Goal: Task Accomplishment & Management: Complete application form

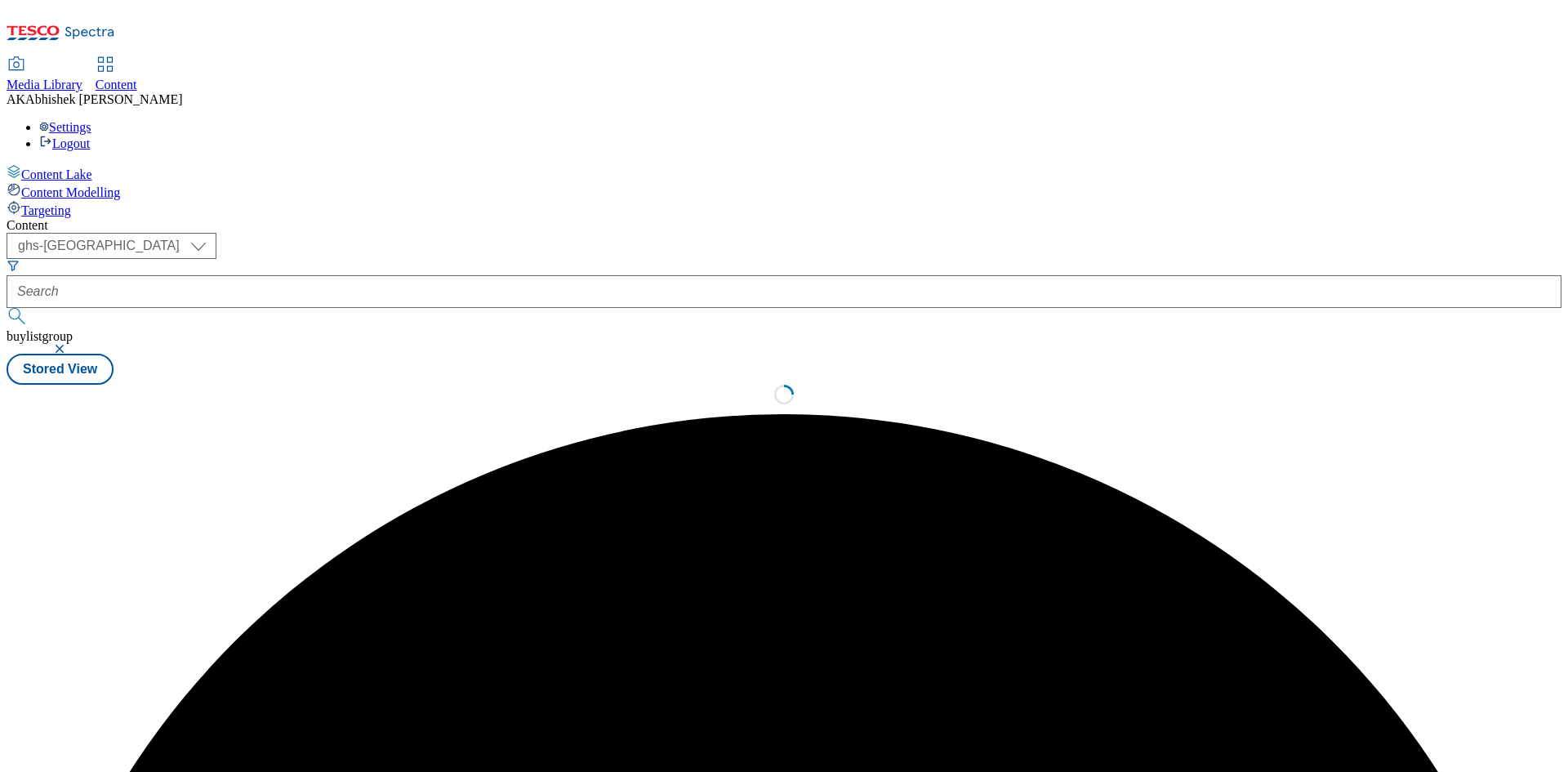
select select "ghs-[GEOGRAPHIC_DATA]"
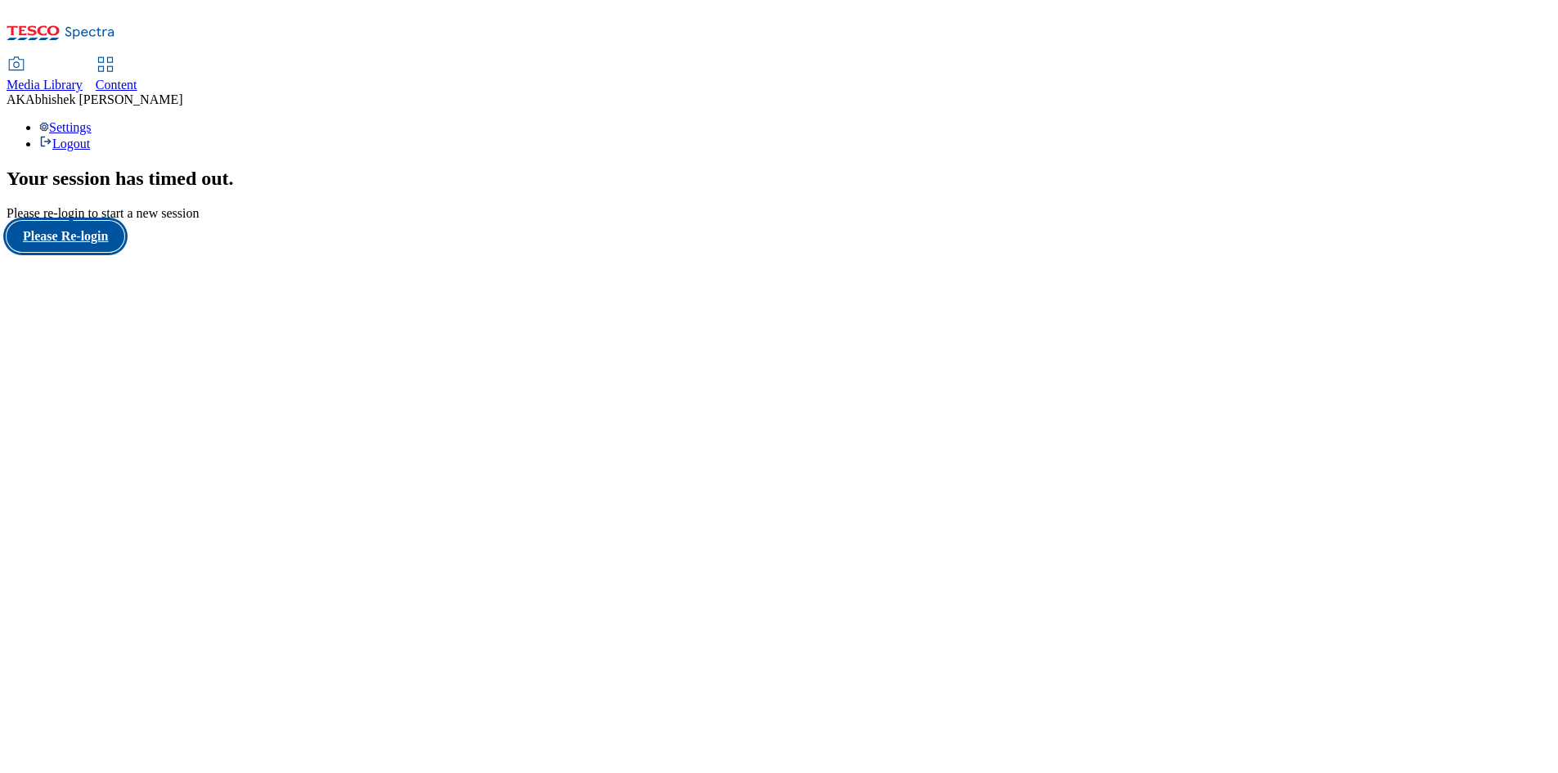
click at [84, 252] on button "Please Re-login" at bounding box center [66, 236] width 118 height 31
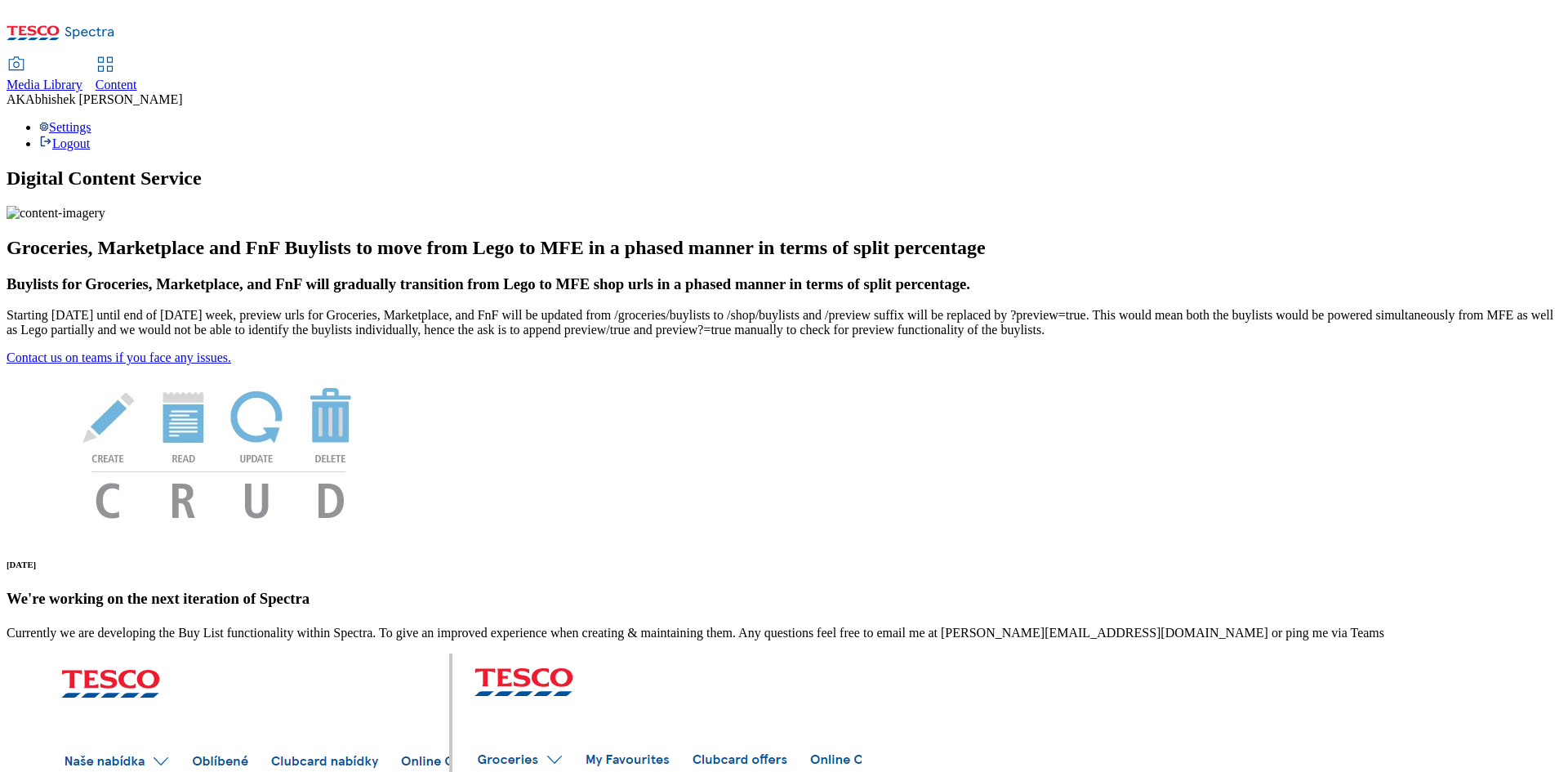
click at [137, 78] on span "Content" at bounding box center [117, 85] width 42 height 14
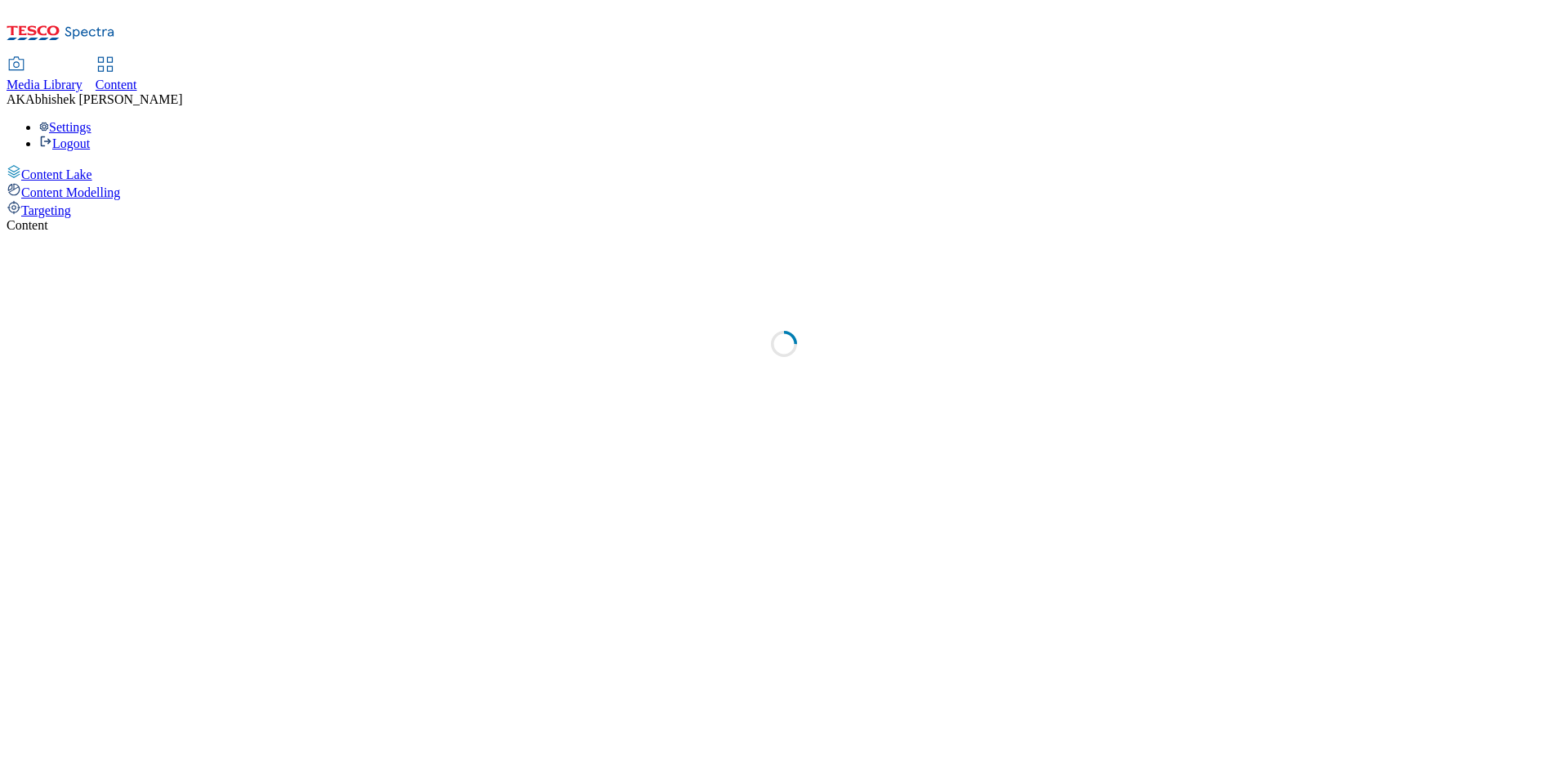
select select "ghs-[GEOGRAPHIC_DATA]"
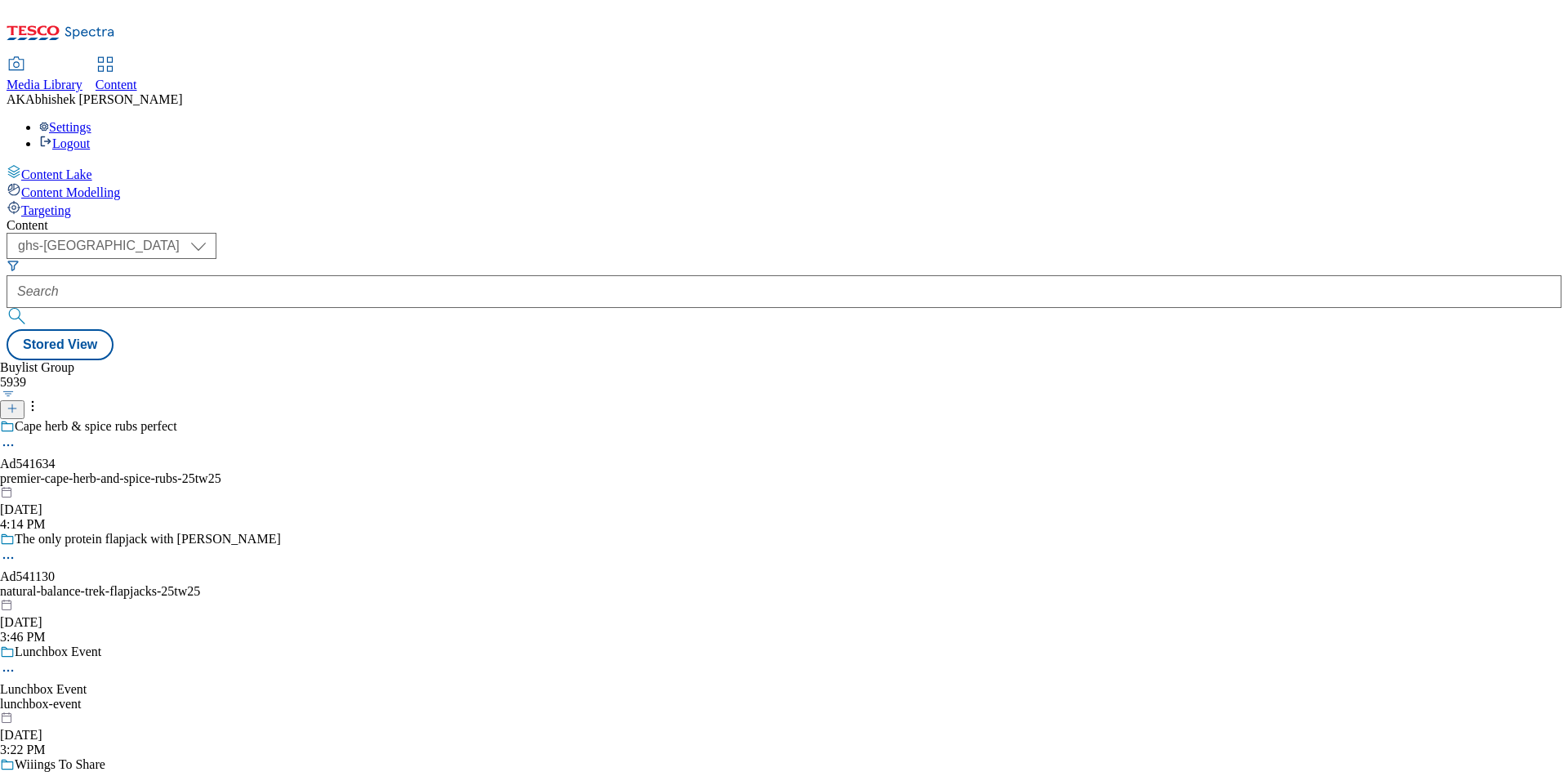
click at [17, 389] on button "button" at bounding box center [8, 393] width 17 height 8
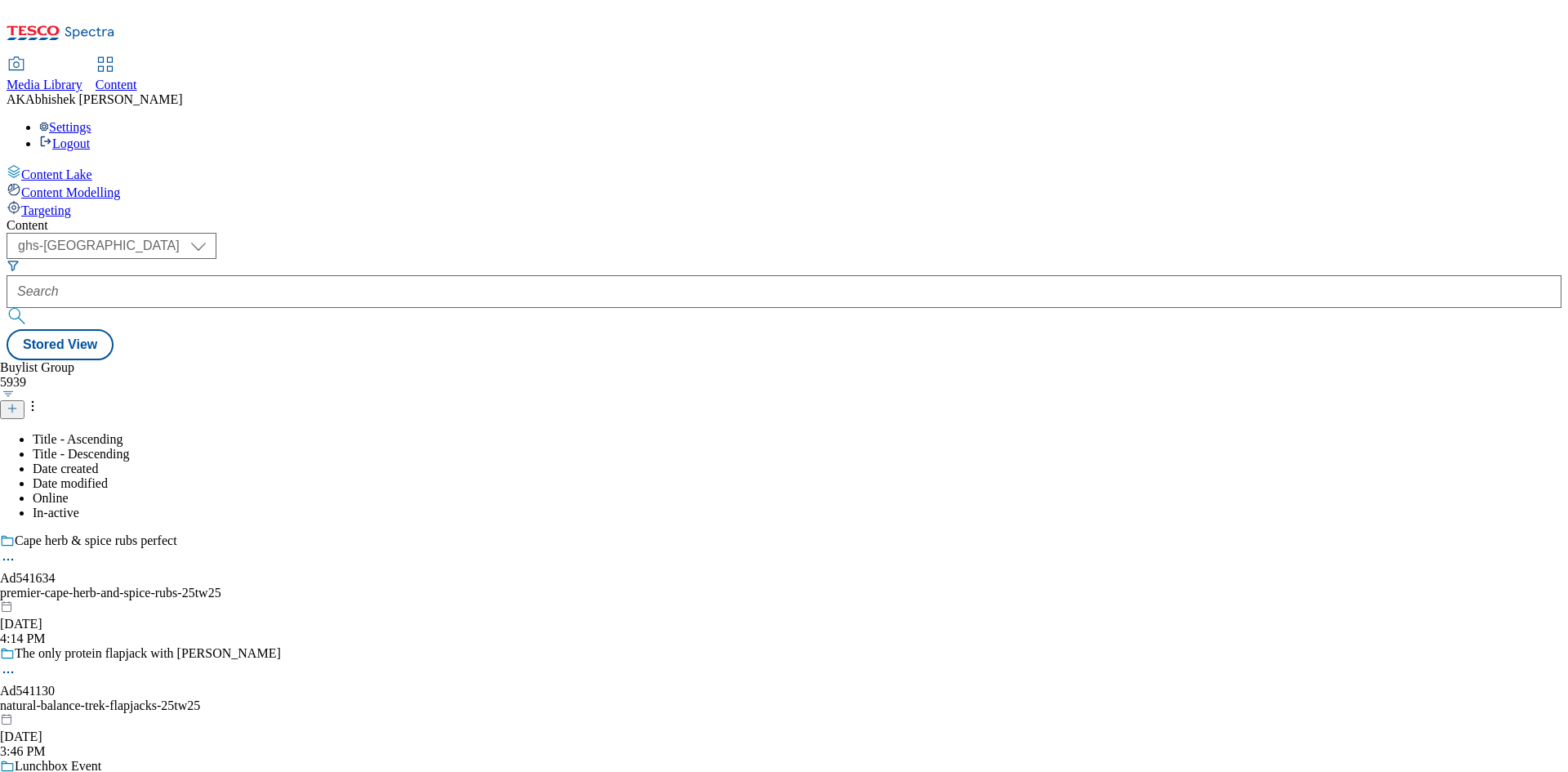
click at [18, 402] on icon at bounding box center [12, 407] width 11 height 11
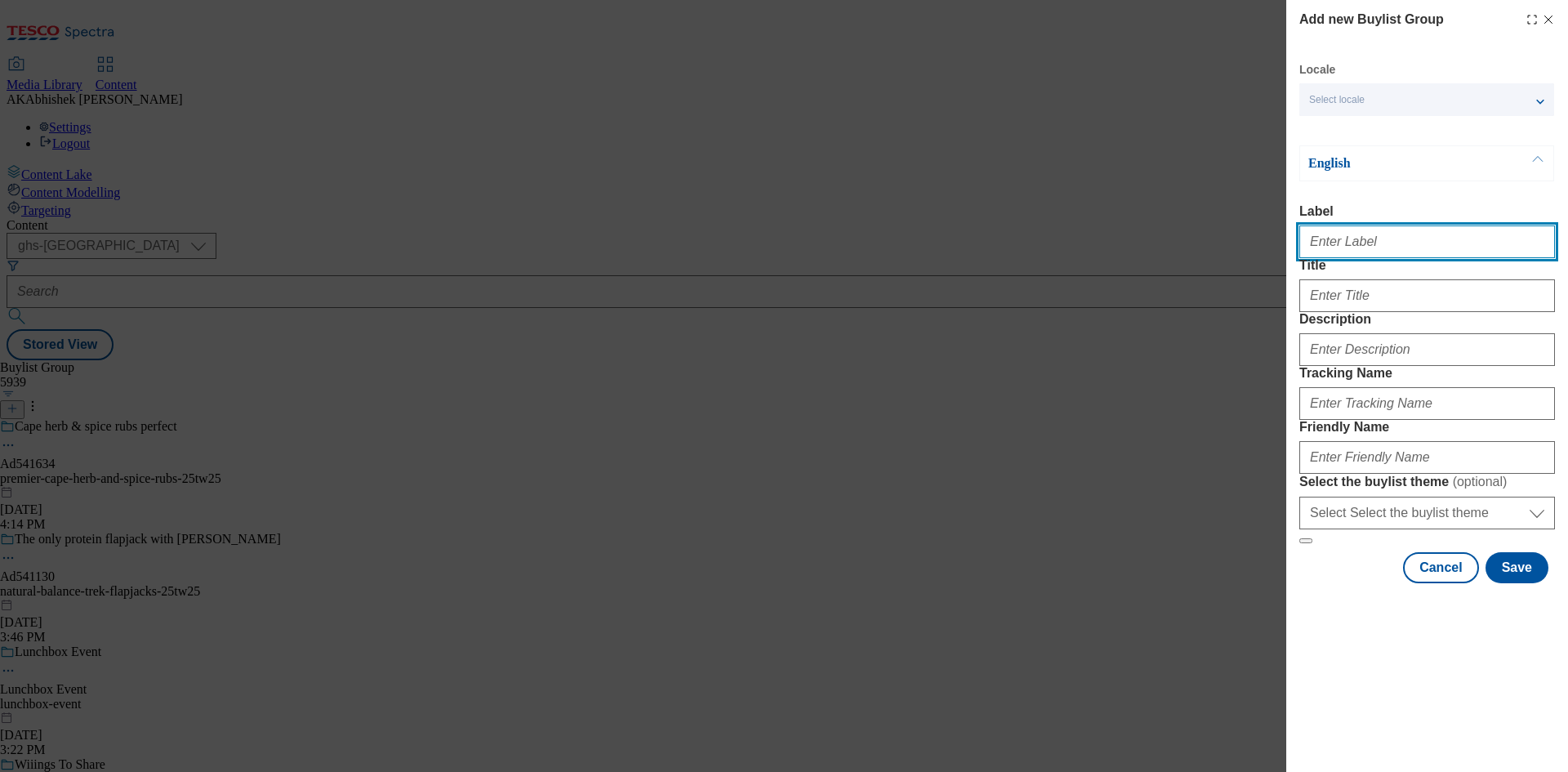
click at [1379, 258] on input "Label" at bounding box center [1427, 242] width 256 height 33
paste input "541159"
type input "Ad541159"
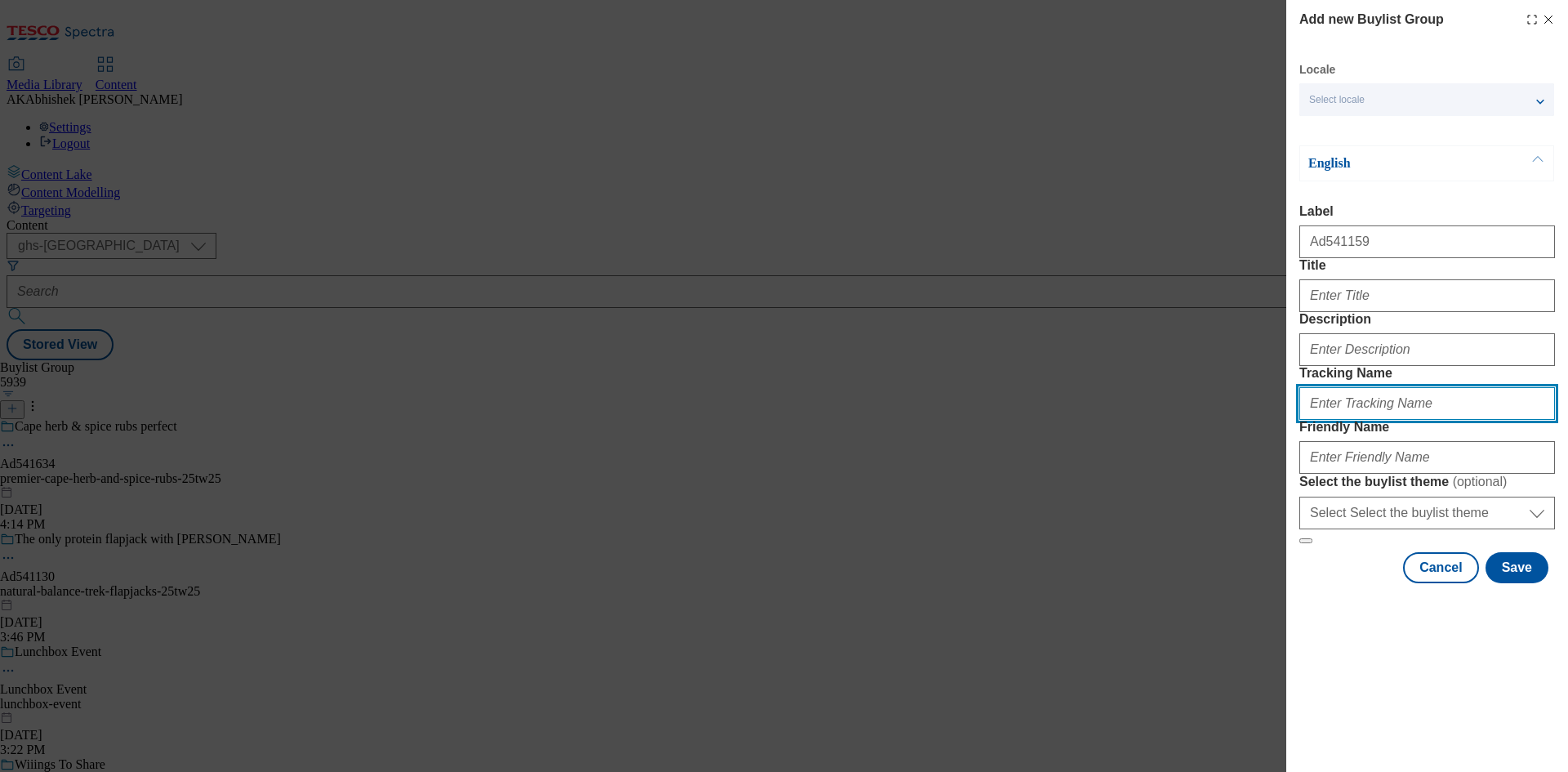
click at [1366, 419] on input "Tracking Name" at bounding box center [1427, 403] width 256 height 33
paste input "541159"
type input "DH_AD541159"
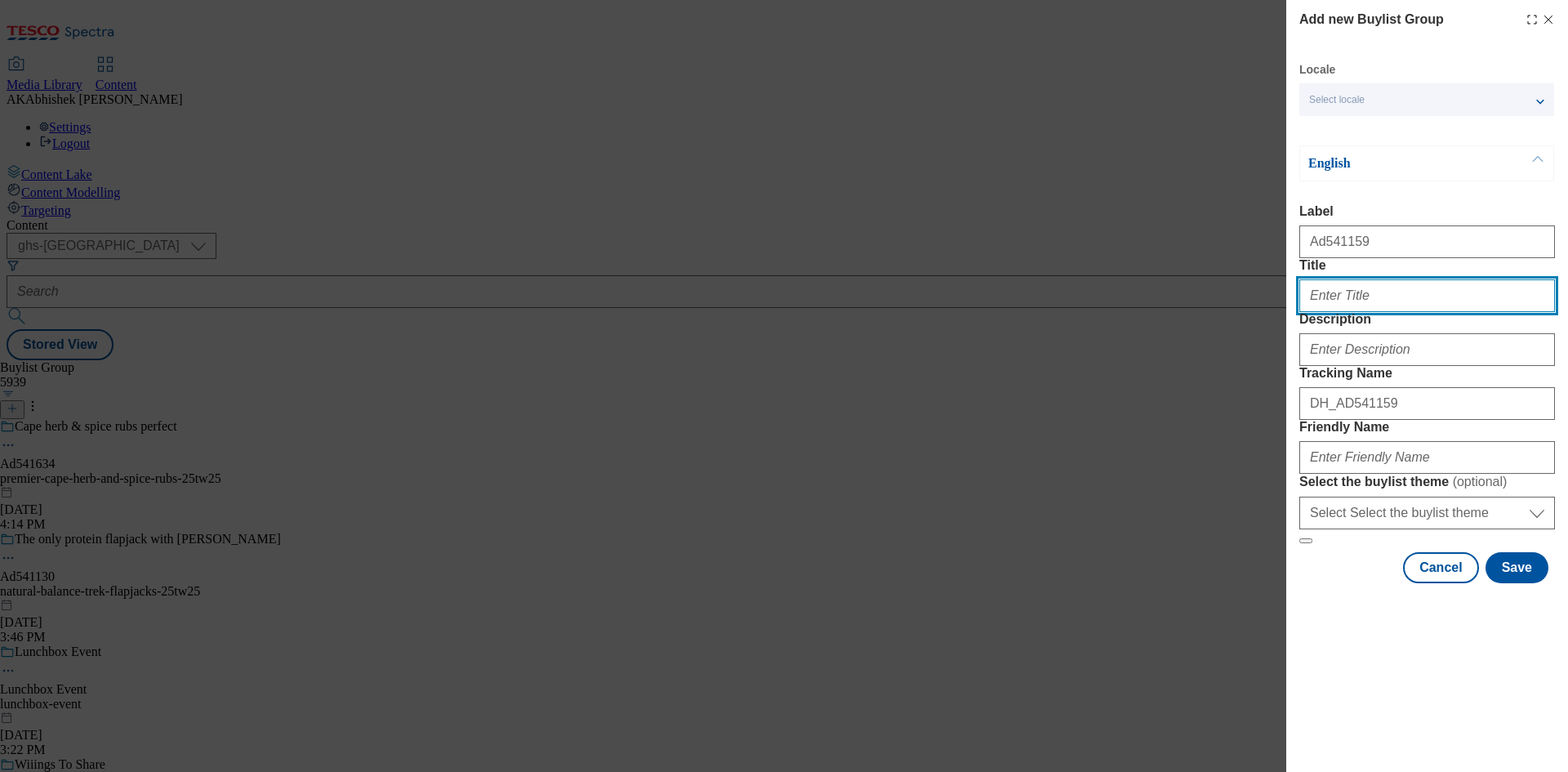
click at [1357, 312] on input "Title" at bounding box center [1427, 296] width 256 height 33
type input "Start bright this school term"
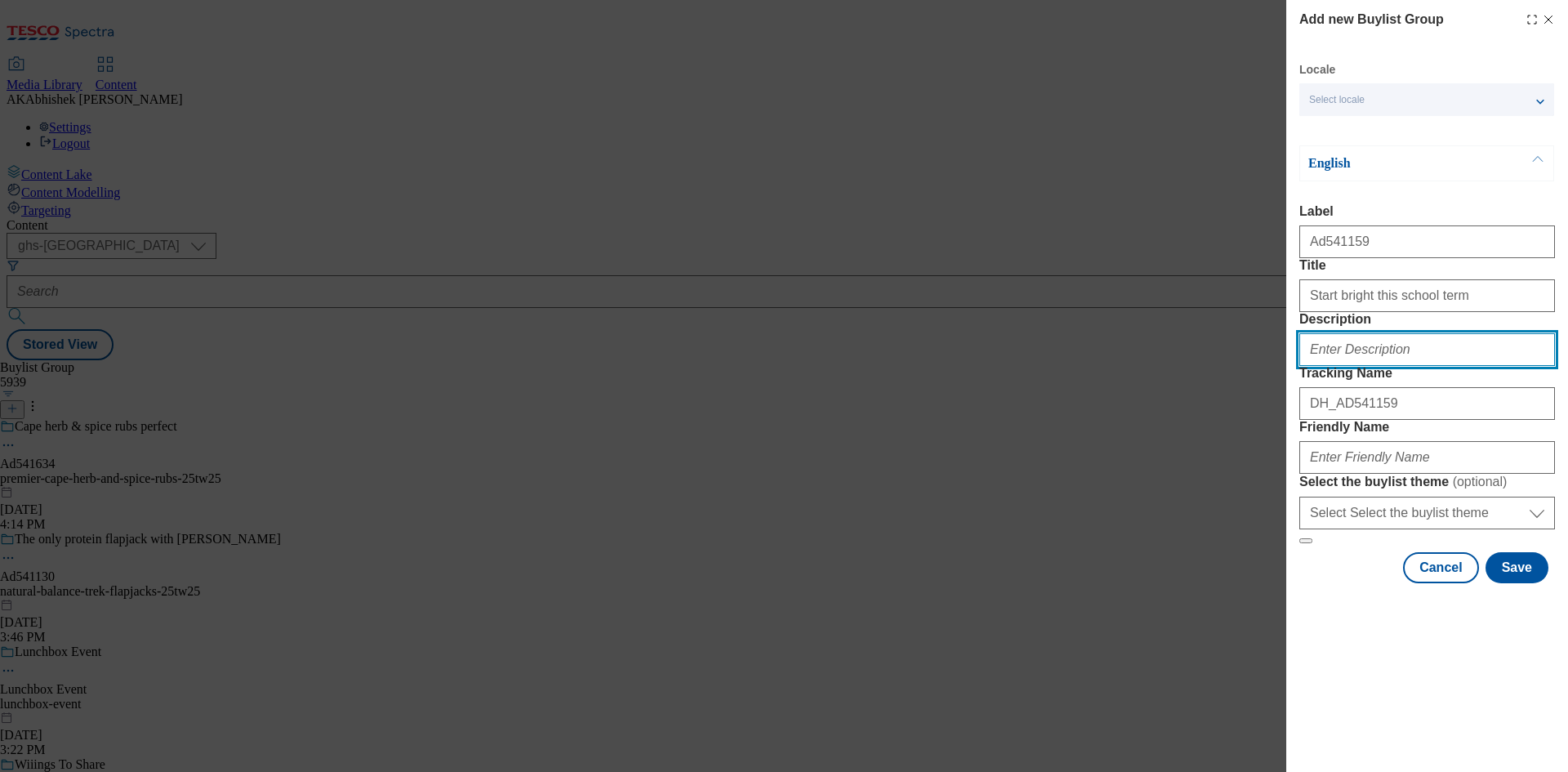
click at [1415, 366] on input "Description" at bounding box center [1427, 350] width 256 height 33
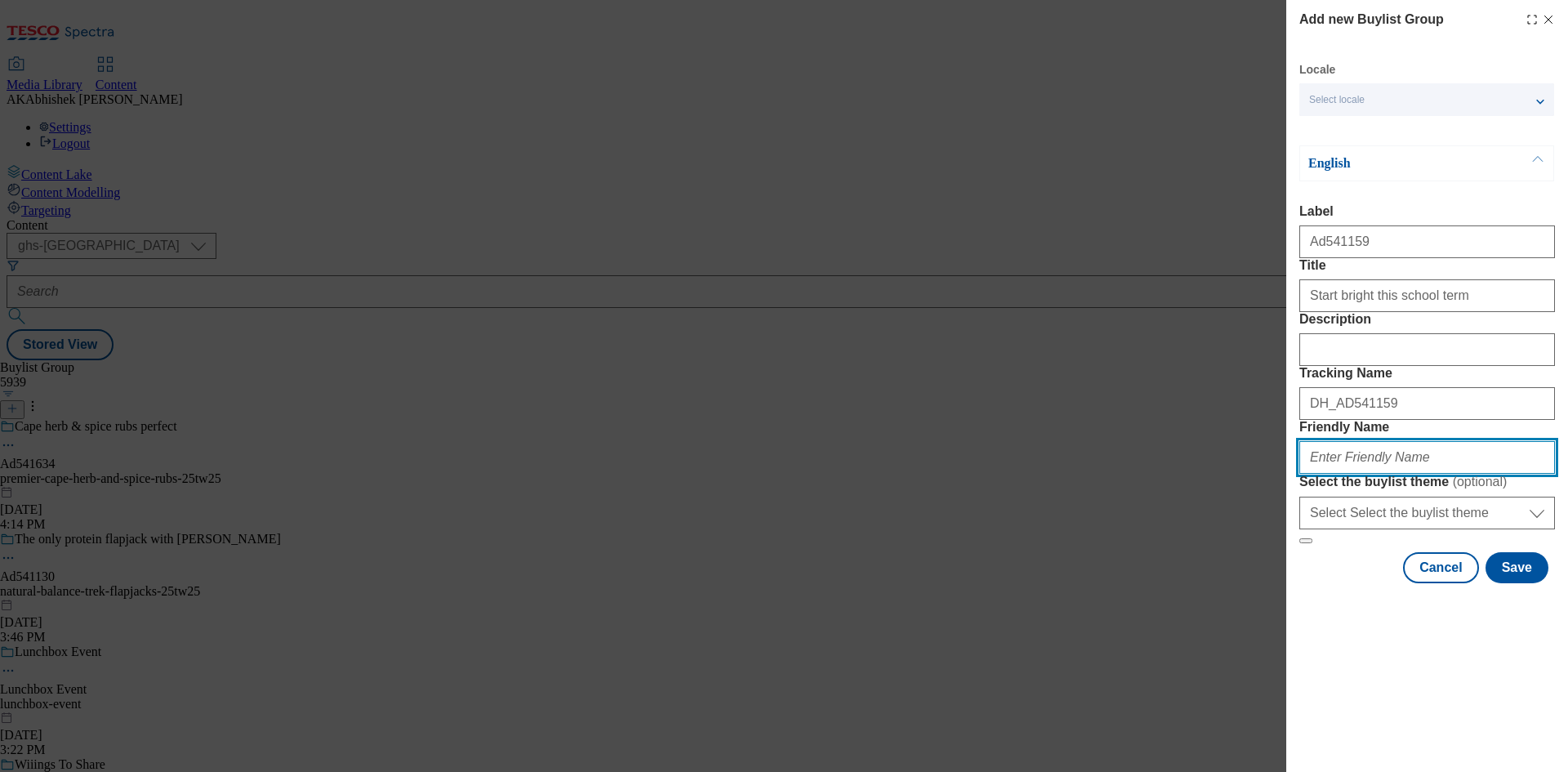
click at [1407, 473] on input "Friendly Name" at bounding box center [1427, 457] width 256 height 33
paste input "Pharmacare [GEOGRAPHIC_DATA]"
click at [1312, 473] on input "Pharmacare [GEOGRAPHIC_DATA]" at bounding box center [1427, 457] width 256 height 33
paste input "Haliborange"
click at [1410, 473] on input "pharmacare -[GEOGRAPHIC_DATA]-Haliborange" at bounding box center [1427, 457] width 256 height 33
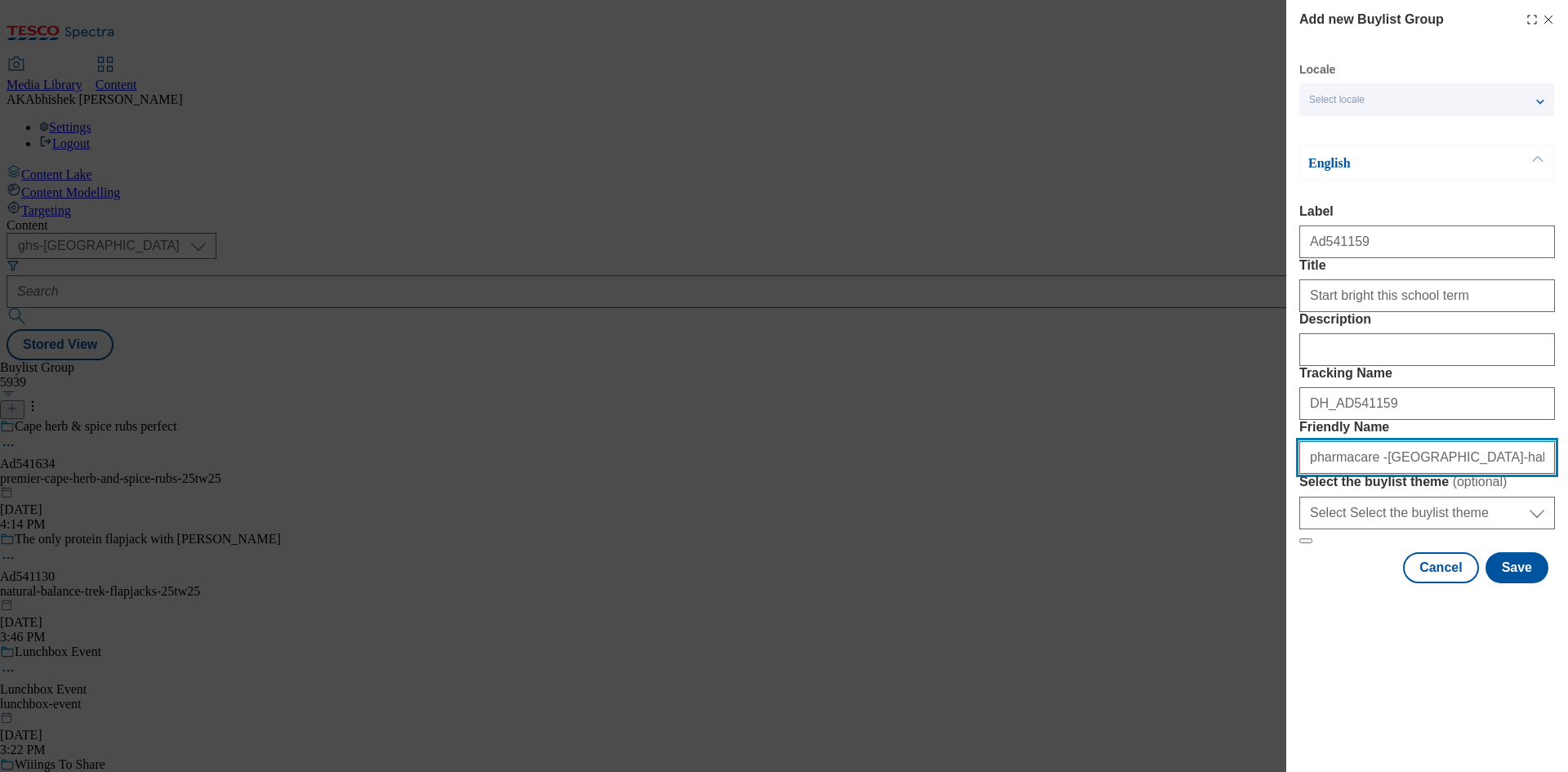
drag, startPoint x: 1531, startPoint y: 577, endPoint x: 1092, endPoint y: 565, distance: 439.2
click at [1092, 565] on div "Add new Buylist Group Locale Select locale English Welsh English Label Ad541159…" at bounding box center [784, 386] width 1568 height 772
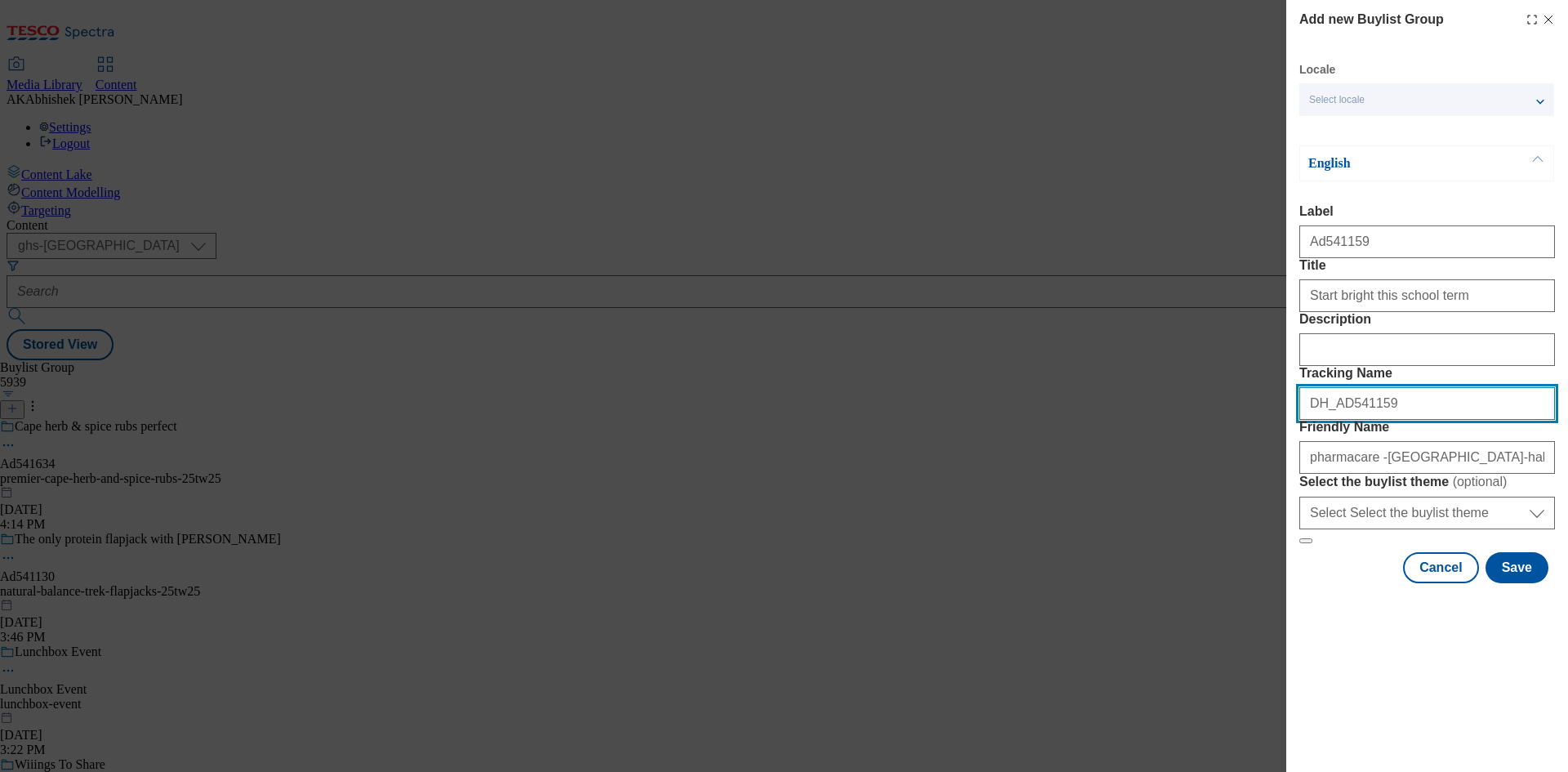
drag, startPoint x: 1402, startPoint y: 496, endPoint x: 1176, endPoint y: 481, distance: 226.5
click at [1176, 481] on div "Add new Buylist Group Locale Select locale English Welsh English Label Ad541159…" at bounding box center [784, 386] width 1568 height 772
click at [1527, 583] on button "Save" at bounding box center [1517, 567] width 63 height 31
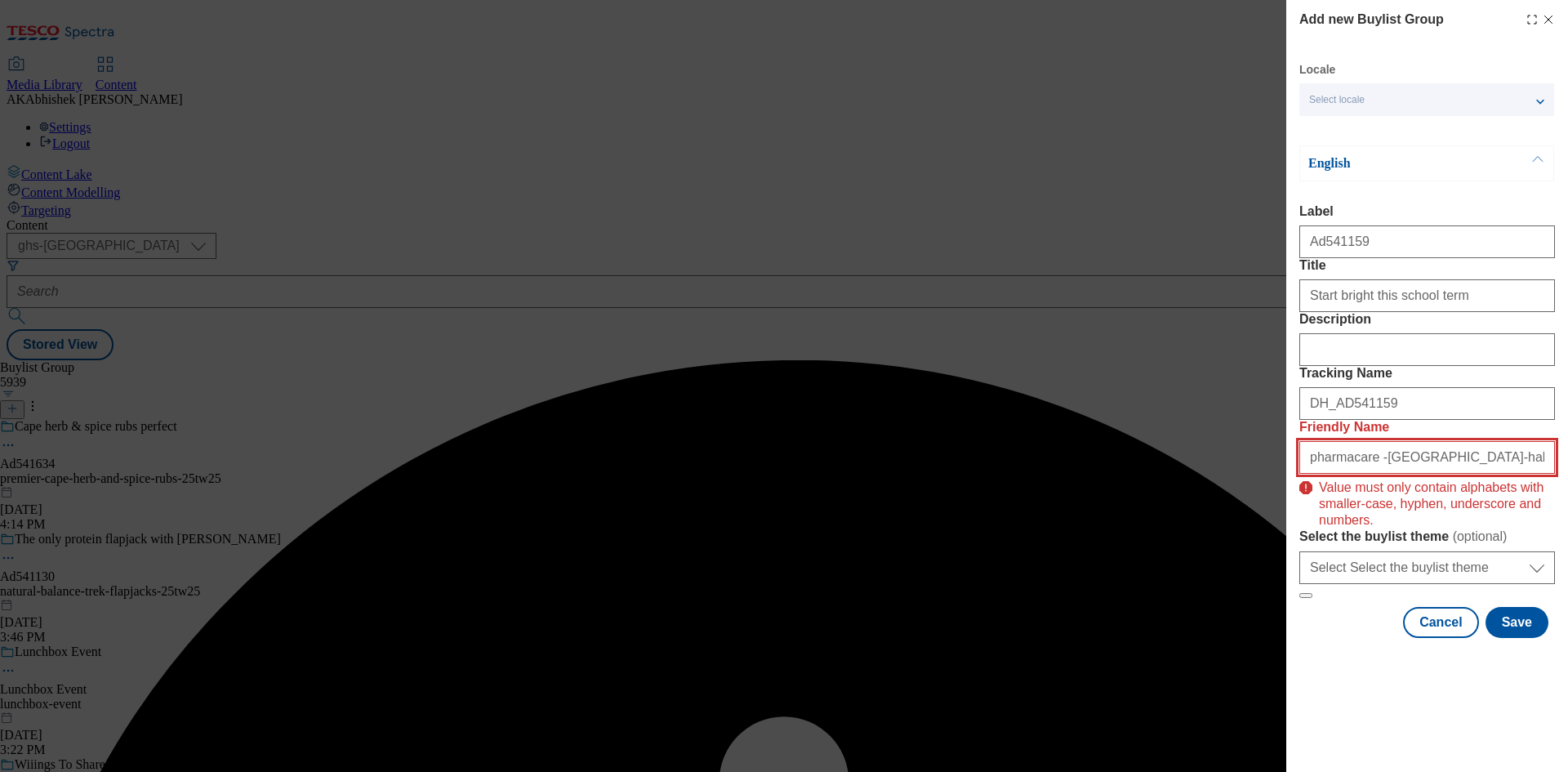
click at [1511, 473] on input "pharmacare -[GEOGRAPHIC_DATA]-haliborange-25tw27" at bounding box center [1427, 457] width 256 height 33
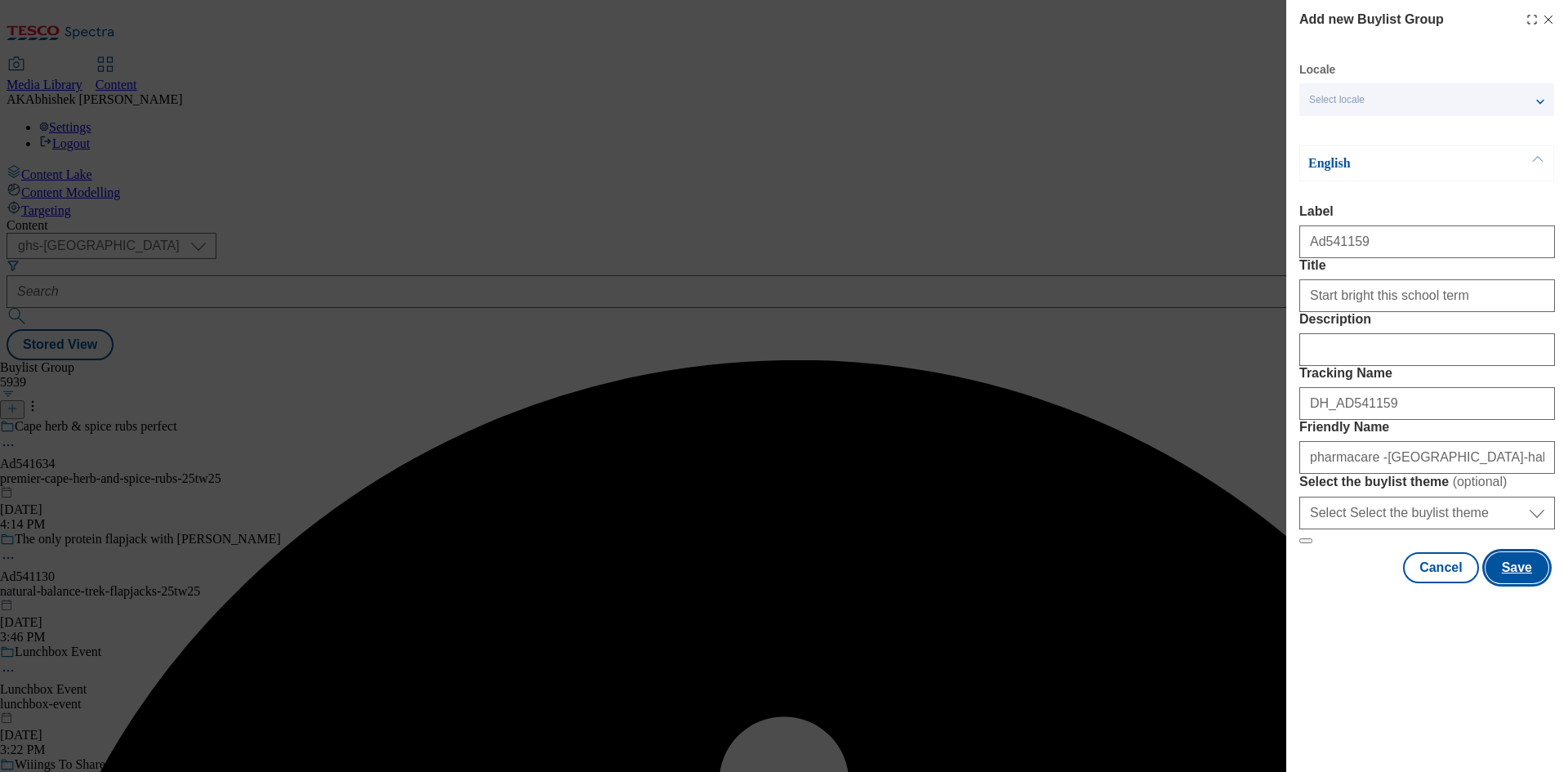
click at [1528, 583] on button "Save" at bounding box center [1517, 567] width 63 height 31
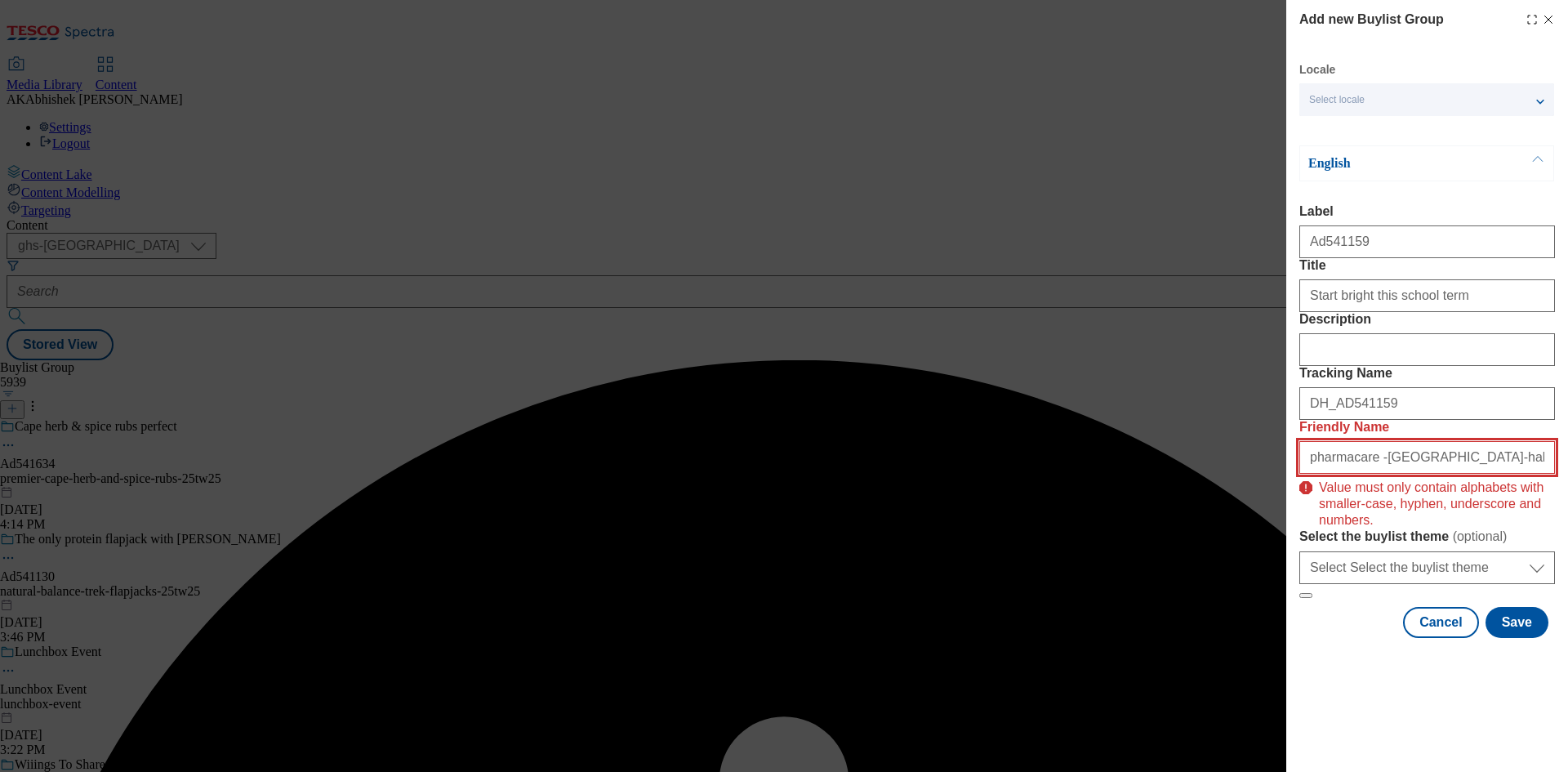
click at [1523, 473] on input "pharmacare -[GEOGRAPHIC_DATA]-haliborange-25tw27" at bounding box center [1427, 457] width 256 height 33
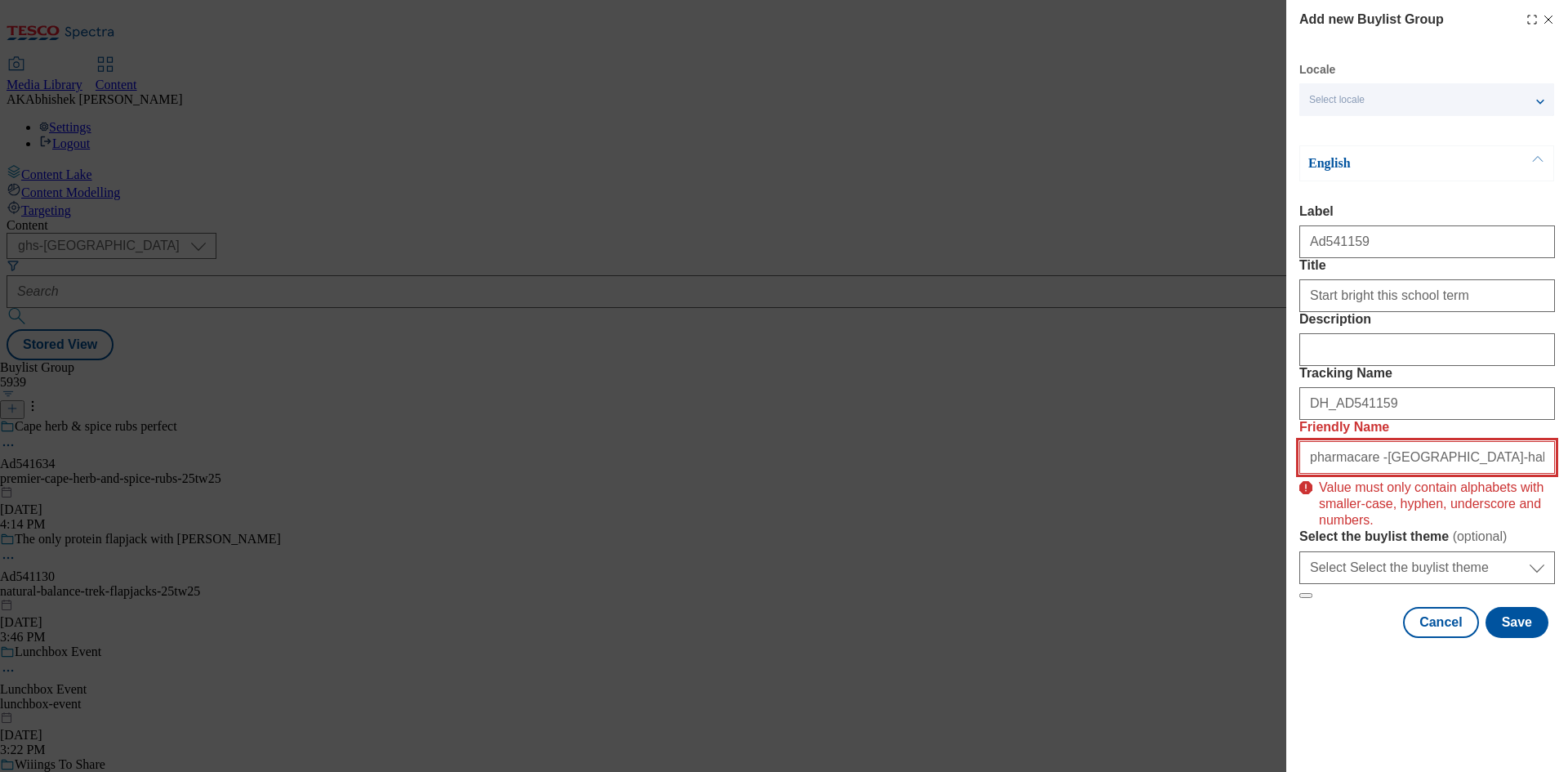
click at [1366, 473] on input "pharmacare -[GEOGRAPHIC_DATA]-haliborange-25tw27" at bounding box center [1427, 457] width 256 height 33
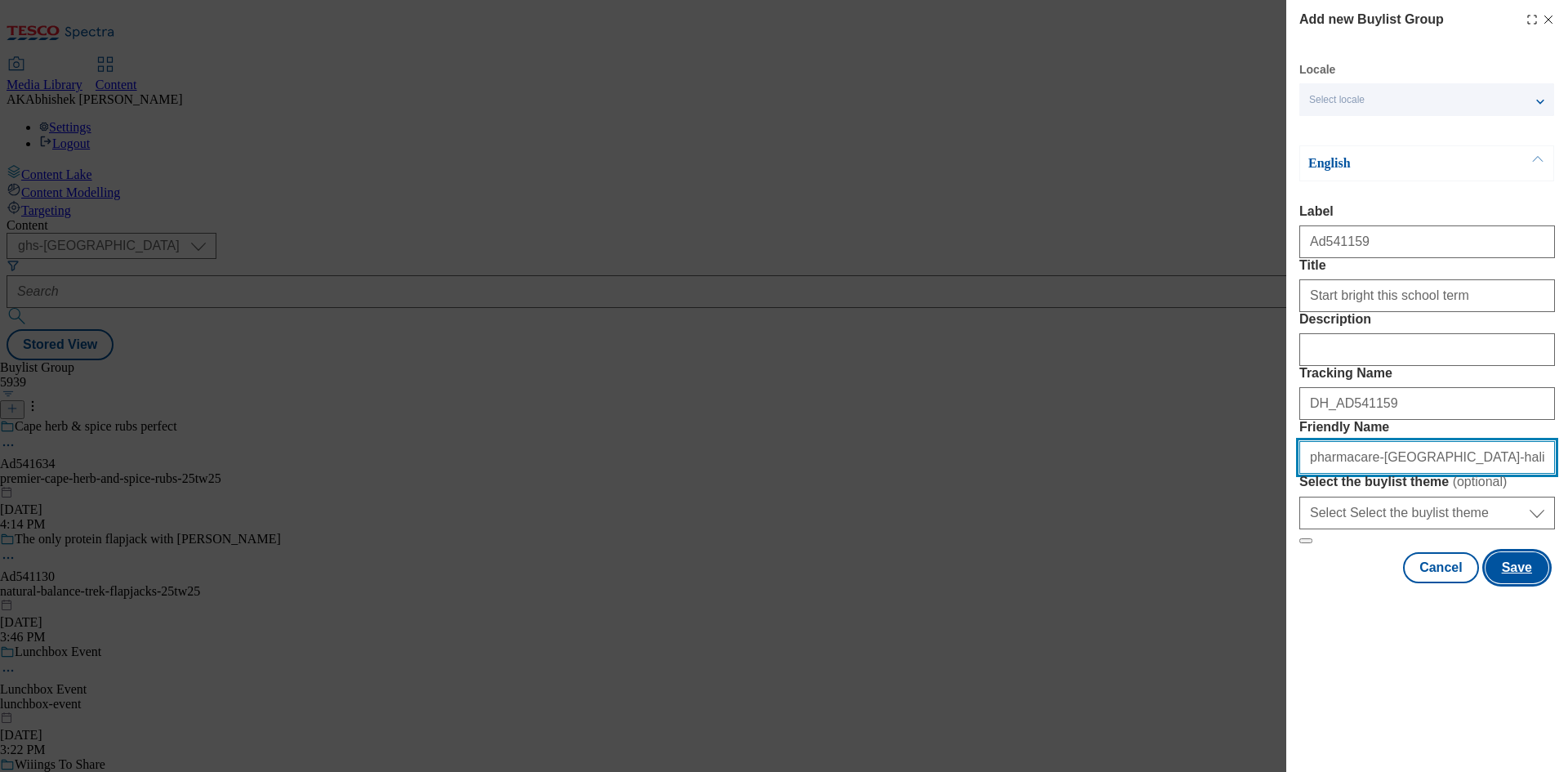
type input "pharmacare-[GEOGRAPHIC_DATA]-haliborange-25tw27"
click at [1530, 583] on button "Save" at bounding box center [1517, 567] width 63 height 31
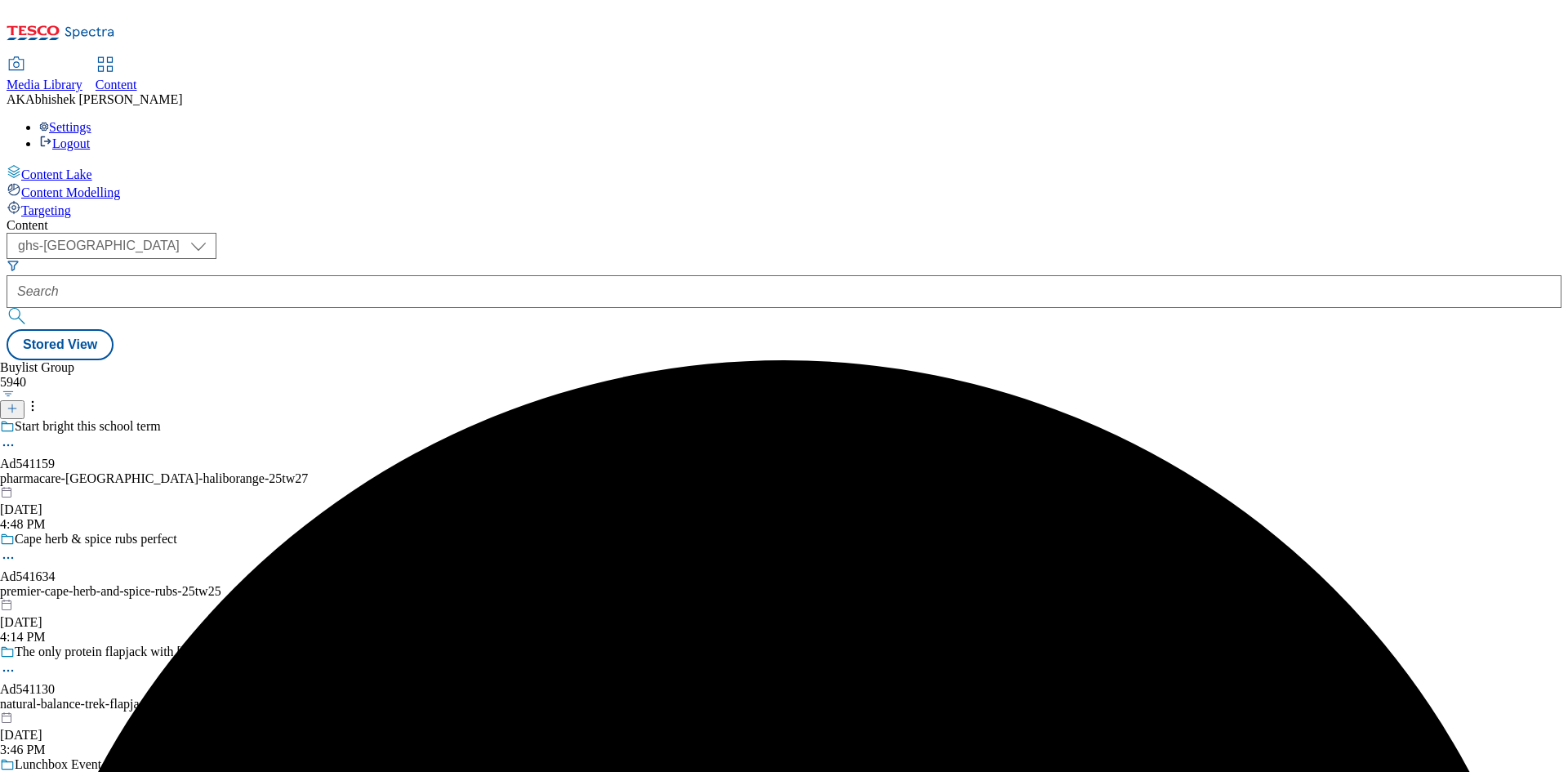
click at [315, 471] on div "pharmacare-[GEOGRAPHIC_DATA]-haliborange-25tw27" at bounding box center [157, 478] width 315 height 15
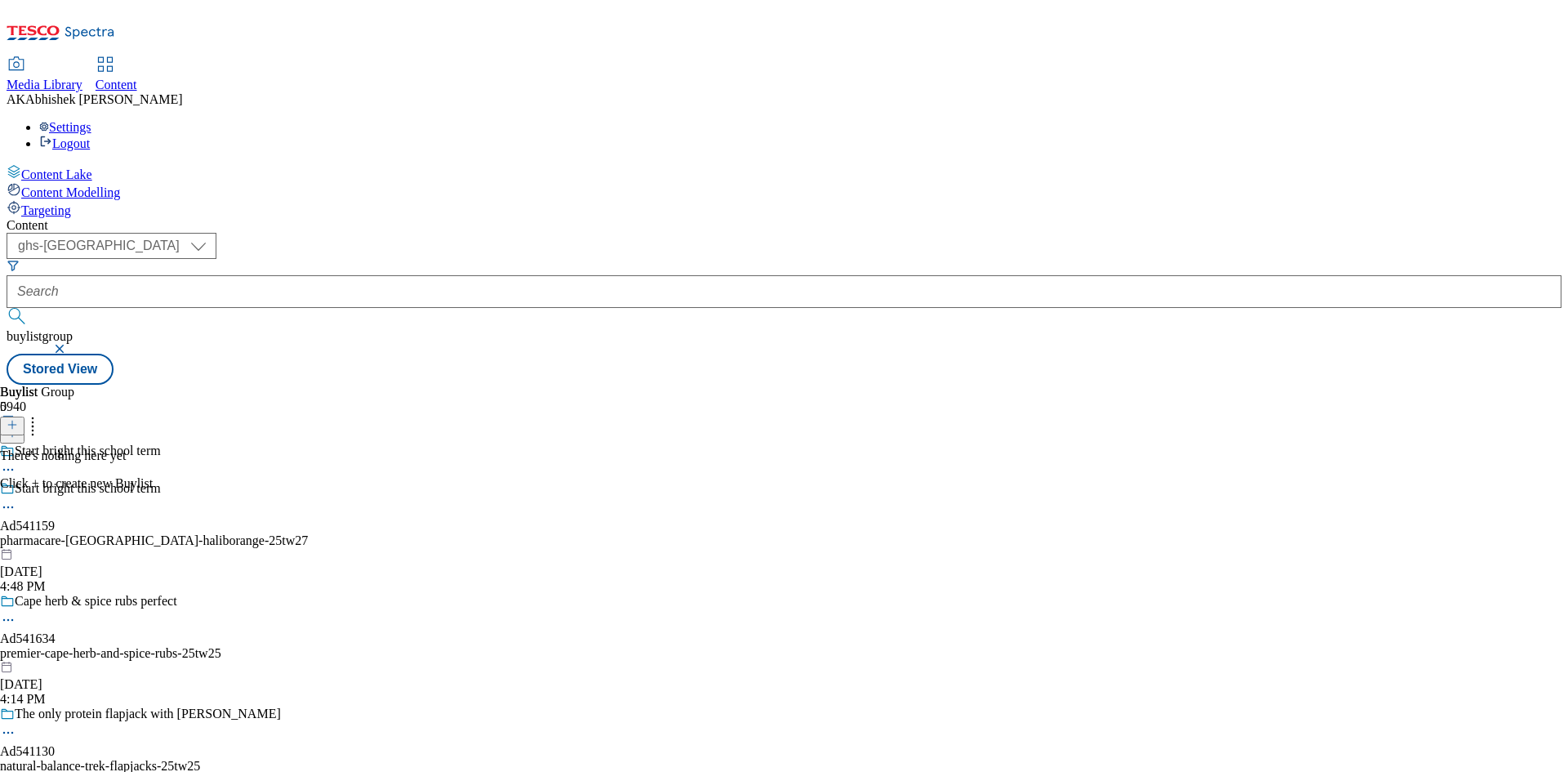
click at [25, 416] on button at bounding box center [12, 425] width 25 height 19
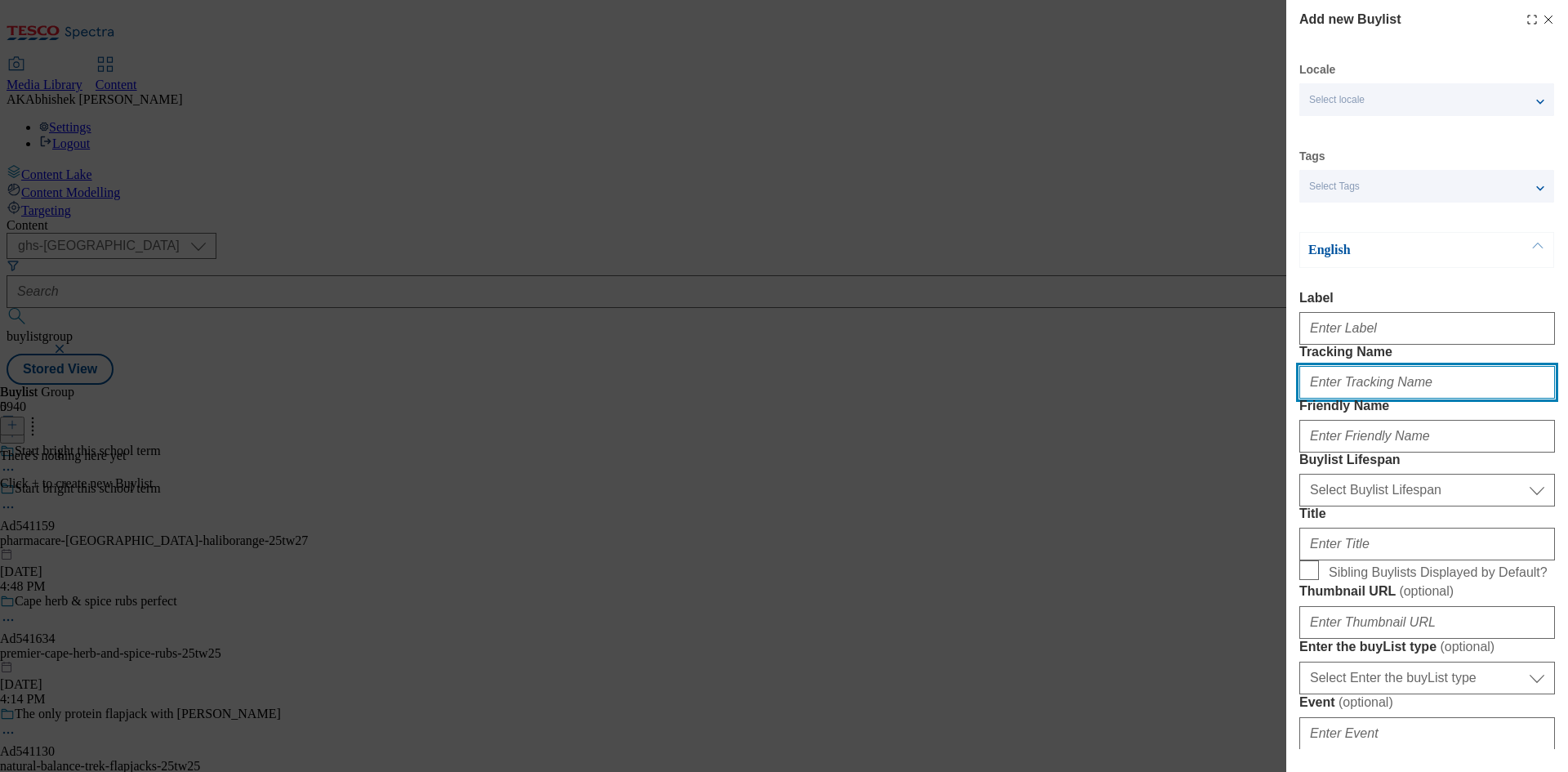
click at [1374, 398] on input "Tracking Name" at bounding box center [1427, 382] width 256 height 33
paste input "pharmacare-[GEOGRAPHIC_DATA]"
type input "pharmacare-[GEOGRAPHIC_DATA]"
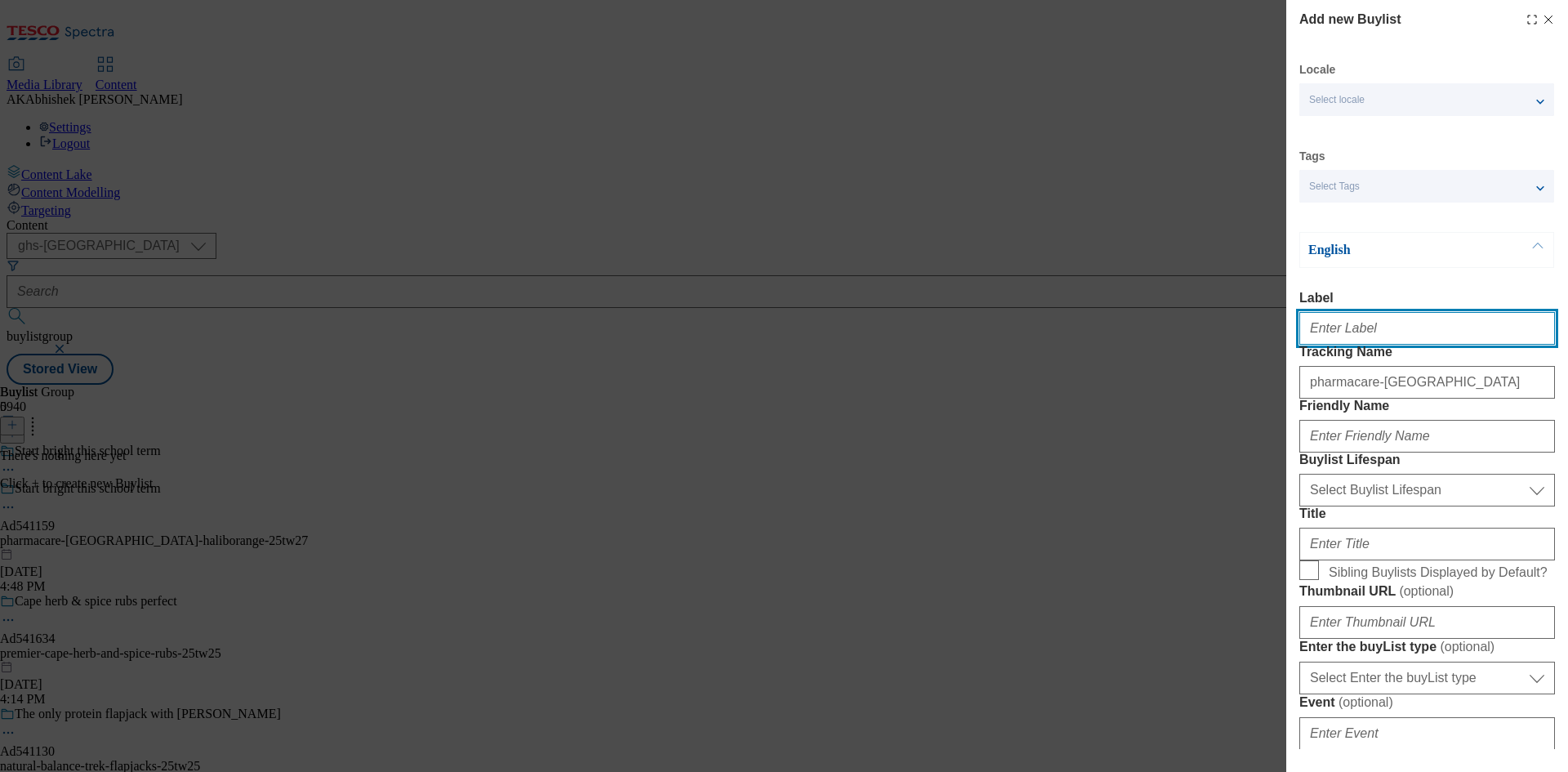
click at [1353, 343] on input "Label" at bounding box center [1427, 328] width 256 height 33
paste input "541159"
type input "Ad541159"
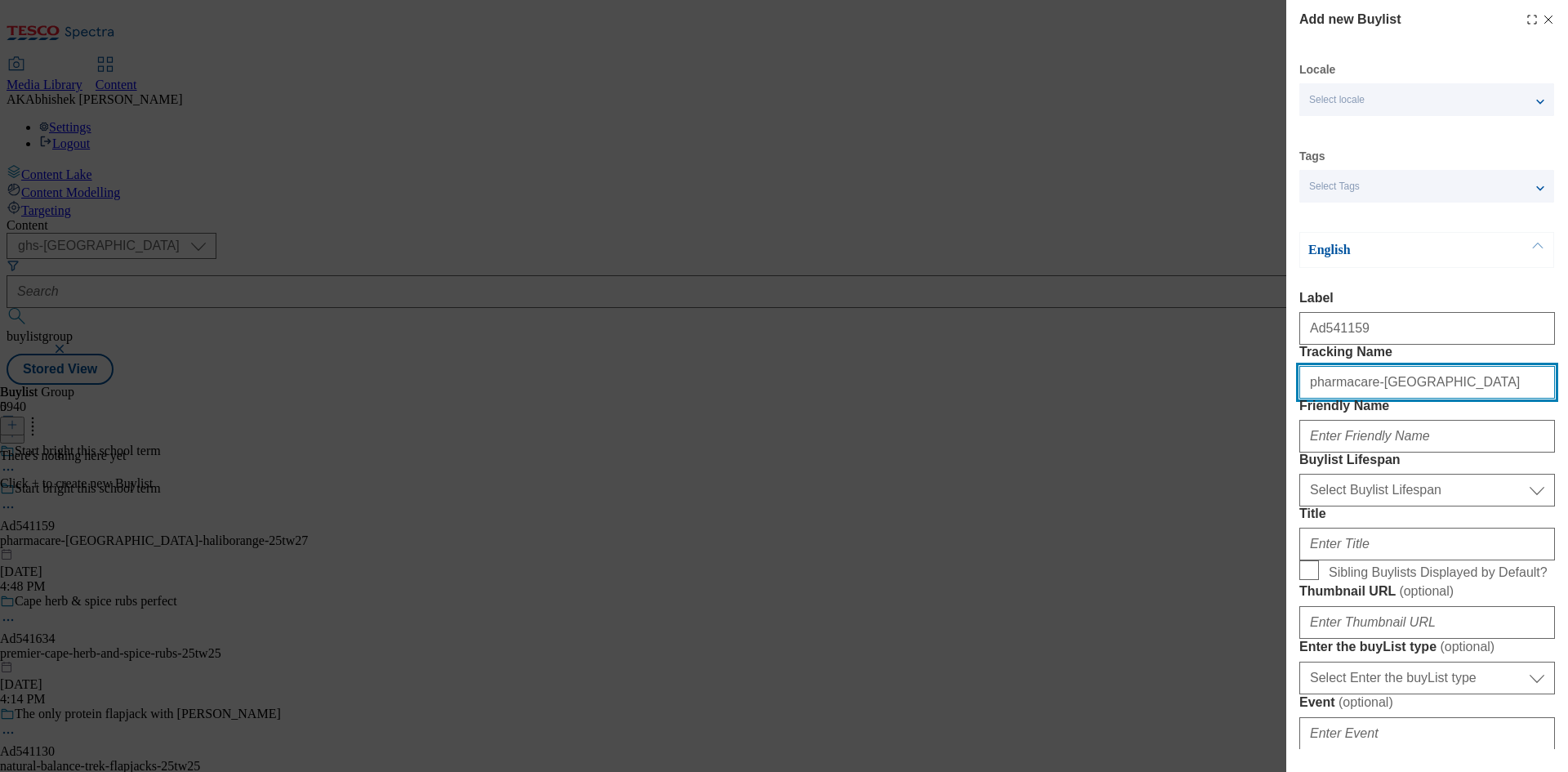
drag, startPoint x: 1404, startPoint y: 420, endPoint x: 1005, endPoint y: 387, distance: 400.4
click at [988, 388] on div "Add new Buylist Locale Select locale English Welsh Tags Select Tags fnf marketp…" at bounding box center [784, 386] width 1568 height 772
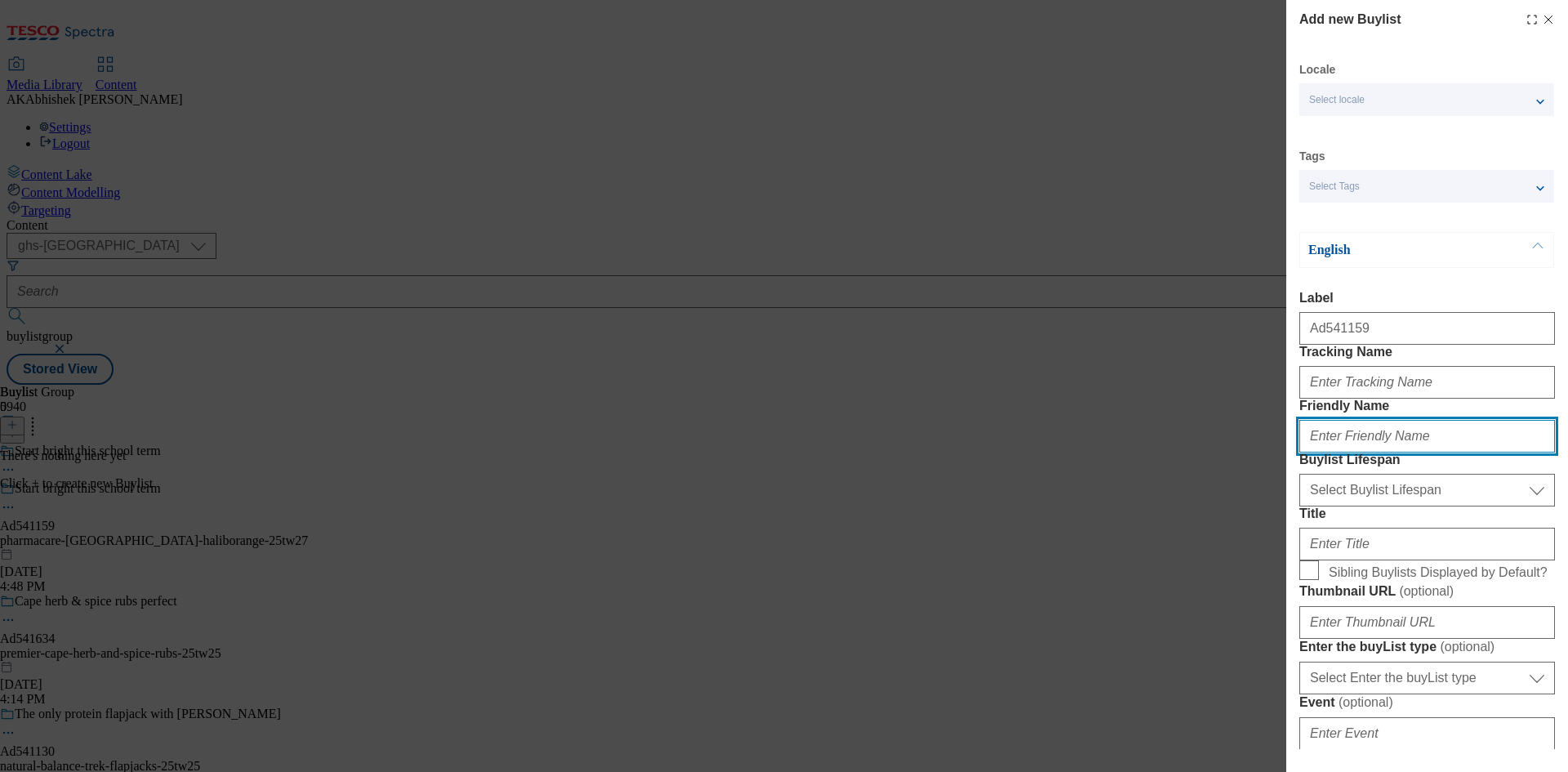
click at [1375, 452] on input "Friendly Name" at bounding box center [1427, 435] width 256 height 33
paste input "pharmacare-[GEOGRAPHIC_DATA]"
type input "pharmacare-[GEOGRAPHIC_DATA]"
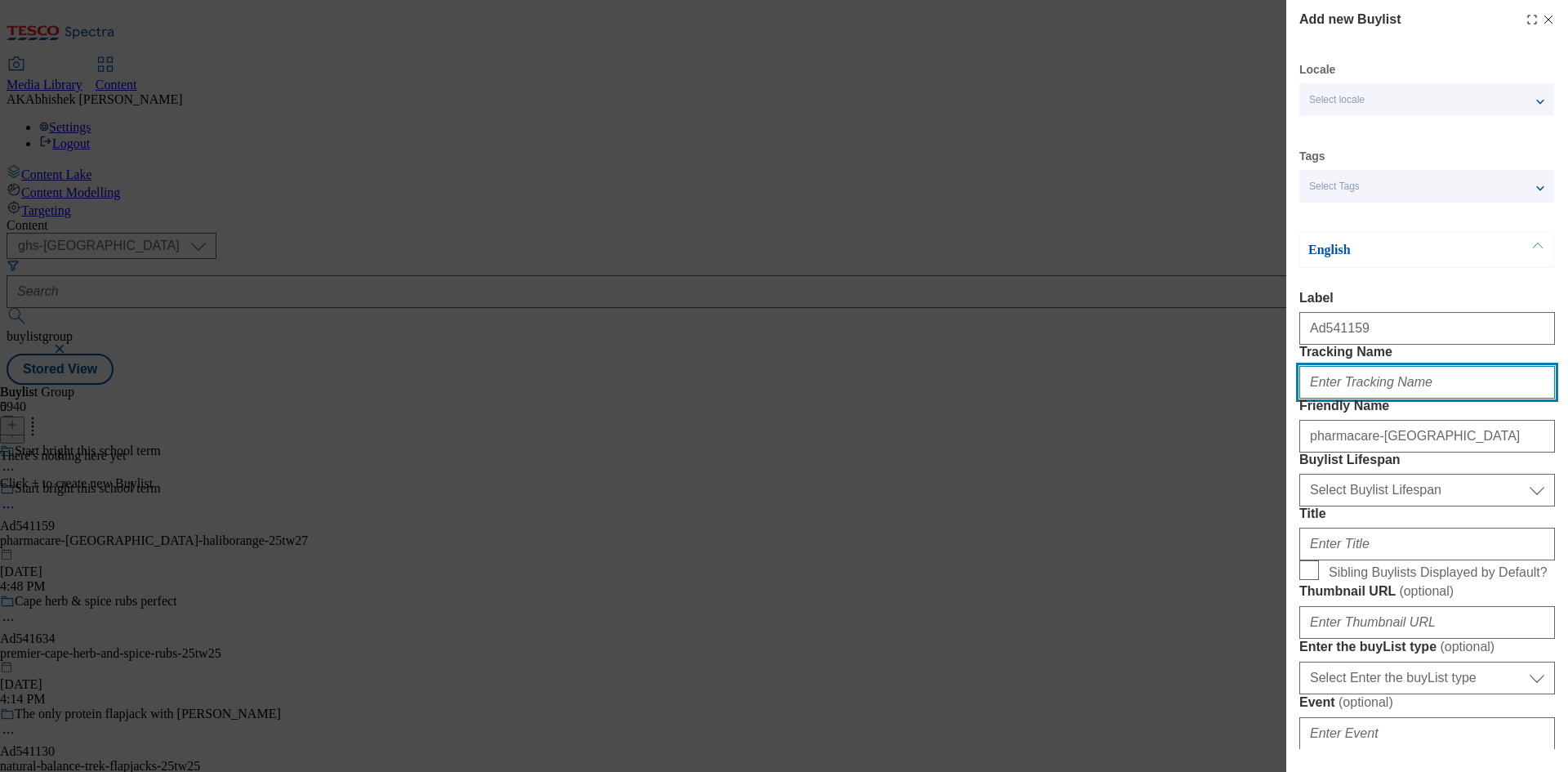
click at [1320, 398] on input "Tracking Name" at bounding box center [1427, 382] width 256 height 33
paste input "541159"
type input "DH_AD541159"
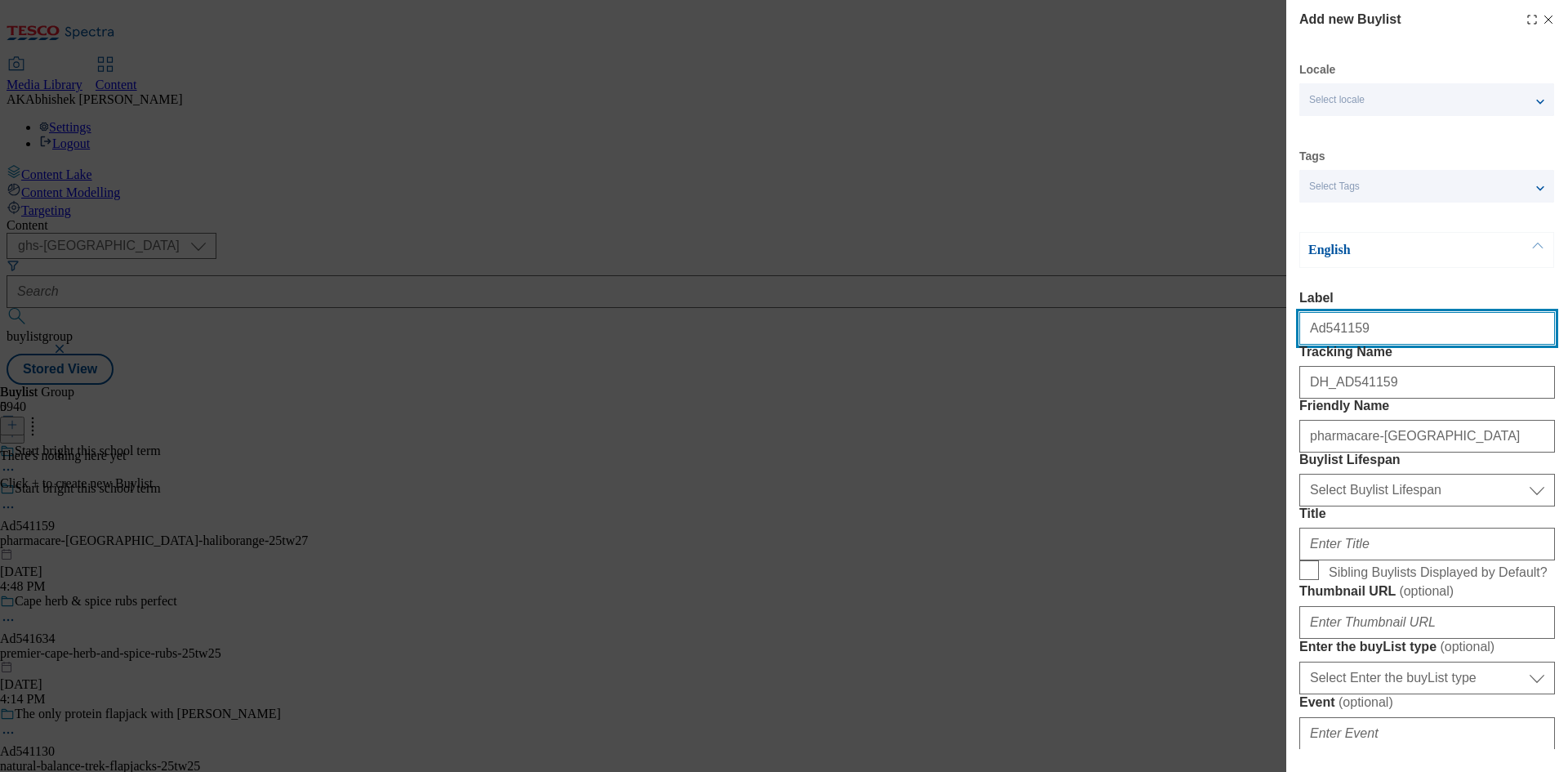
click at [1374, 330] on input "Ad541159" at bounding box center [1427, 328] width 256 height 33
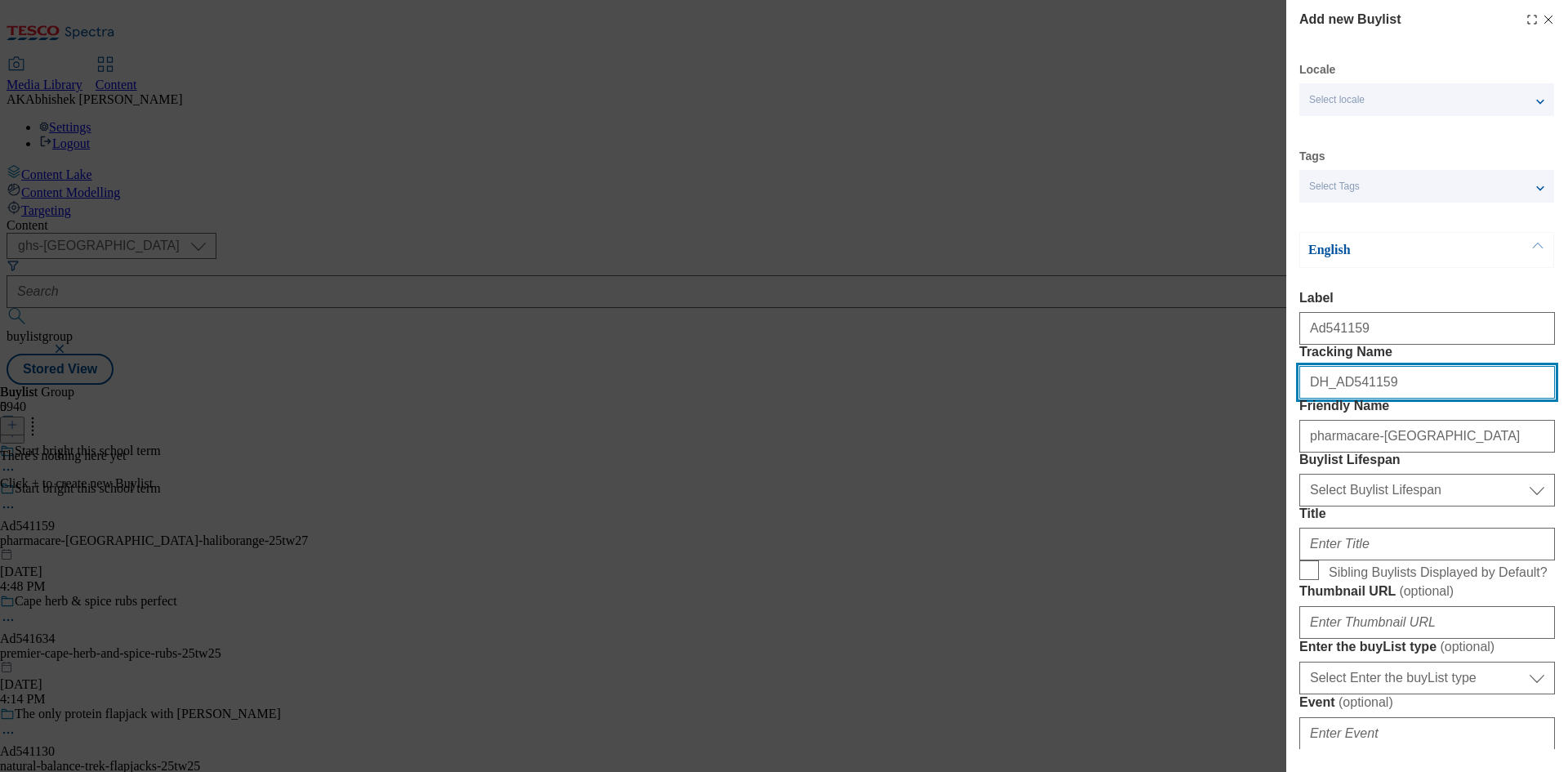
click at [1388, 398] on input "DH_AD541159" at bounding box center [1427, 382] width 256 height 33
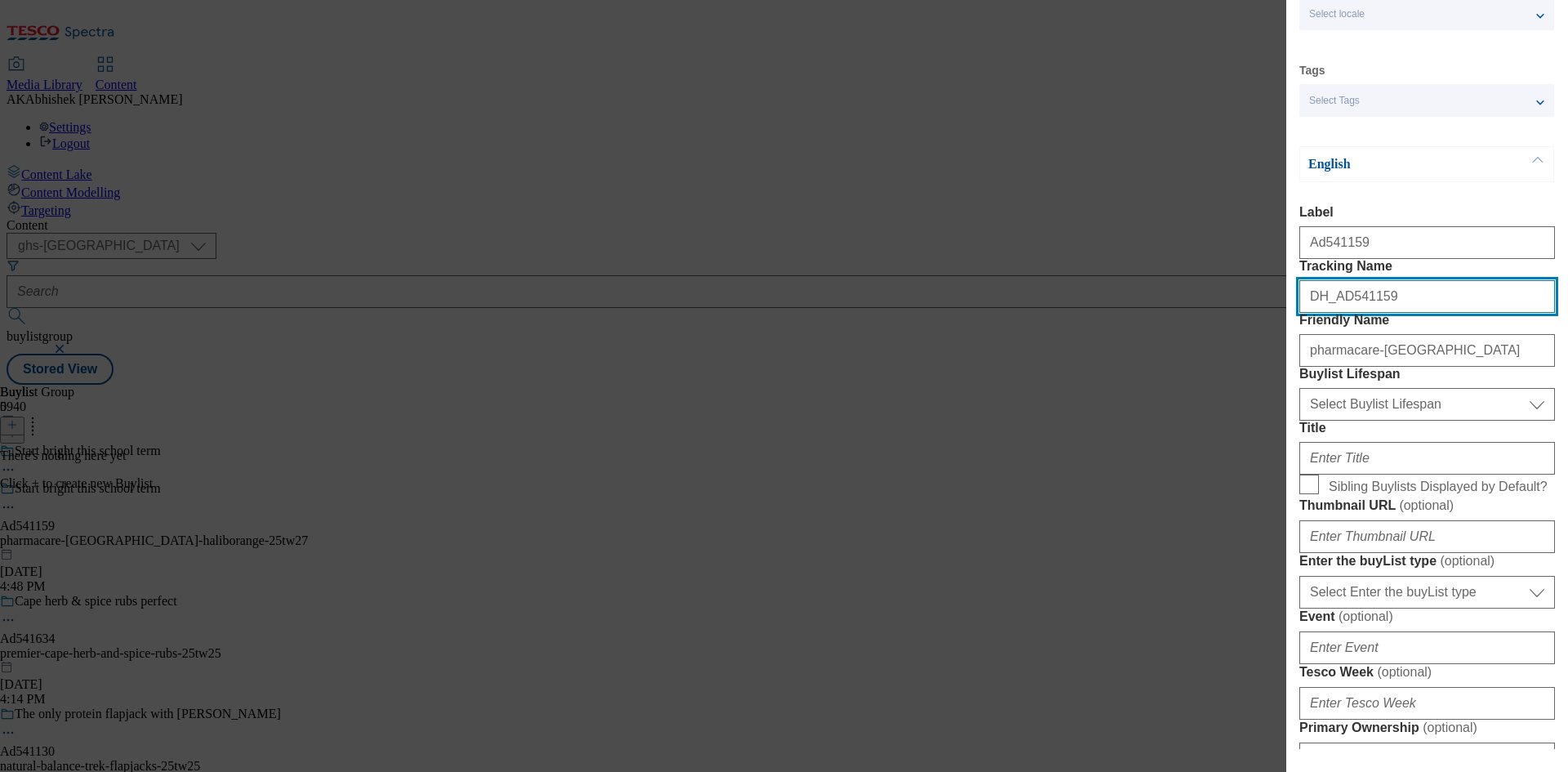
scroll to position [164, 0]
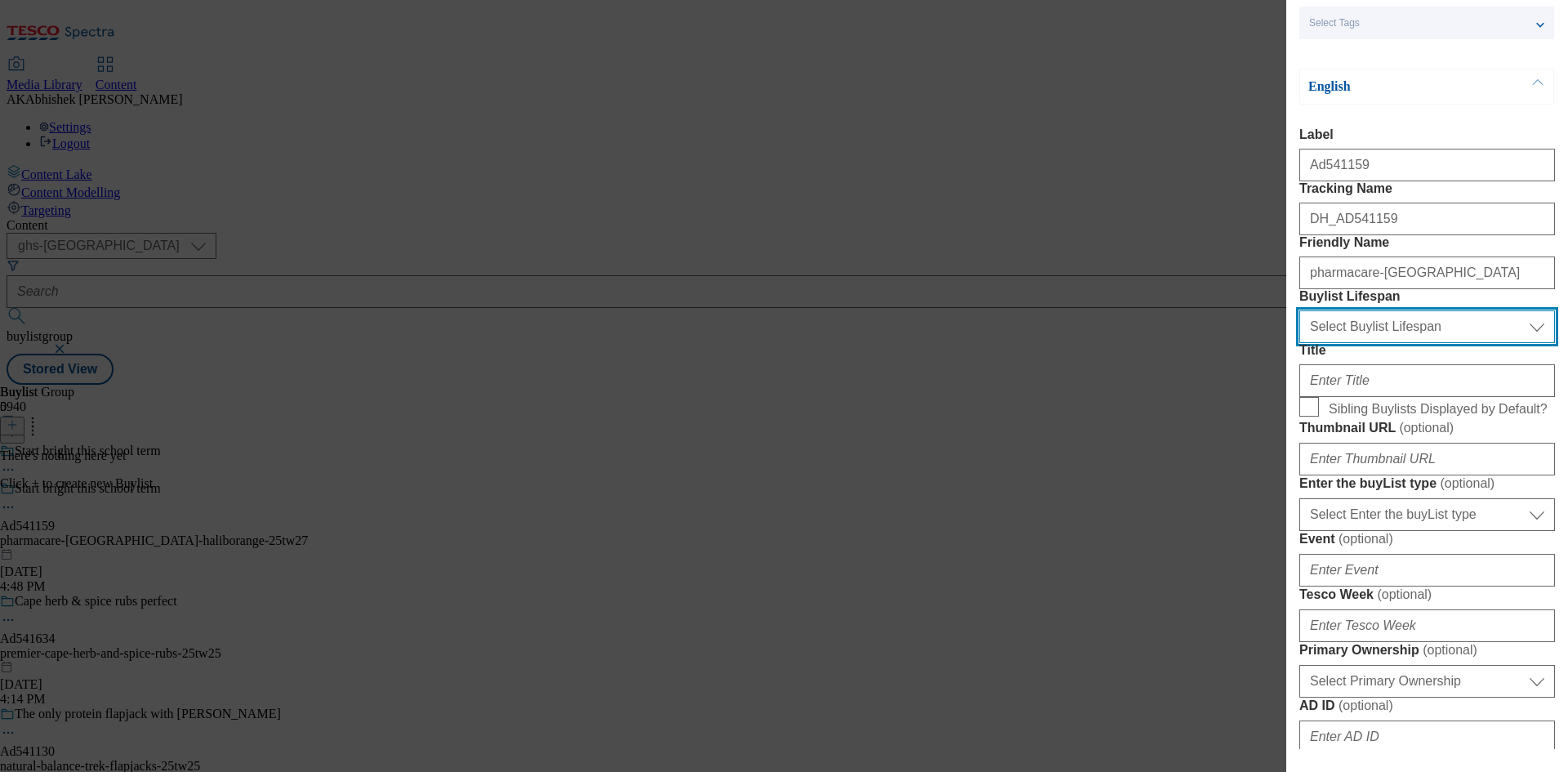
click at [1400, 344] on select "Select Buylist Lifespan evergreen seasonal tactical" at bounding box center [1427, 327] width 256 height 33
select select "tactical"
click at [1299, 344] on select "Select Buylist Lifespan evergreen seasonal tactical" at bounding box center [1427, 327] width 256 height 33
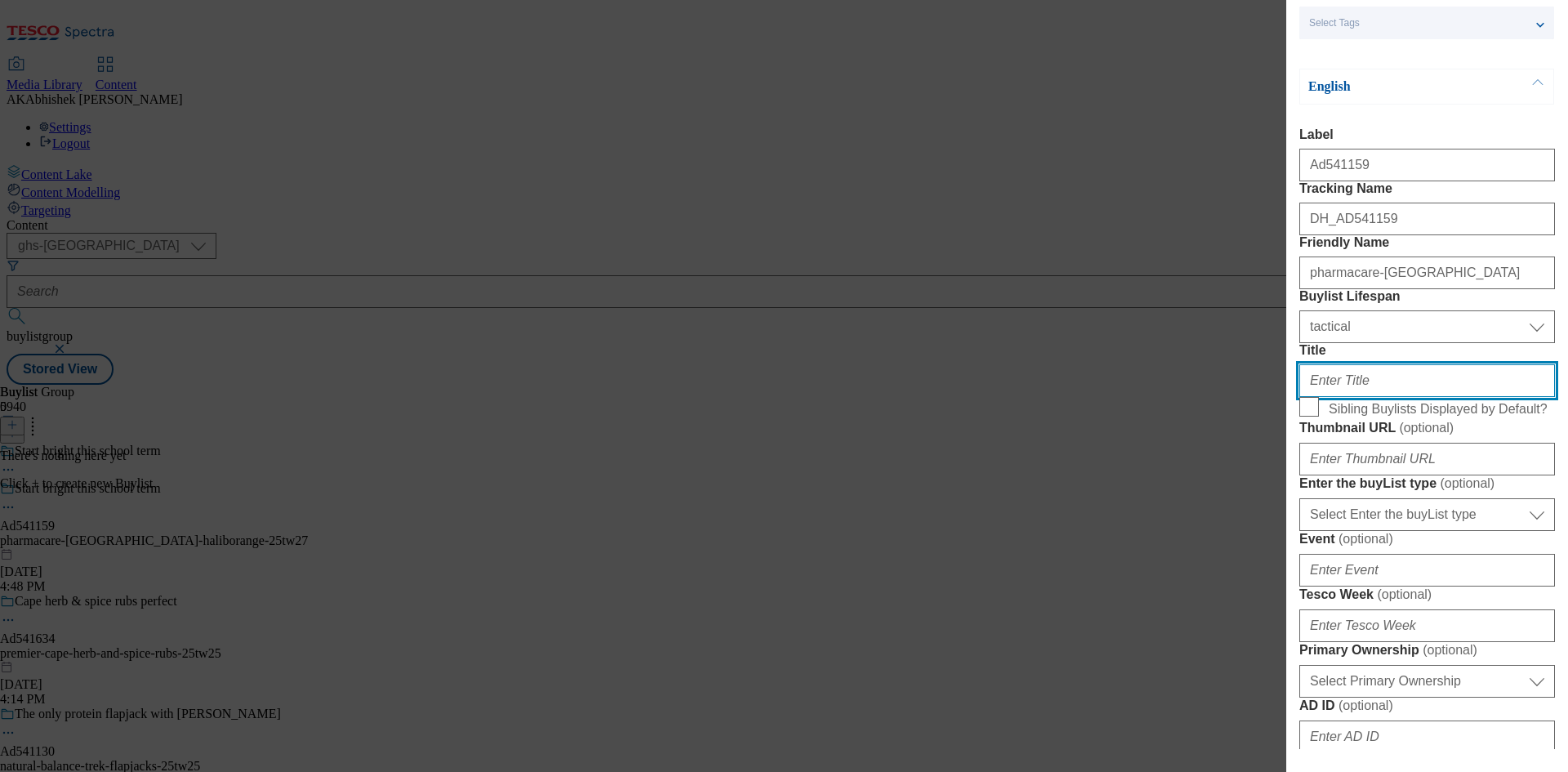
click at [1422, 397] on input "Title" at bounding box center [1427, 381] width 256 height 33
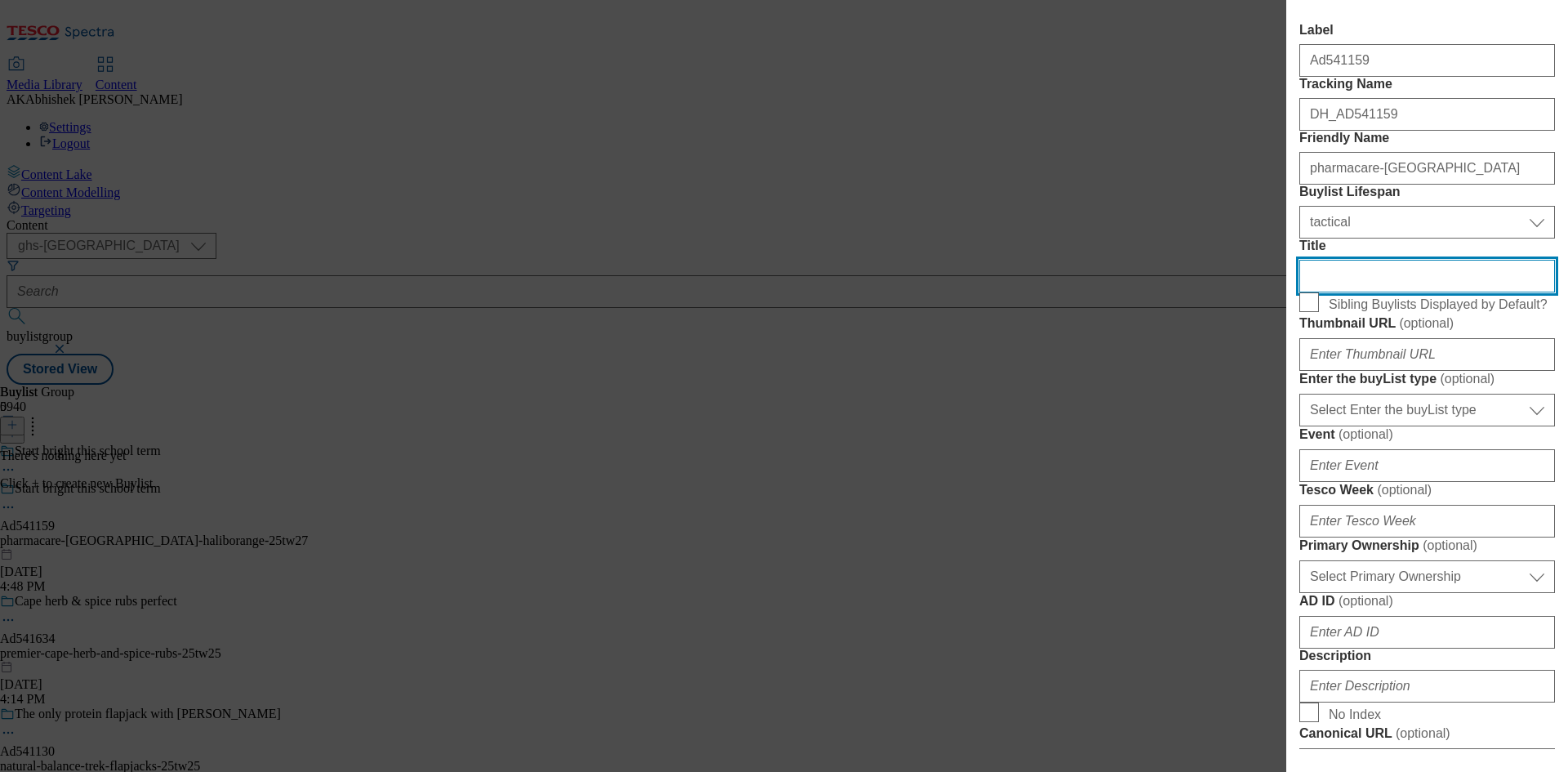
scroll to position [408, 0]
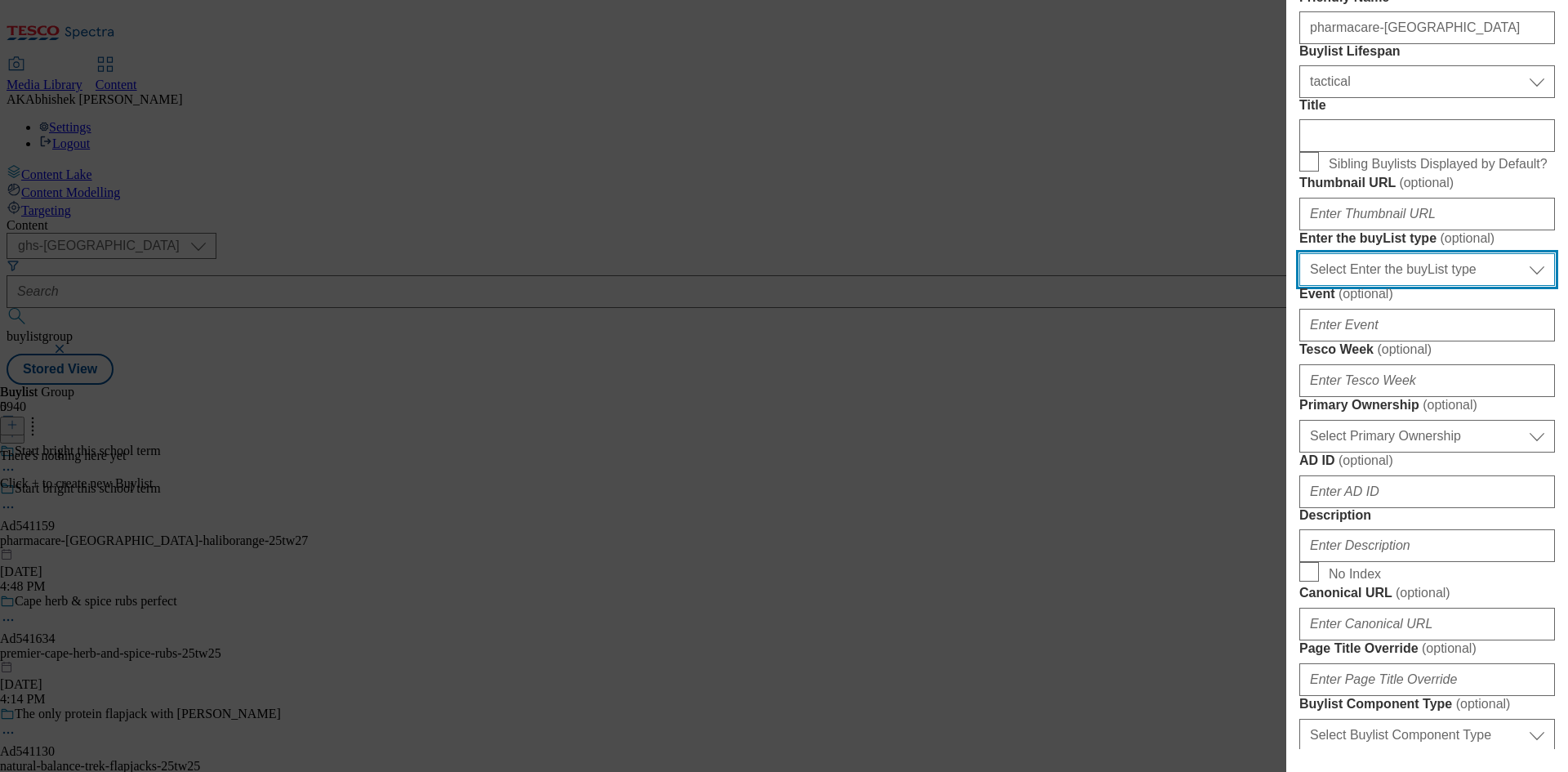
click at [1413, 286] on select "Select Enter the buyList type event supplier funded long term >4 weeks supplier…" at bounding box center [1427, 270] width 256 height 33
select select "supplier funded short term 1-3 weeks"
click at [1299, 286] on select "Select Enter the buyList type event supplier funded long term >4 weeks supplier…" at bounding box center [1427, 270] width 256 height 33
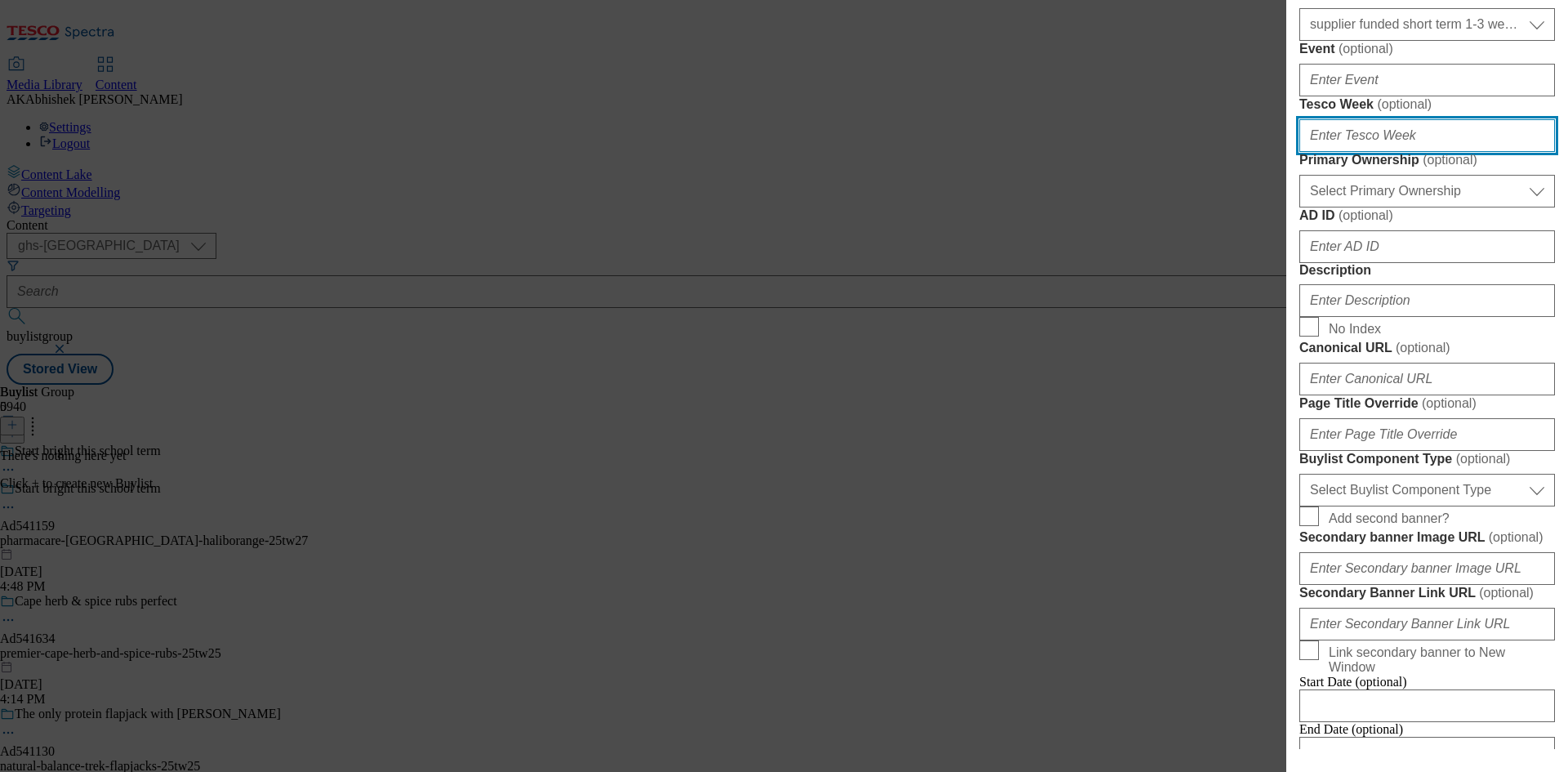
click at [1411, 152] on input "Tesco Week ( optional )" at bounding box center [1427, 135] width 256 height 33
type input "27"
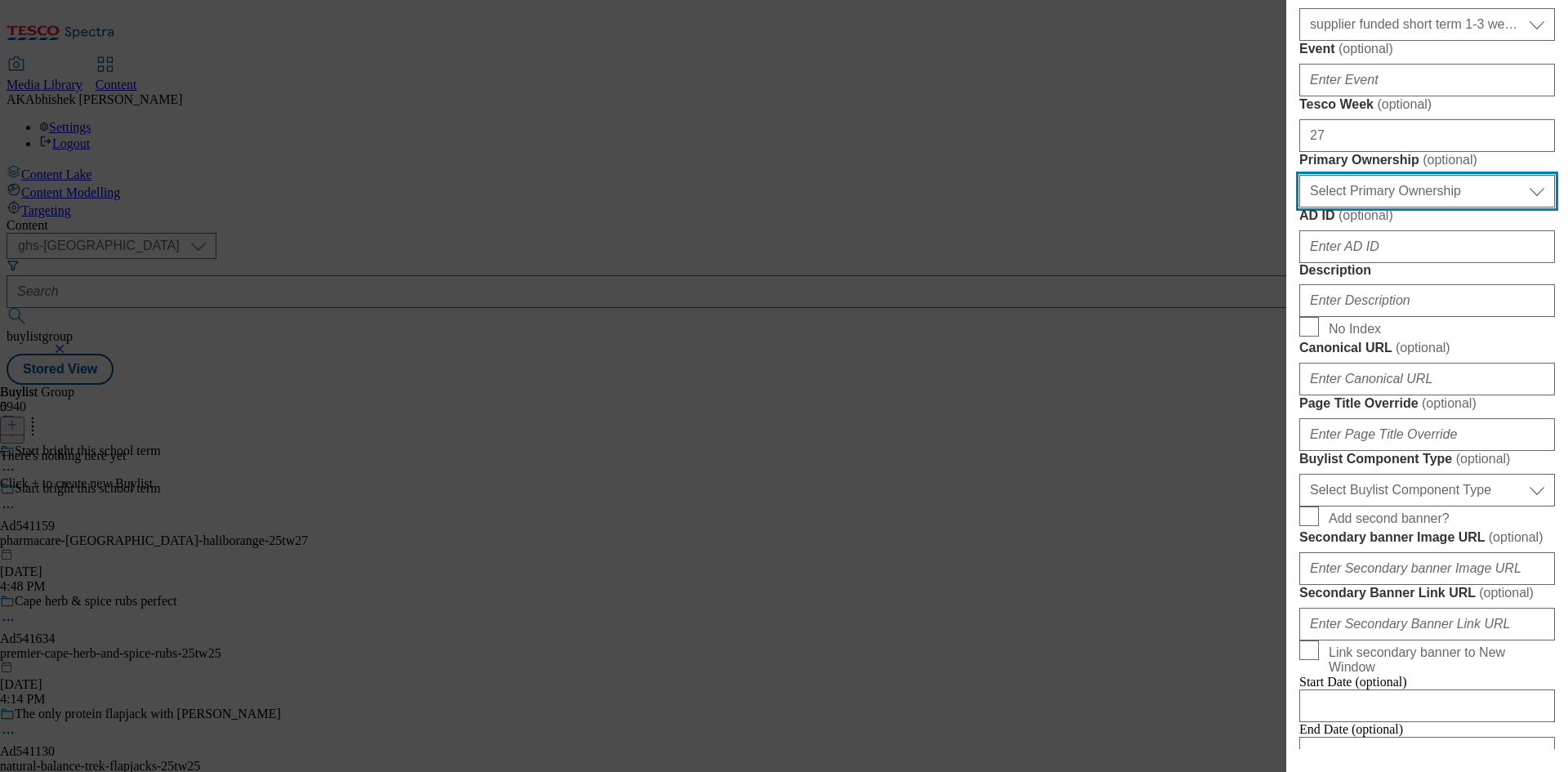
click at [1399, 208] on select "Select Primary Ownership [PERSON_NAME]" at bounding box center [1427, 191] width 256 height 33
select select "dunnhumby"
click at [1299, 208] on select "Select Primary Ownership [PERSON_NAME]" at bounding box center [1427, 191] width 256 height 33
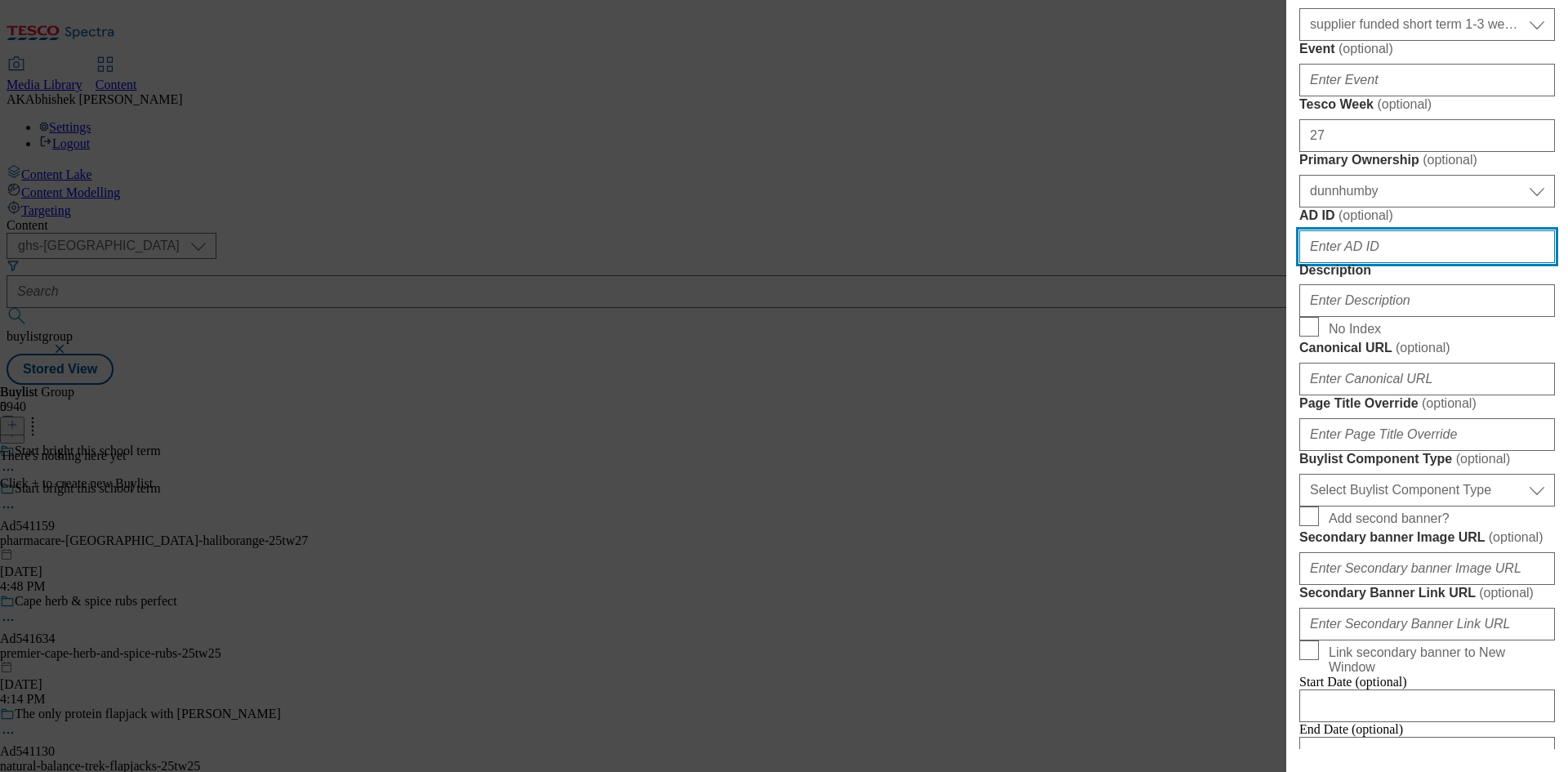
click at [1408, 263] on input "AD ID ( optional )" at bounding box center [1427, 247] width 256 height 33
paste input "541159"
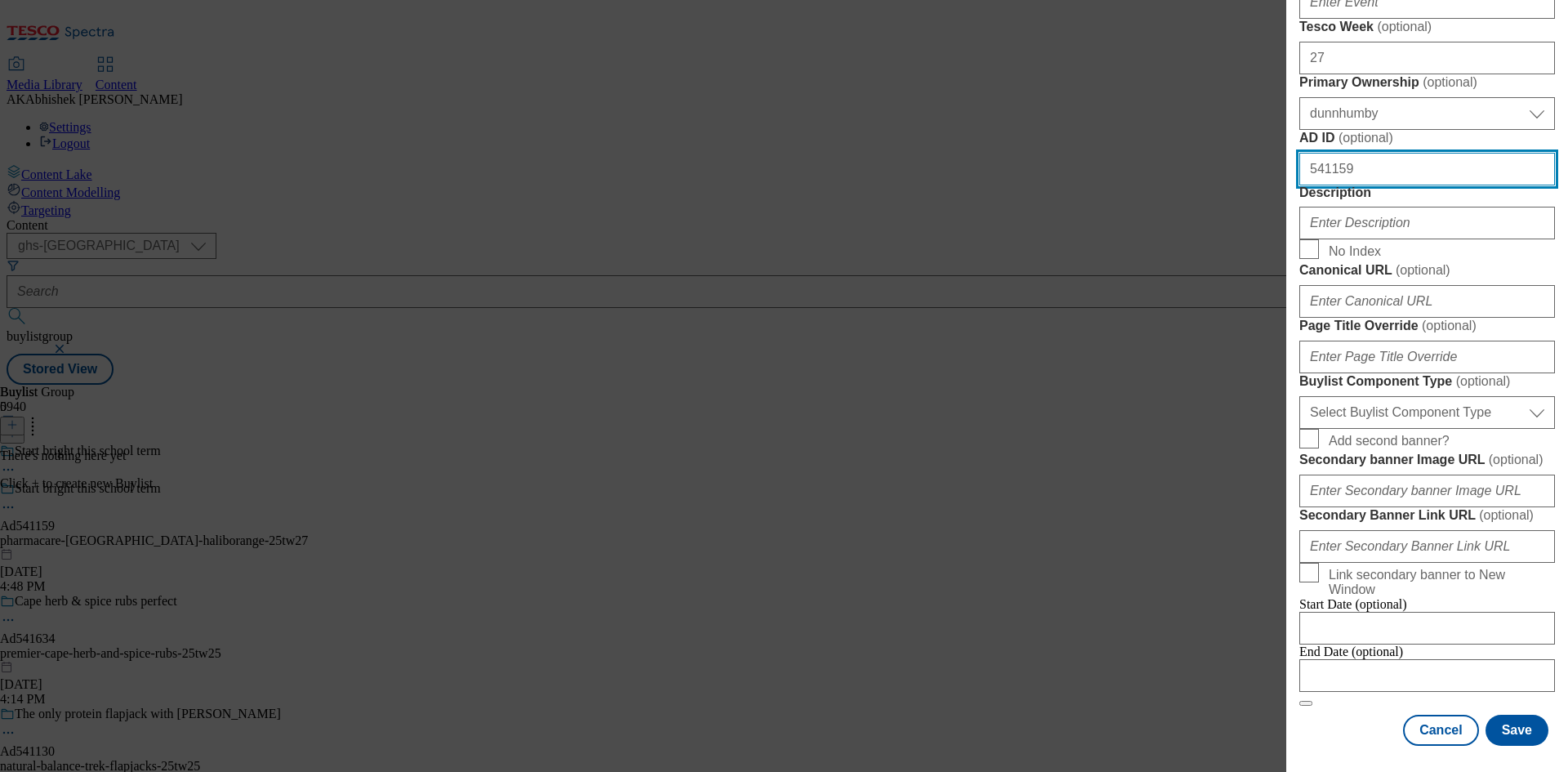
scroll to position [980, 0]
type input "541159"
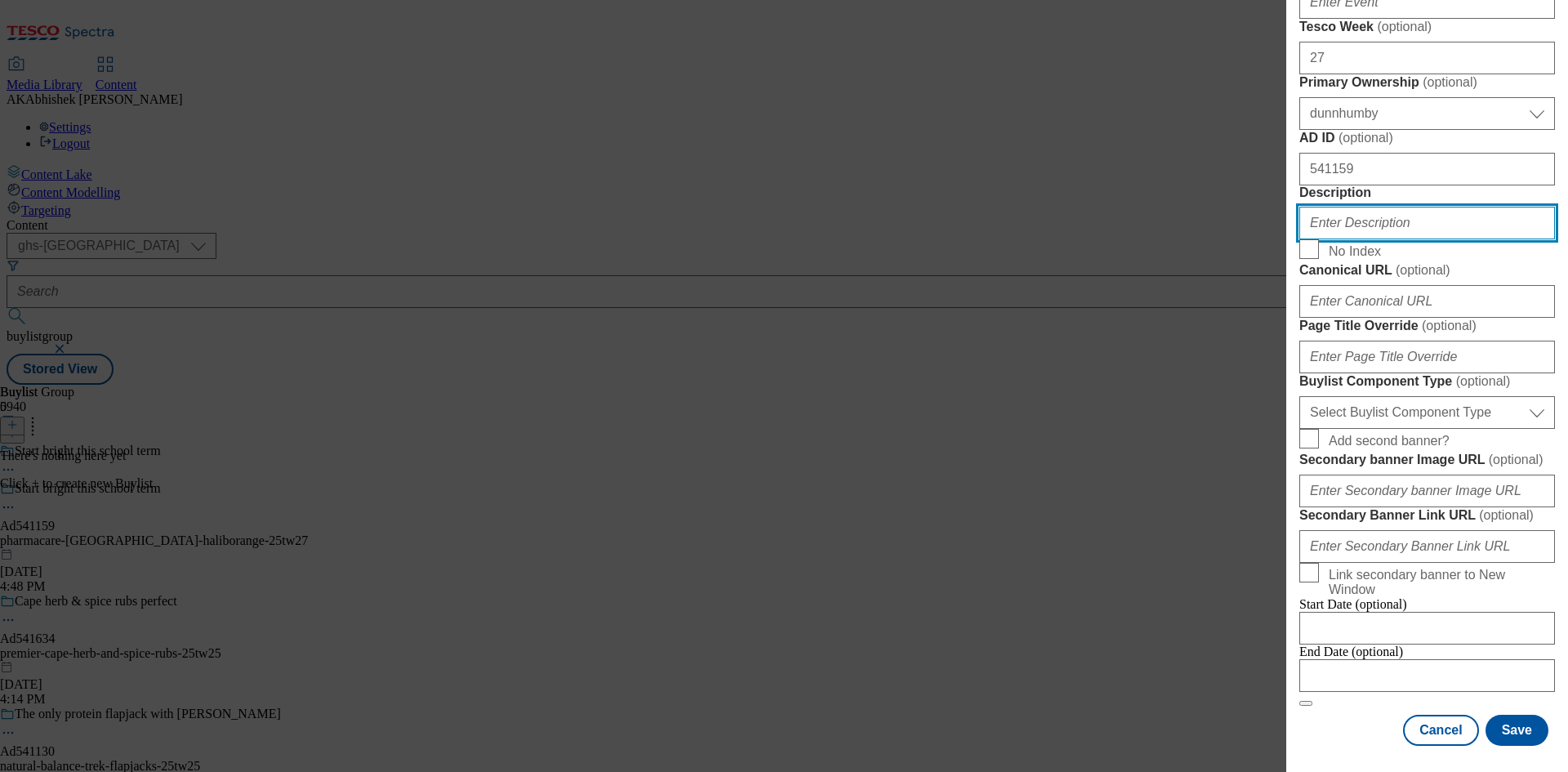
click at [1358, 240] on input "Description" at bounding box center [1427, 223] width 256 height 33
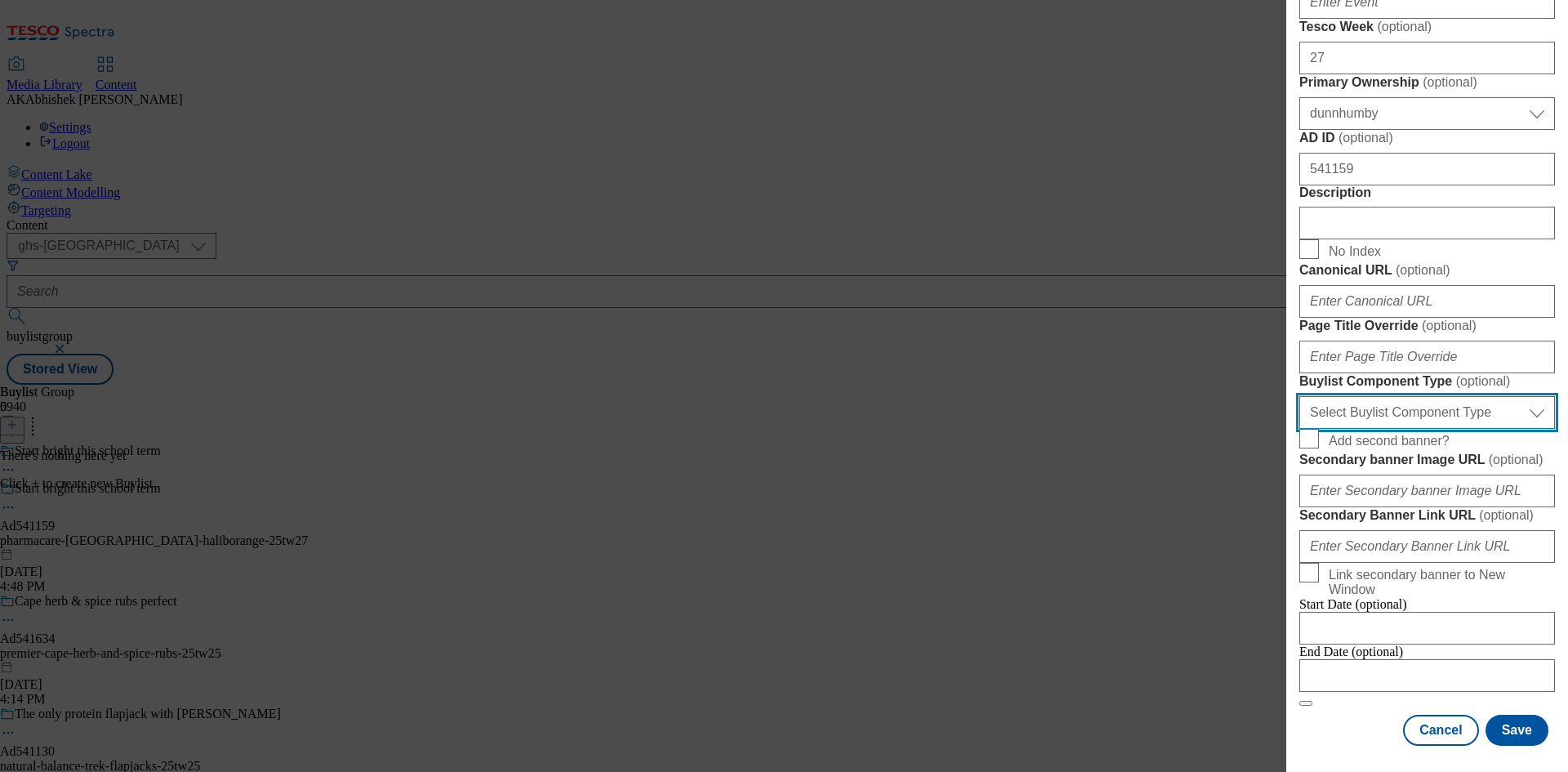
click at [1414, 396] on select "Select Buylist Component Type Banner Competition Header Meal" at bounding box center [1427, 412] width 256 height 33
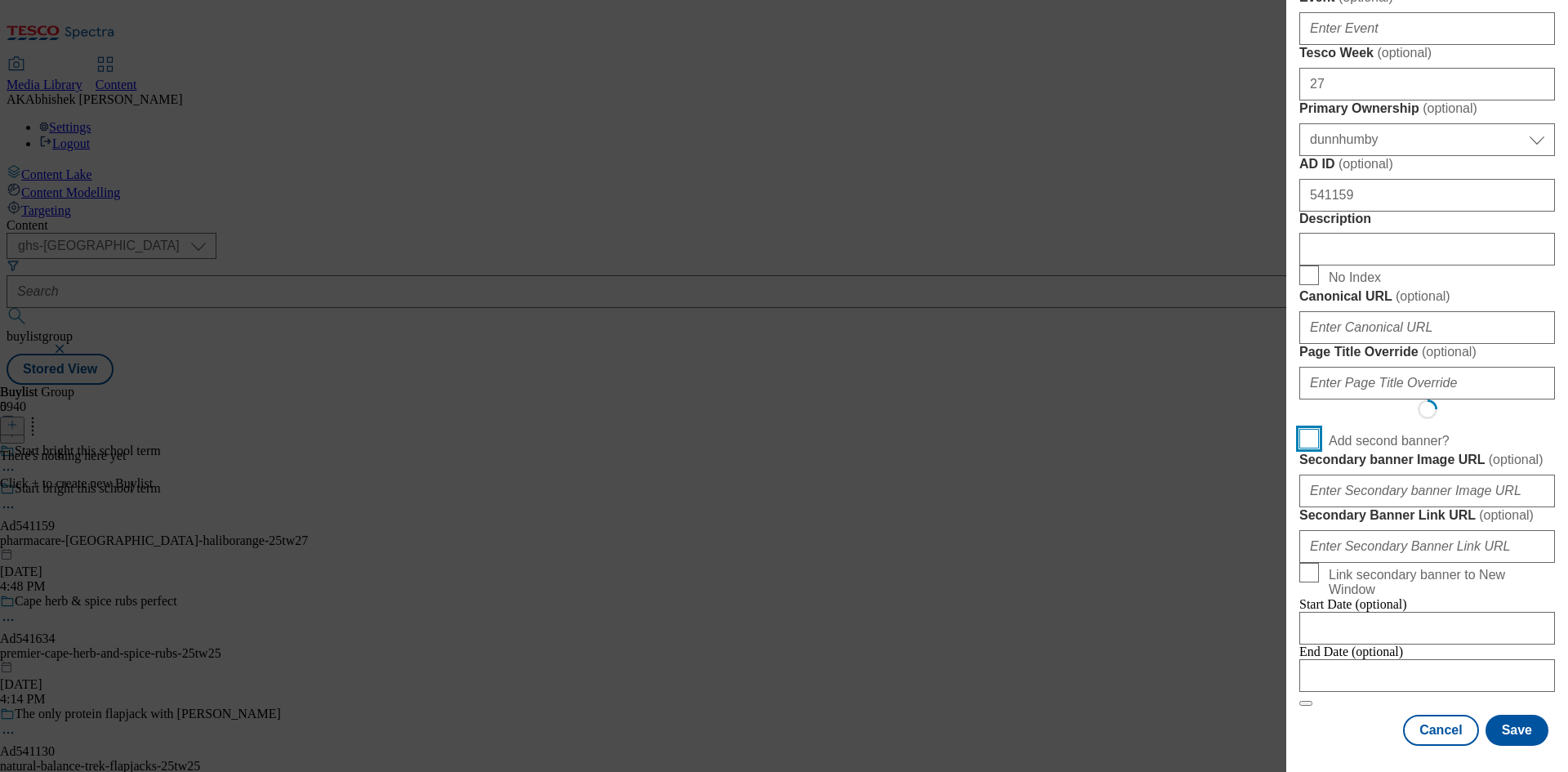
scroll to position [1274, 0]
select select "Banner"
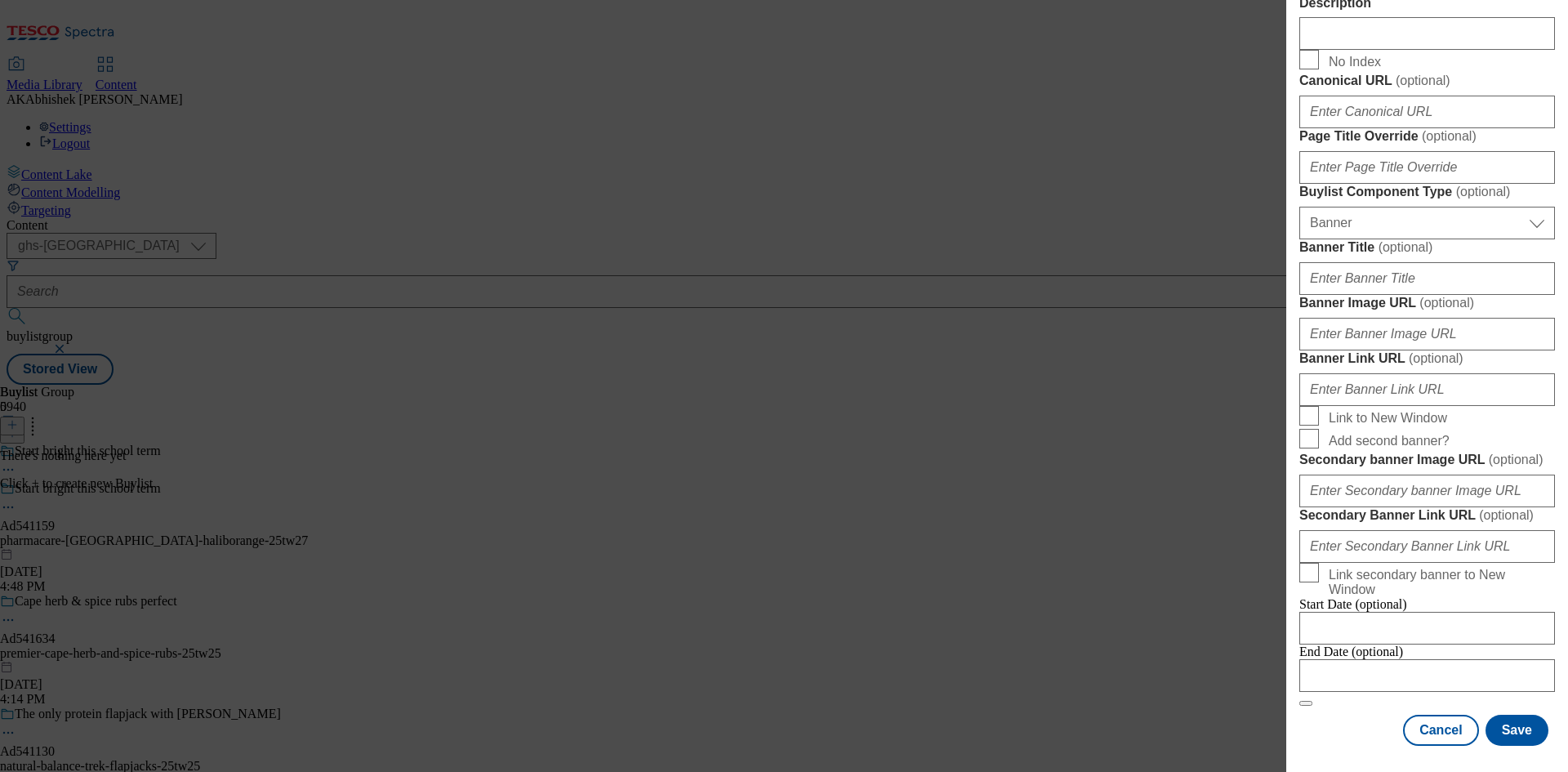
scroll to position [1619, 0]
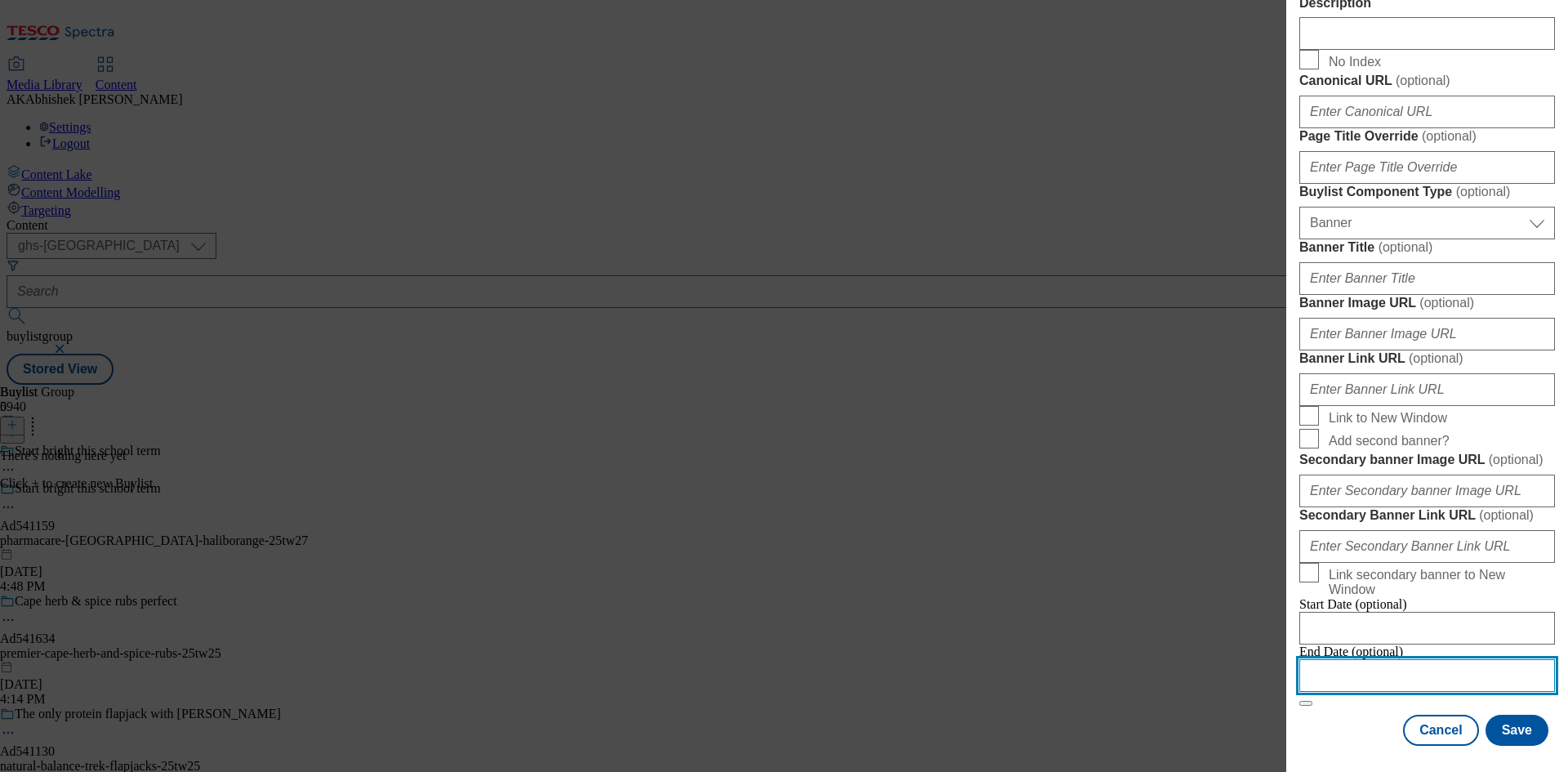
click at [1458, 662] on input "Modal" at bounding box center [1427, 675] width 256 height 33
select select "2025"
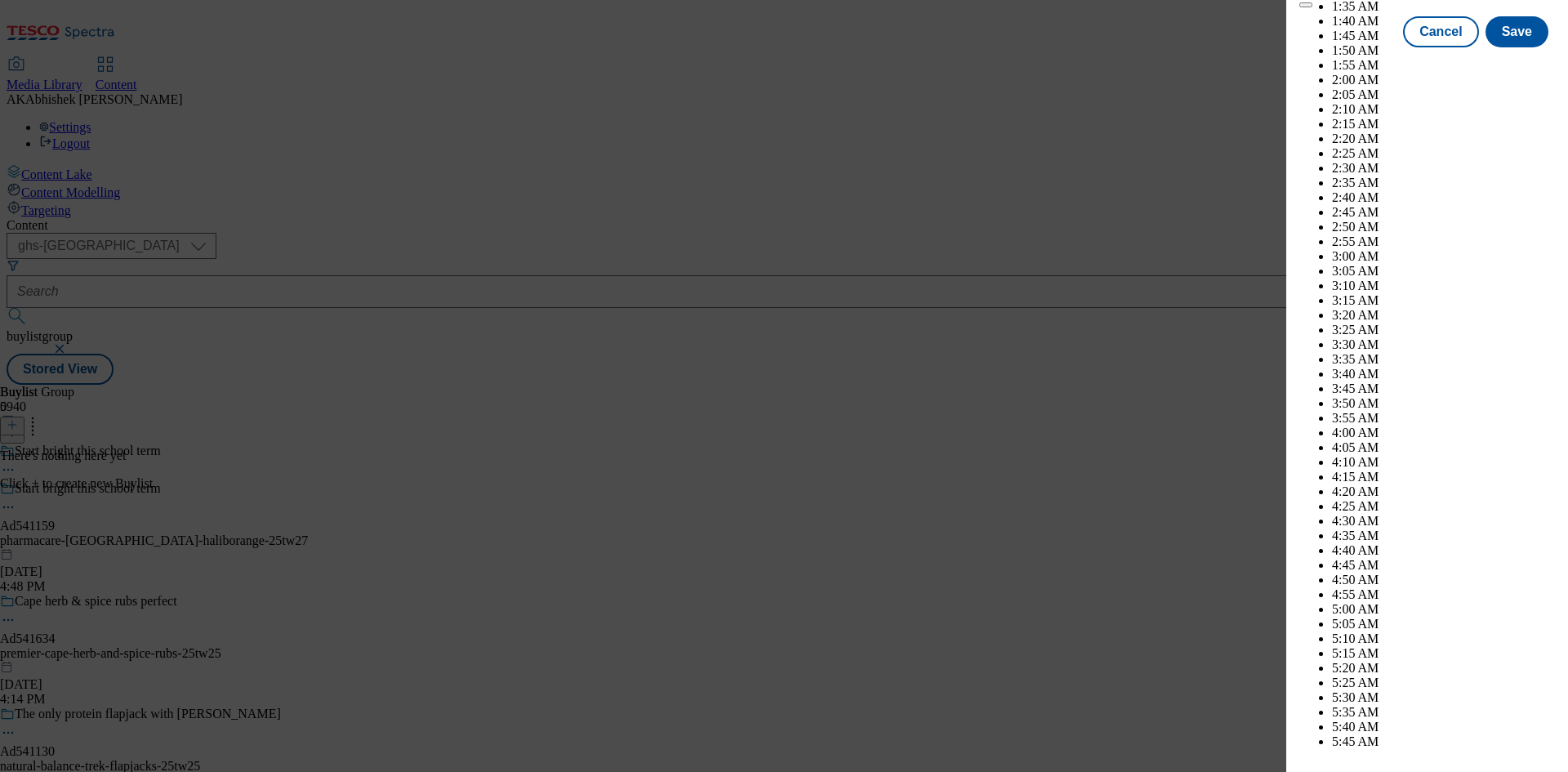
scroll to position [6064, 0]
select select "November"
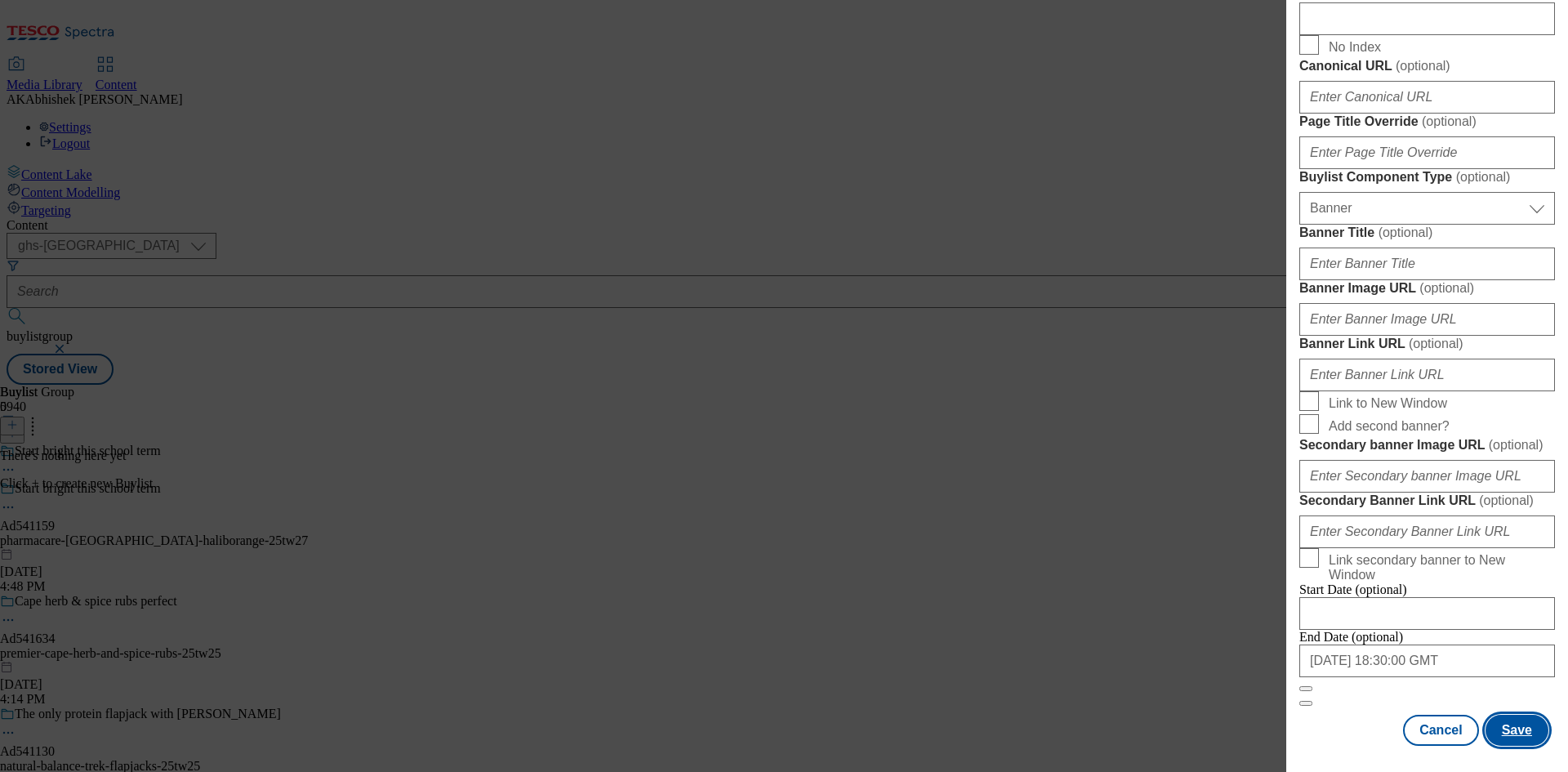
click at [1512, 730] on button "Save" at bounding box center [1517, 730] width 63 height 31
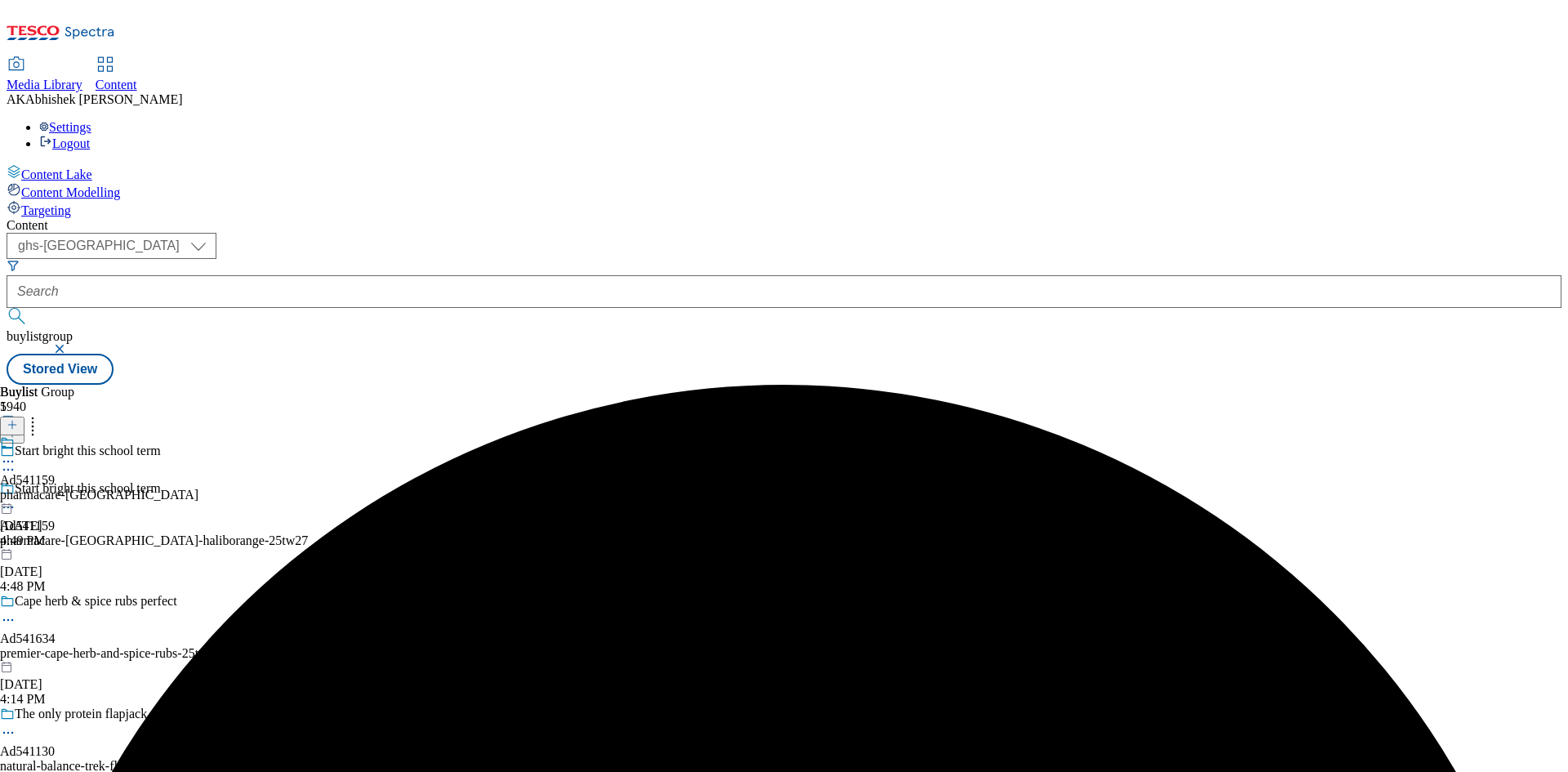
click at [199, 487] on div "pharmacare-[GEOGRAPHIC_DATA]" at bounding box center [99, 494] width 199 height 15
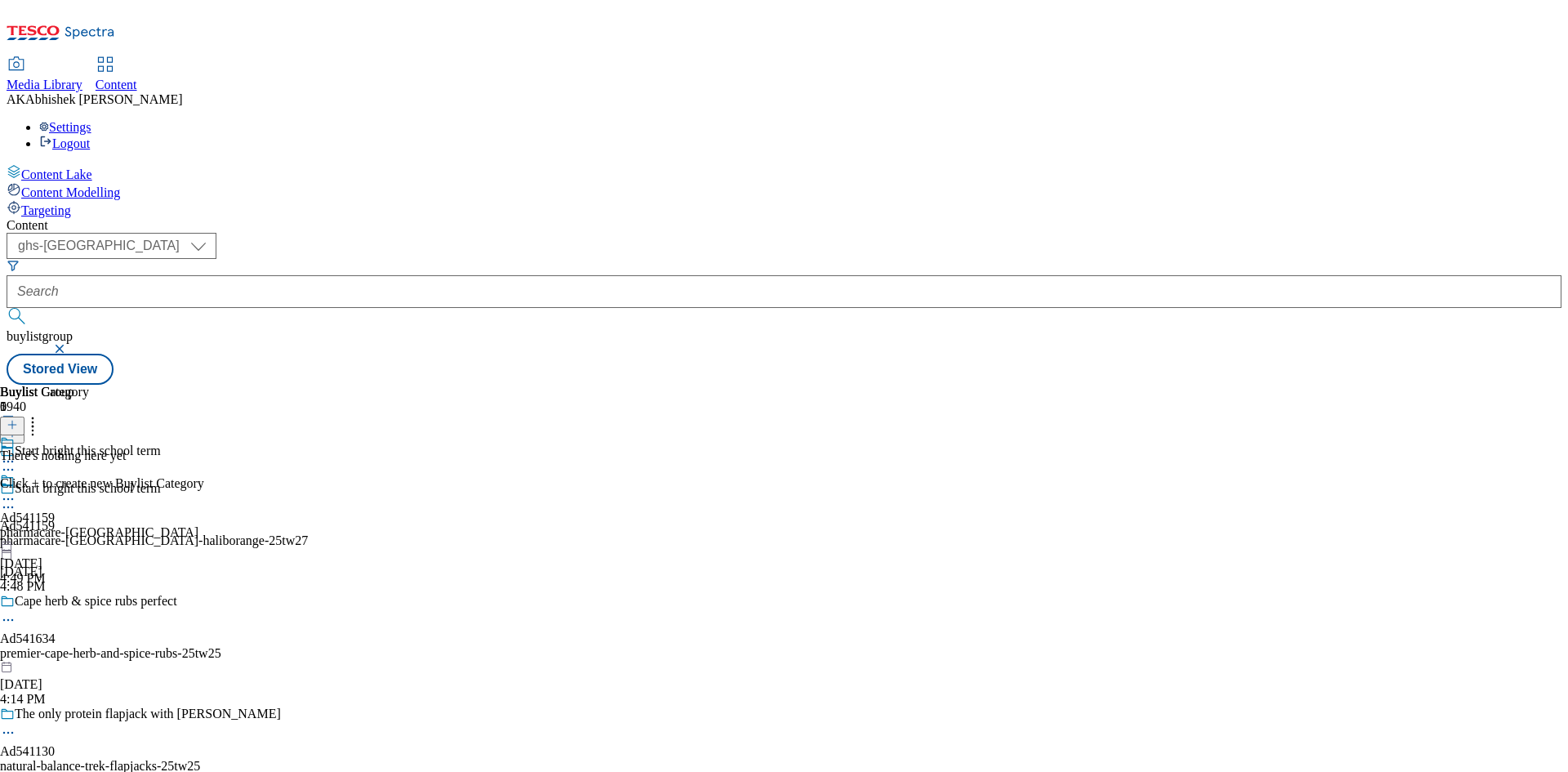
click at [18, 419] on icon at bounding box center [12, 424] width 11 height 11
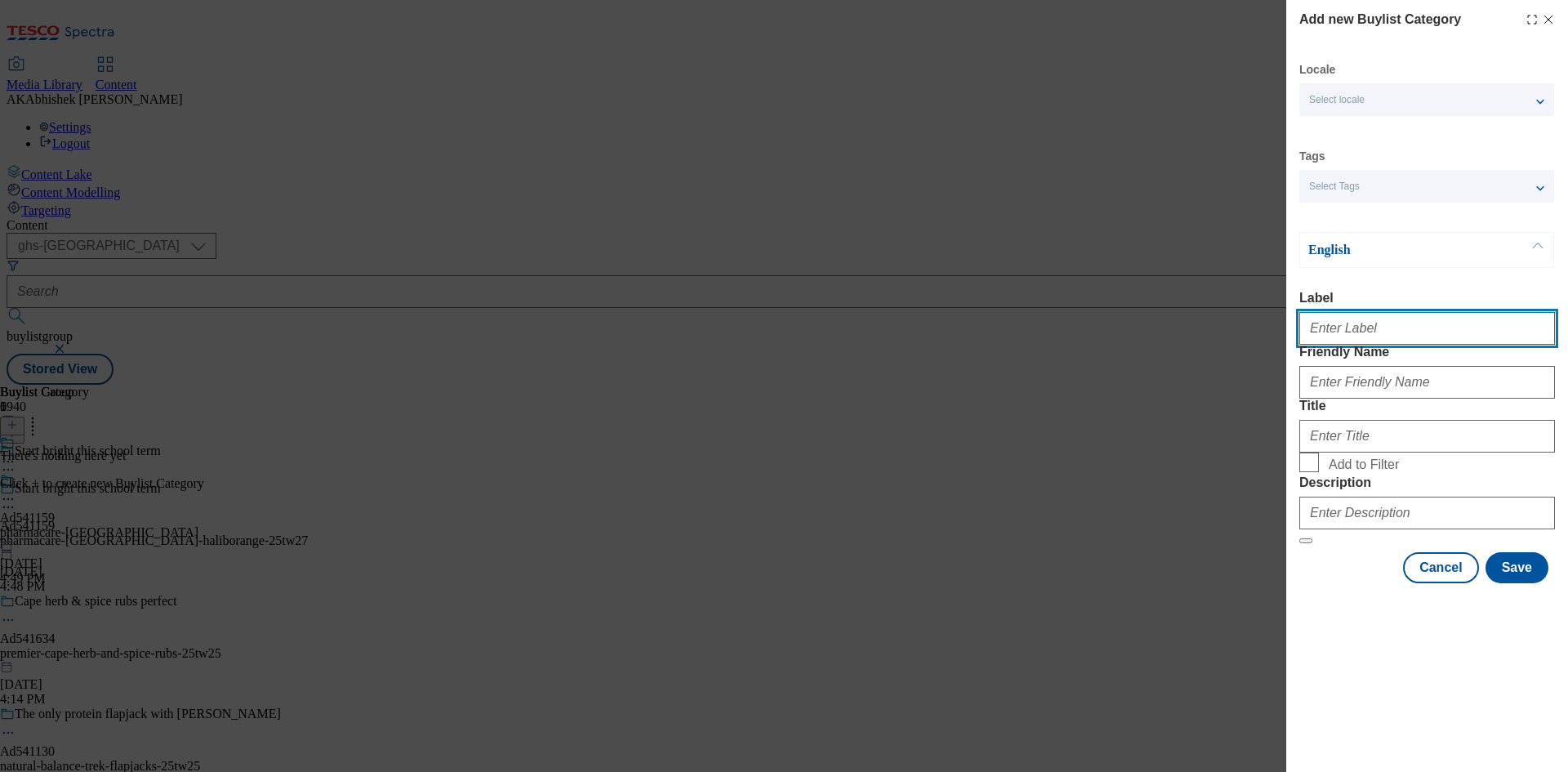
click at [1369, 323] on input "Label" at bounding box center [1427, 328] width 256 height 33
paste input "541159"
type input "Ad541159"
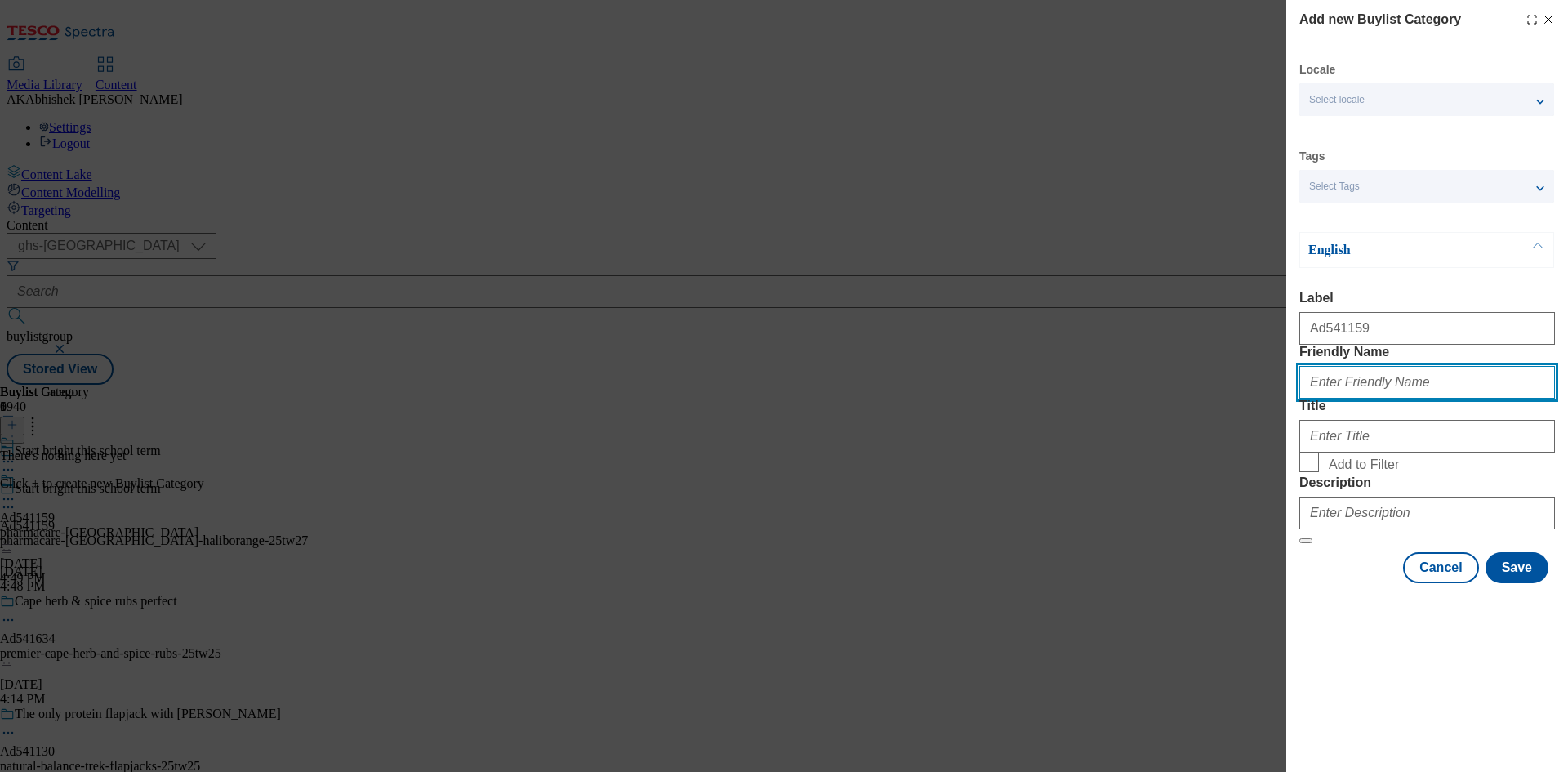
paste input "pharmacare-[GEOGRAPHIC_DATA]-haliborange"
type input "pharmacare-[GEOGRAPHIC_DATA]-haliborange"
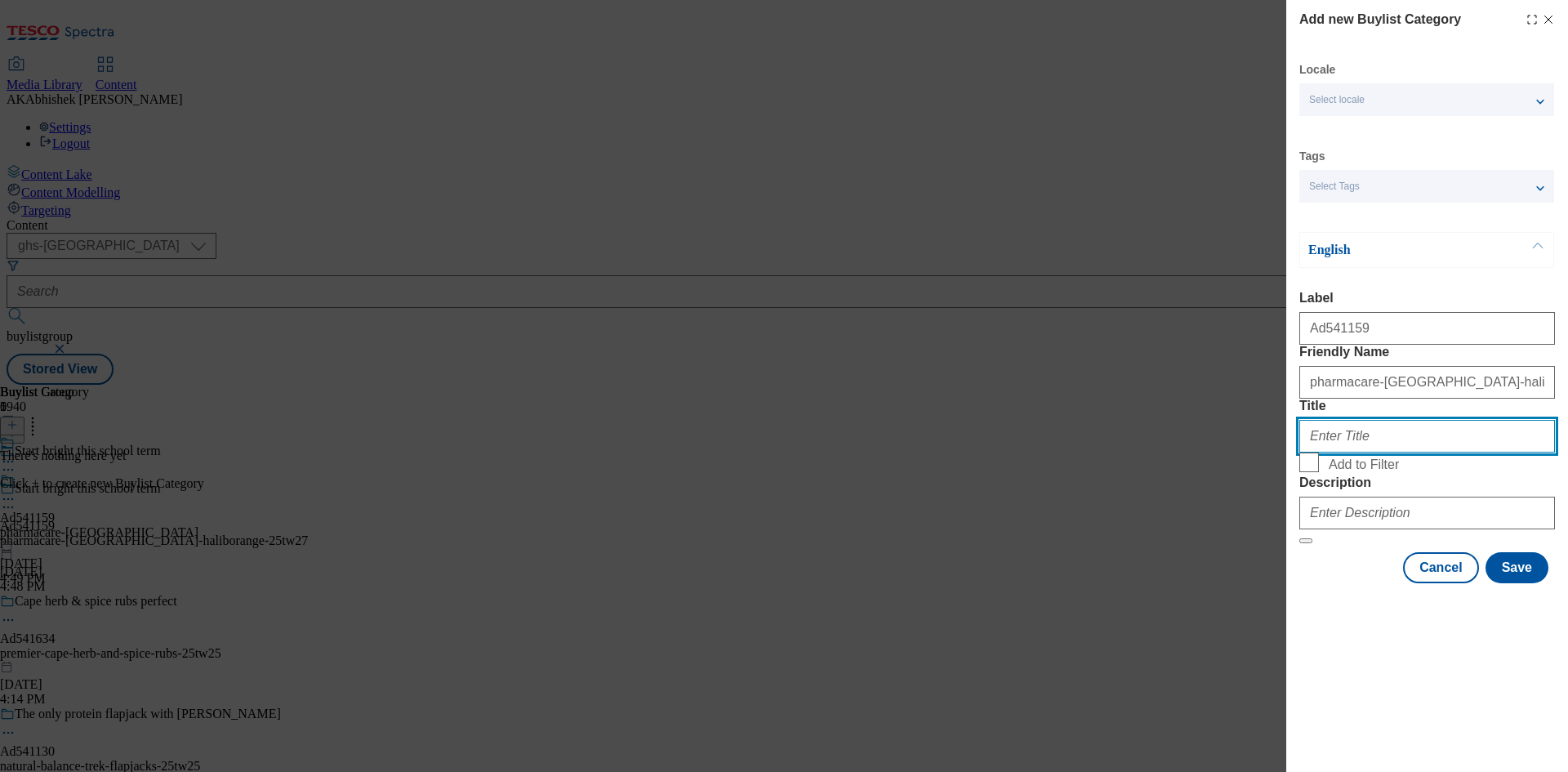
click at [1380, 452] on input "Title" at bounding box center [1427, 435] width 256 height 33
paste input "Pharmacare Europe Ltd"
type input "Pharmacare Europe Ltd"
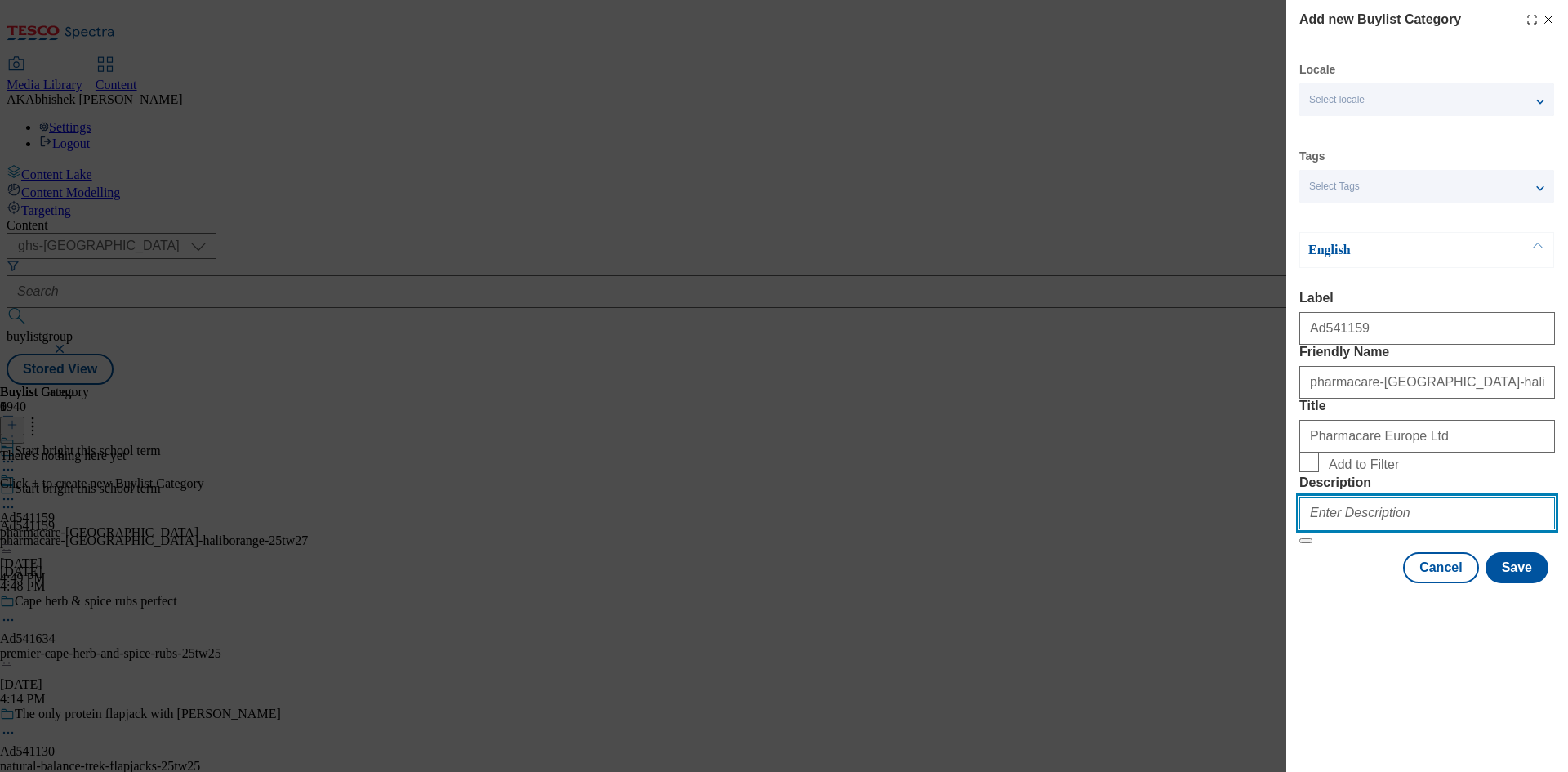
click at [1414, 529] on input "Description" at bounding box center [1427, 512] width 256 height 33
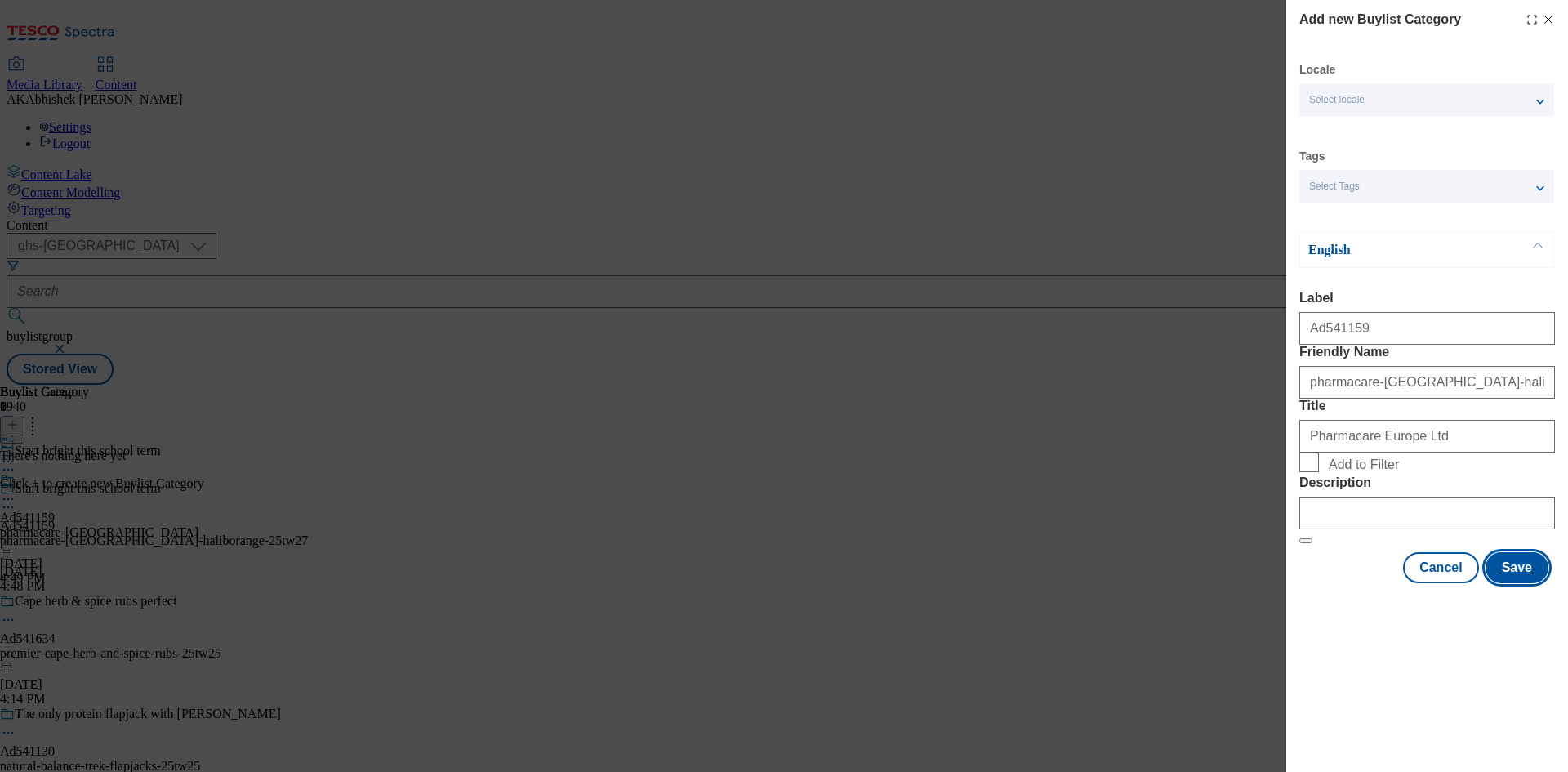
click at [1514, 583] on button "Save" at bounding box center [1517, 567] width 63 height 31
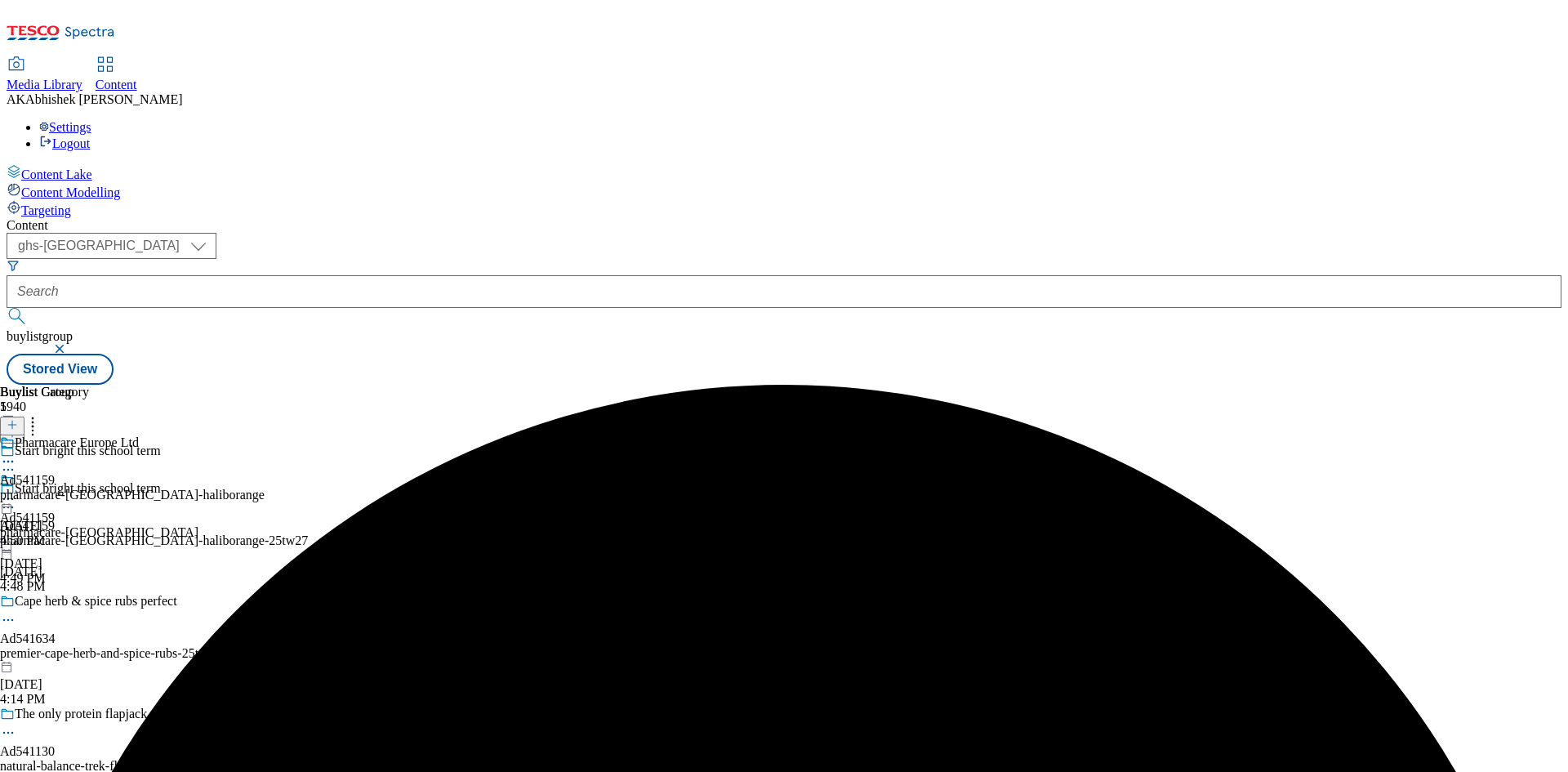
click at [265, 487] on div "pharmacare-[GEOGRAPHIC_DATA]-haliborange" at bounding box center [132, 494] width 265 height 15
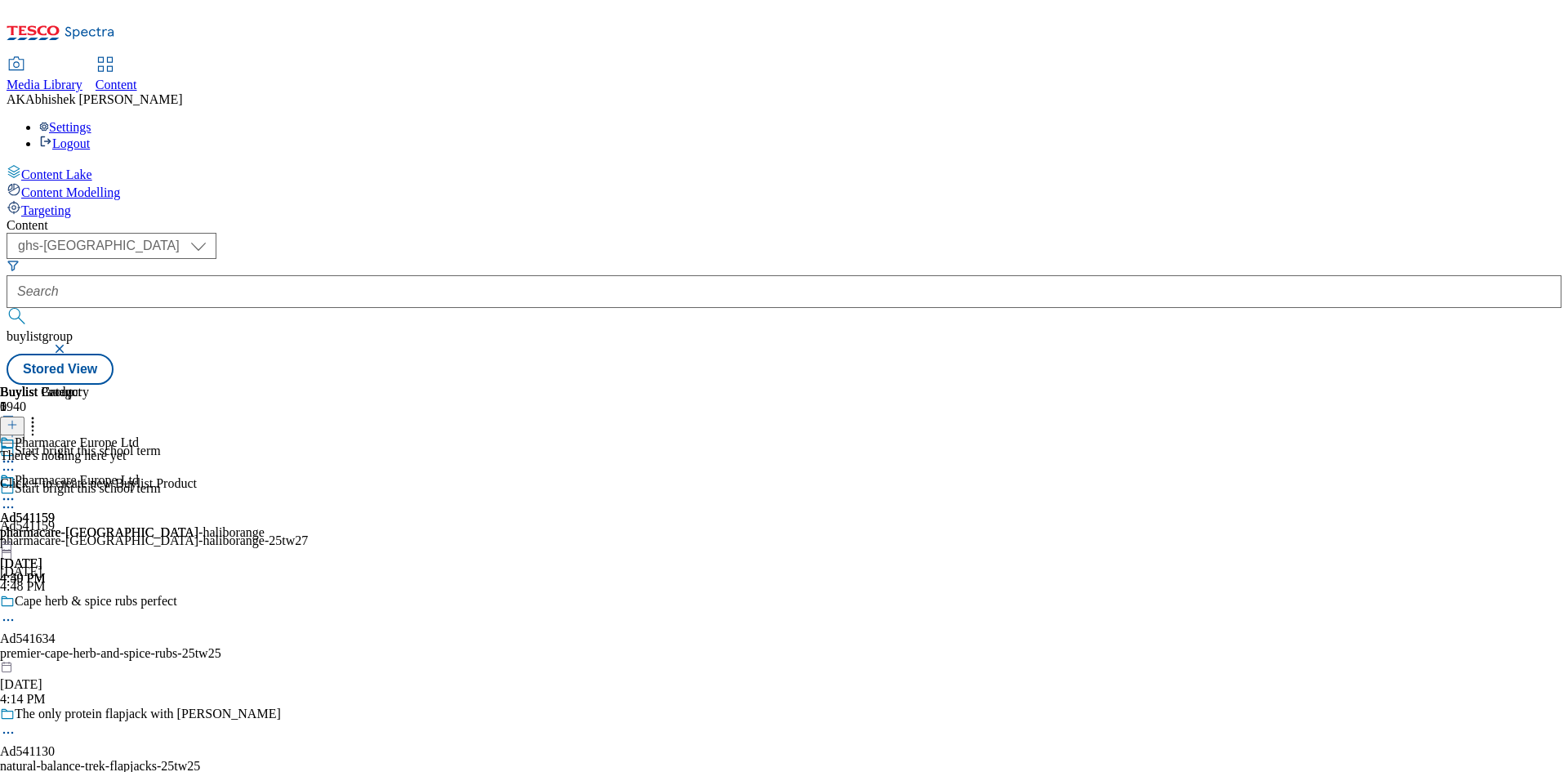
click at [18, 419] on icon at bounding box center [12, 424] width 11 height 11
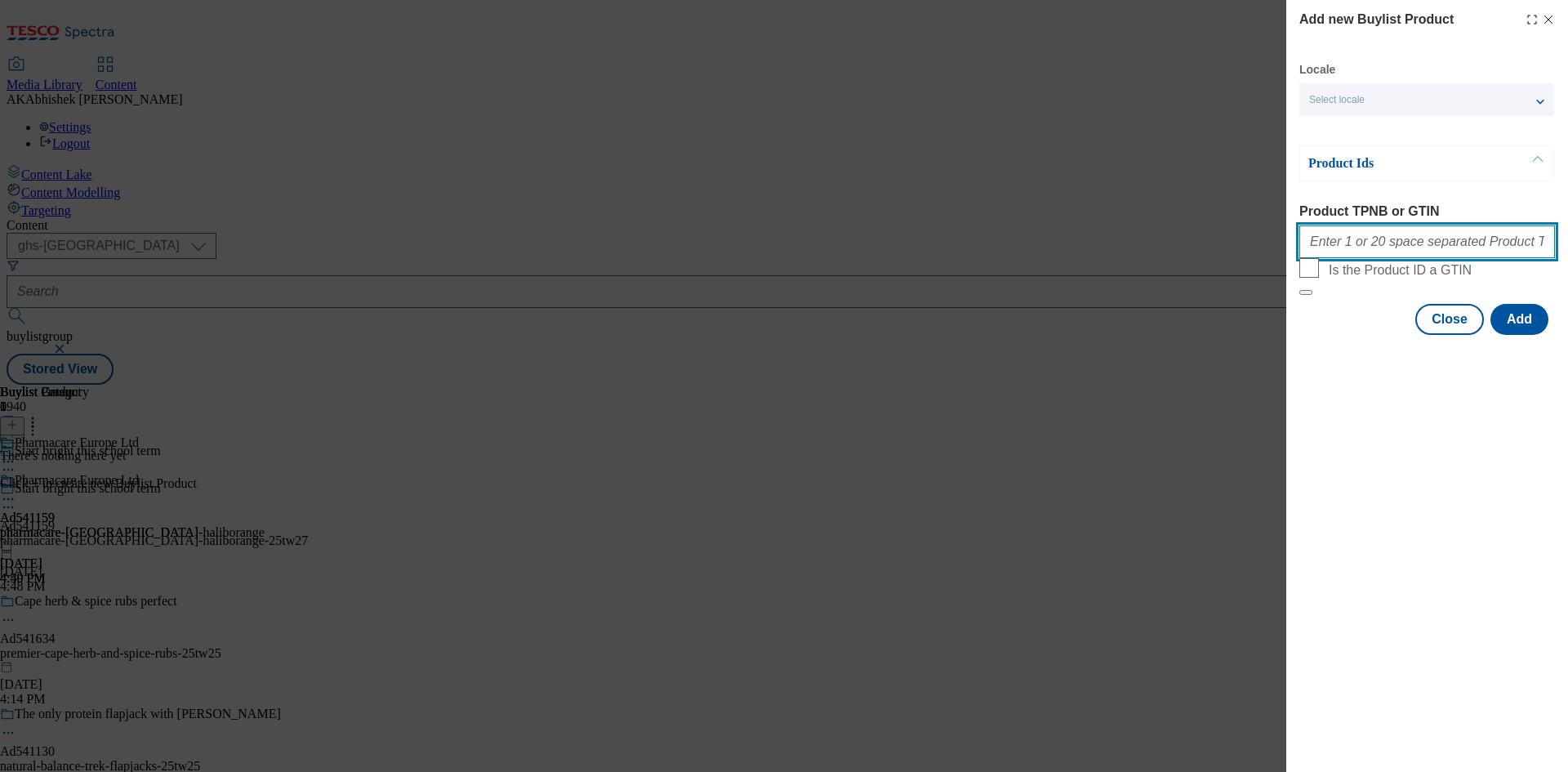
click at [1352, 243] on input "Product TPNB or GTIN" at bounding box center [1427, 242] width 256 height 33
paste input "93425780 85719046"
type input "93425780 85719046"
click at [1523, 335] on button "Add" at bounding box center [1520, 319] width 58 height 31
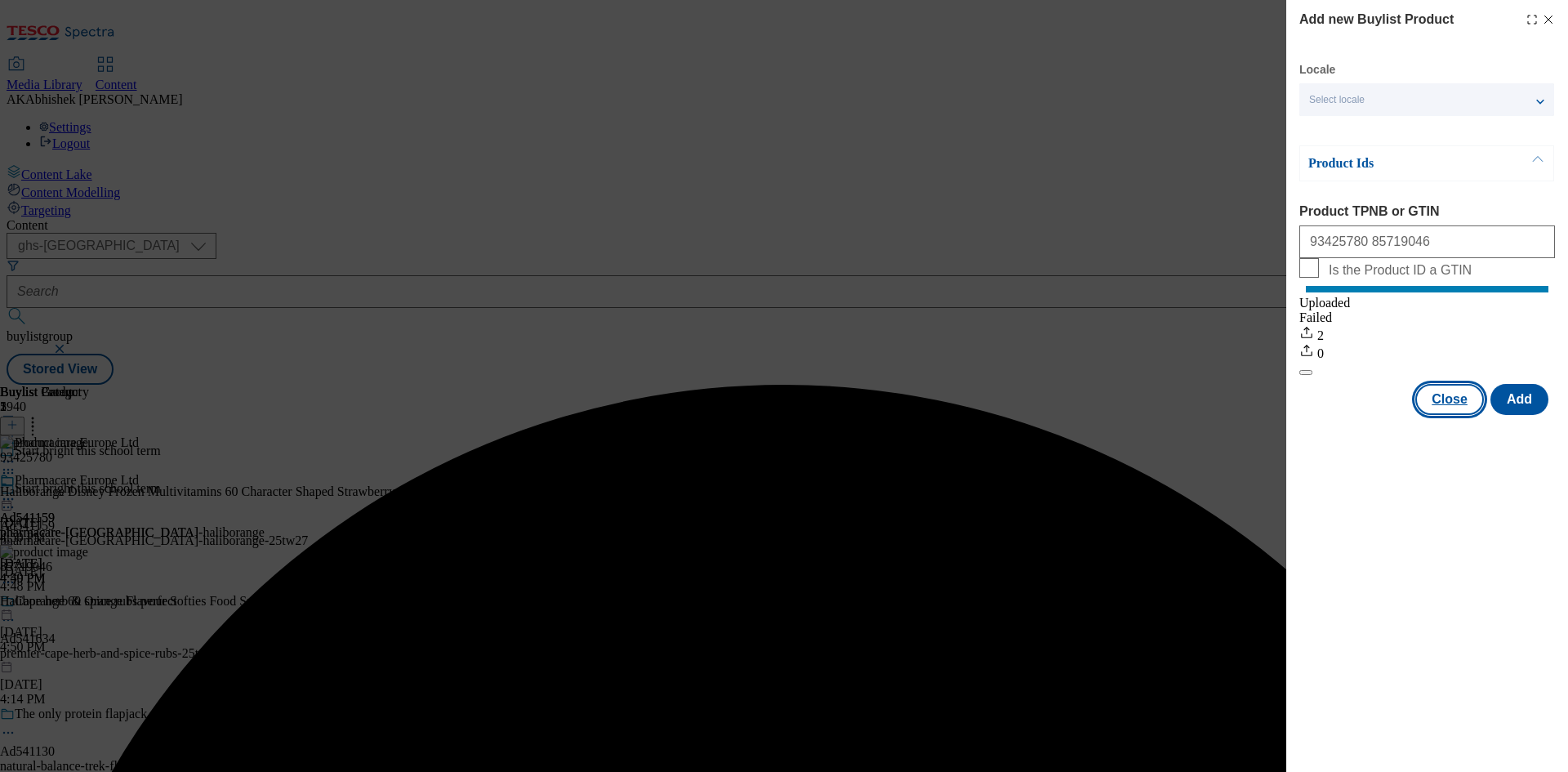
click at [1467, 414] on button "Close" at bounding box center [1449, 398] width 69 height 31
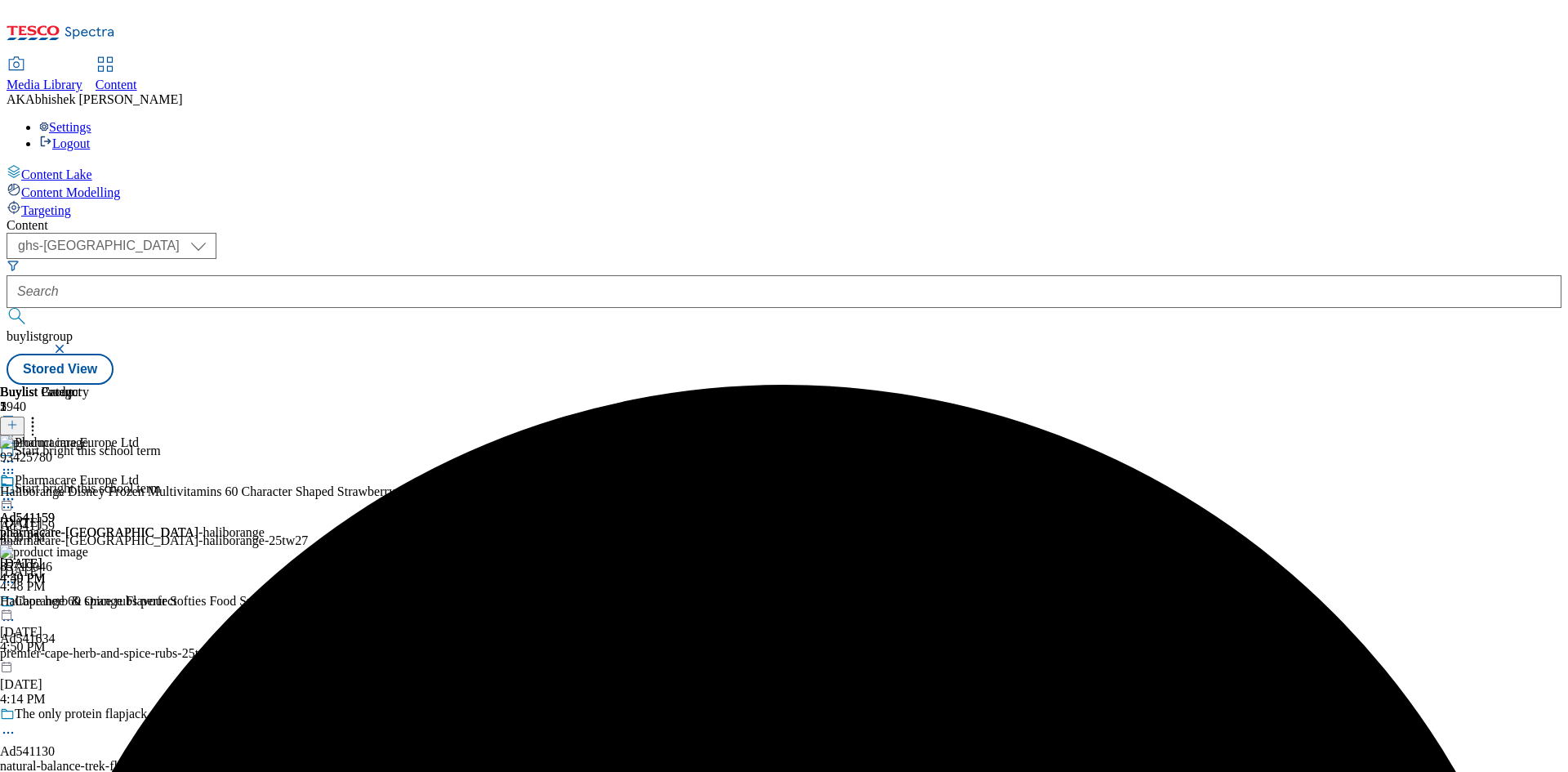
click at [16, 491] on icon at bounding box center [8, 499] width 16 height 16
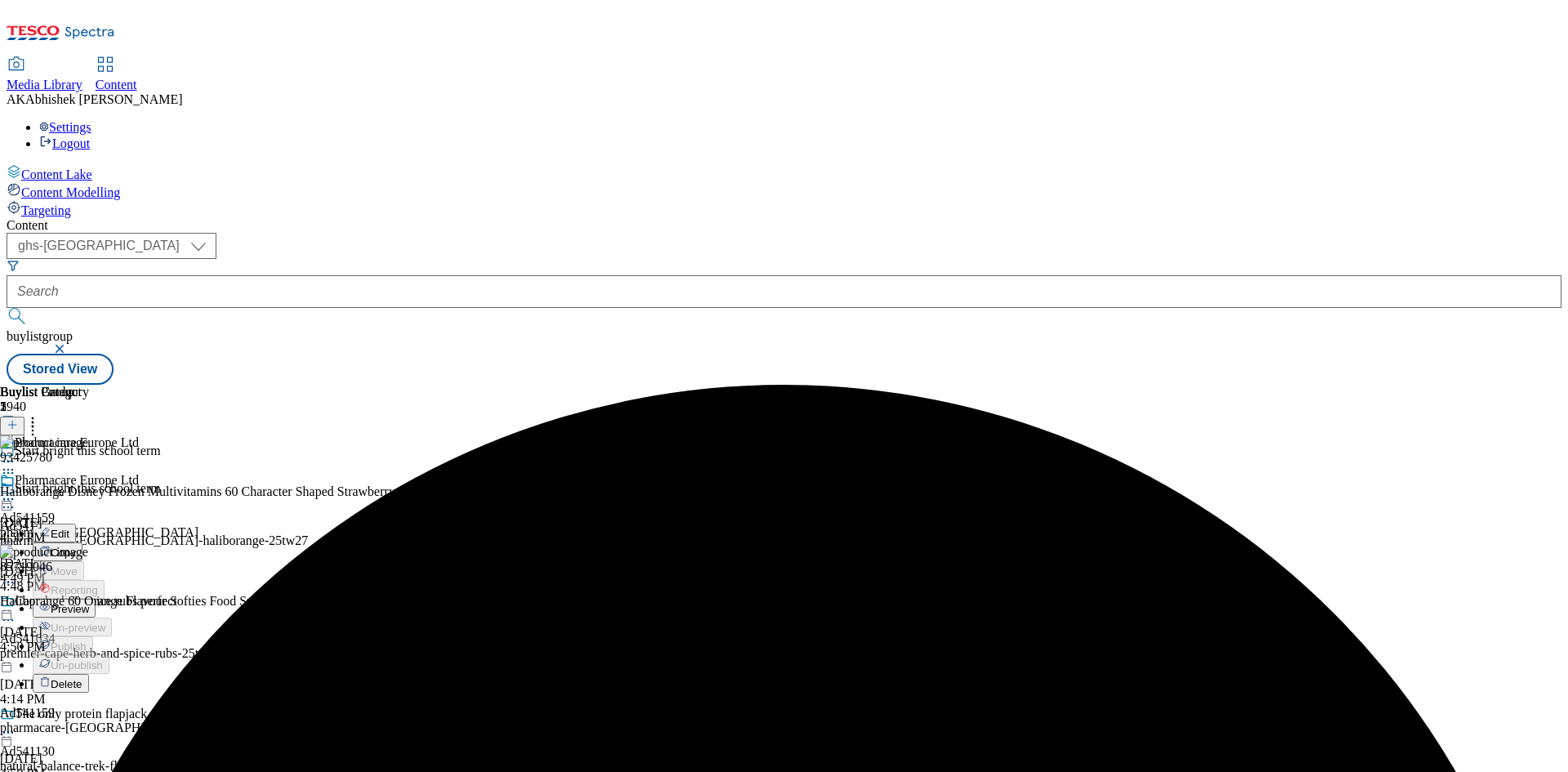
click at [89, 603] on span "Preview" at bounding box center [70, 609] width 38 height 12
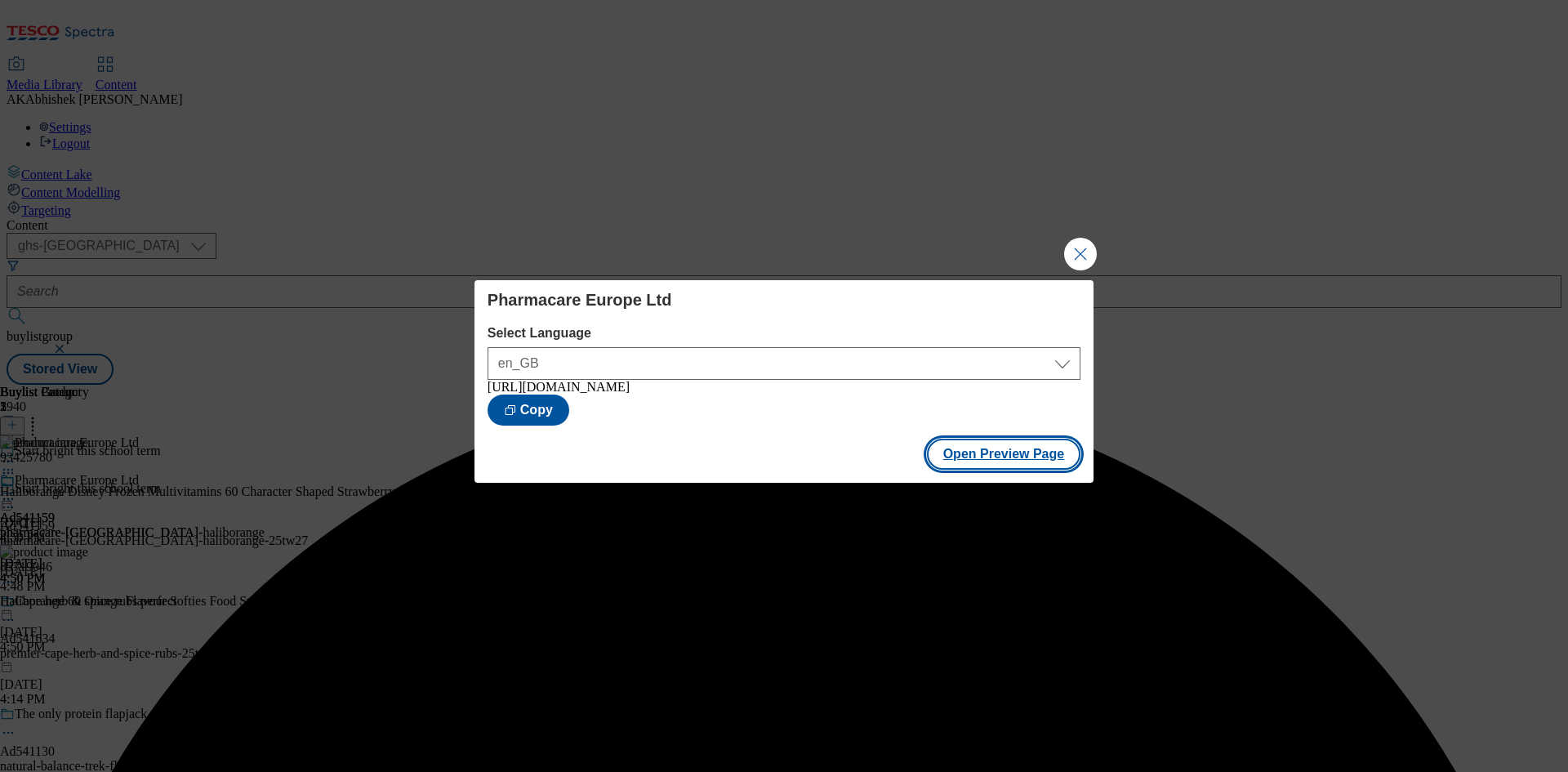
click at [1017, 462] on button "Open Preview Page" at bounding box center [1004, 453] width 155 height 31
click at [1084, 253] on button "Close Modal" at bounding box center [1081, 254] width 33 height 33
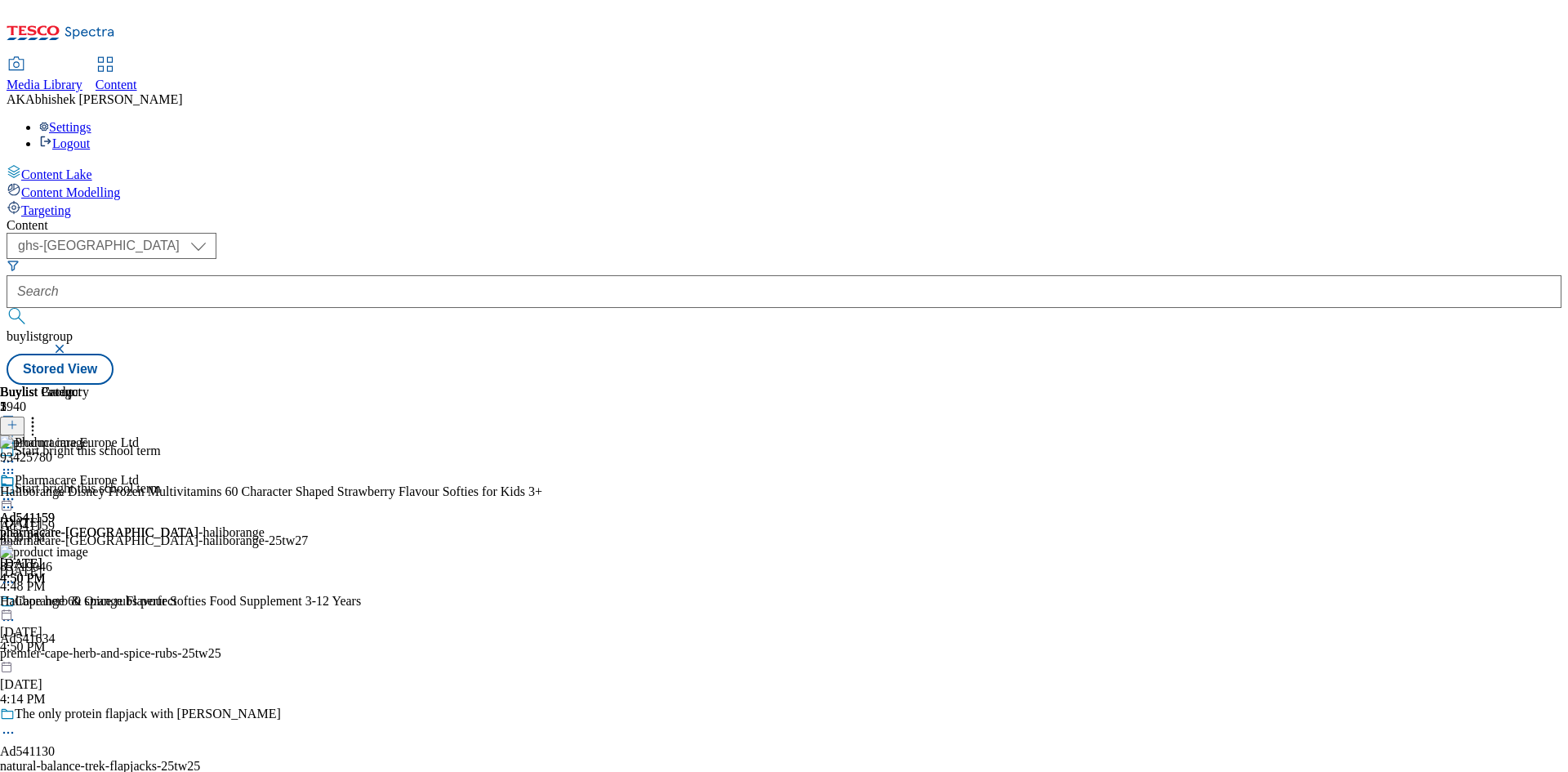
click at [16, 499] on icon at bounding box center [8, 507] width 16 height 16
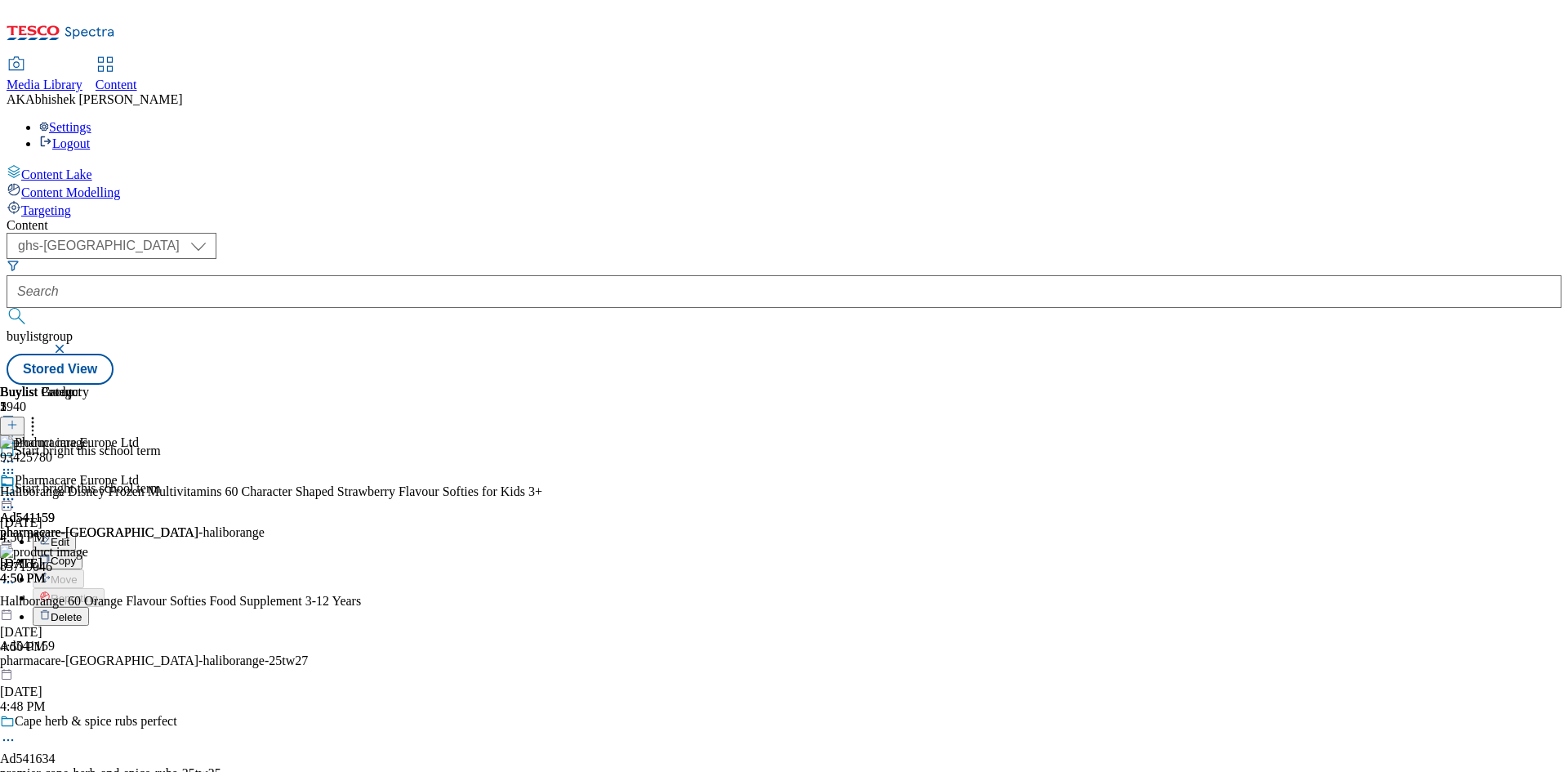
click at [70, 536] on span "Edit" at bounding box center [60, 542] width 19 height 12
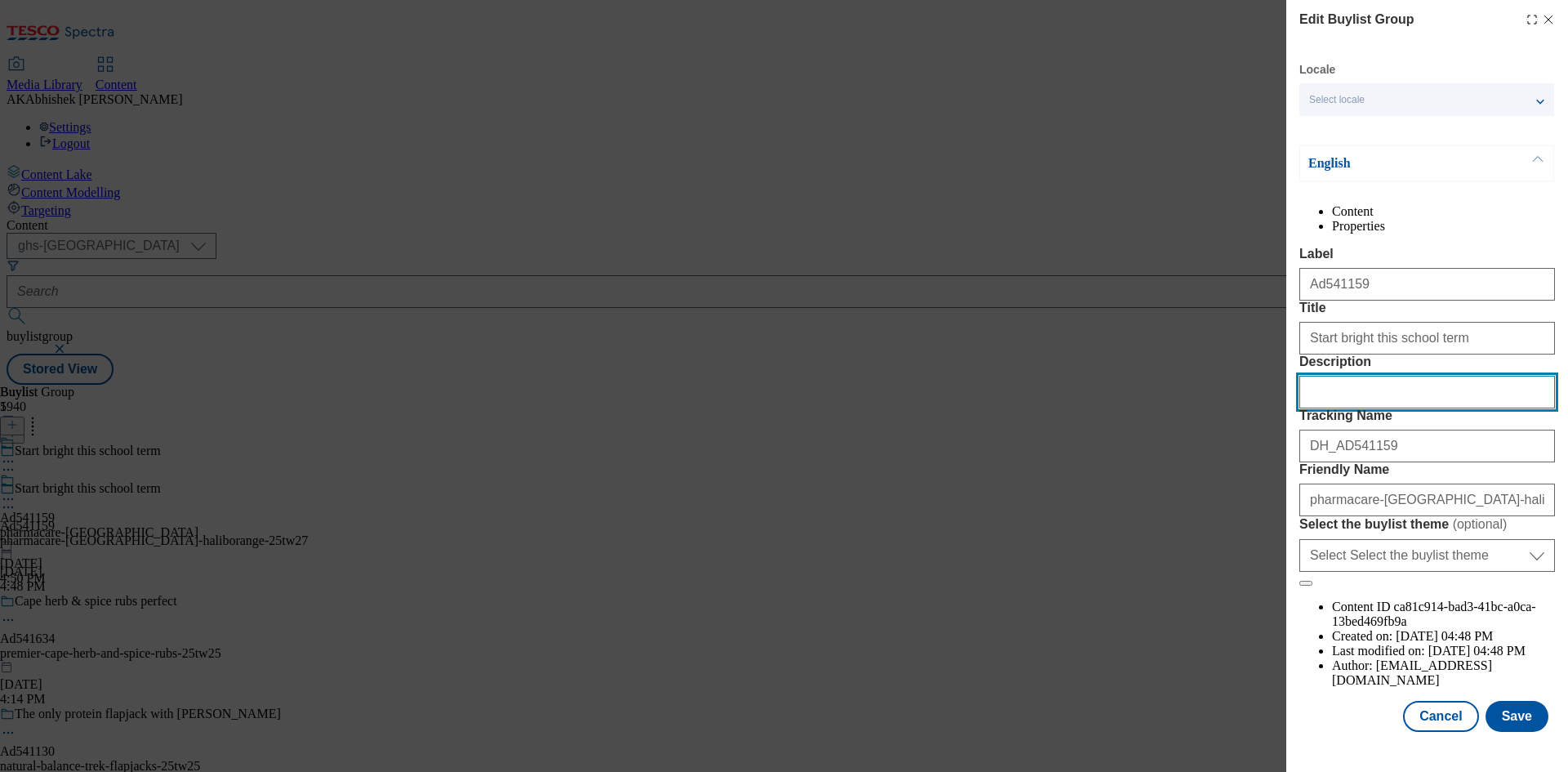
click at [1362, 408] on input "Description" at bounding box center [1427, 391] width 256 height 33
paste input "Haliborange Disney Frozen Multivitamins 3 Years + x60"
type input "Haliborange Disney Frozen Multivitamins 3 Years + x60"
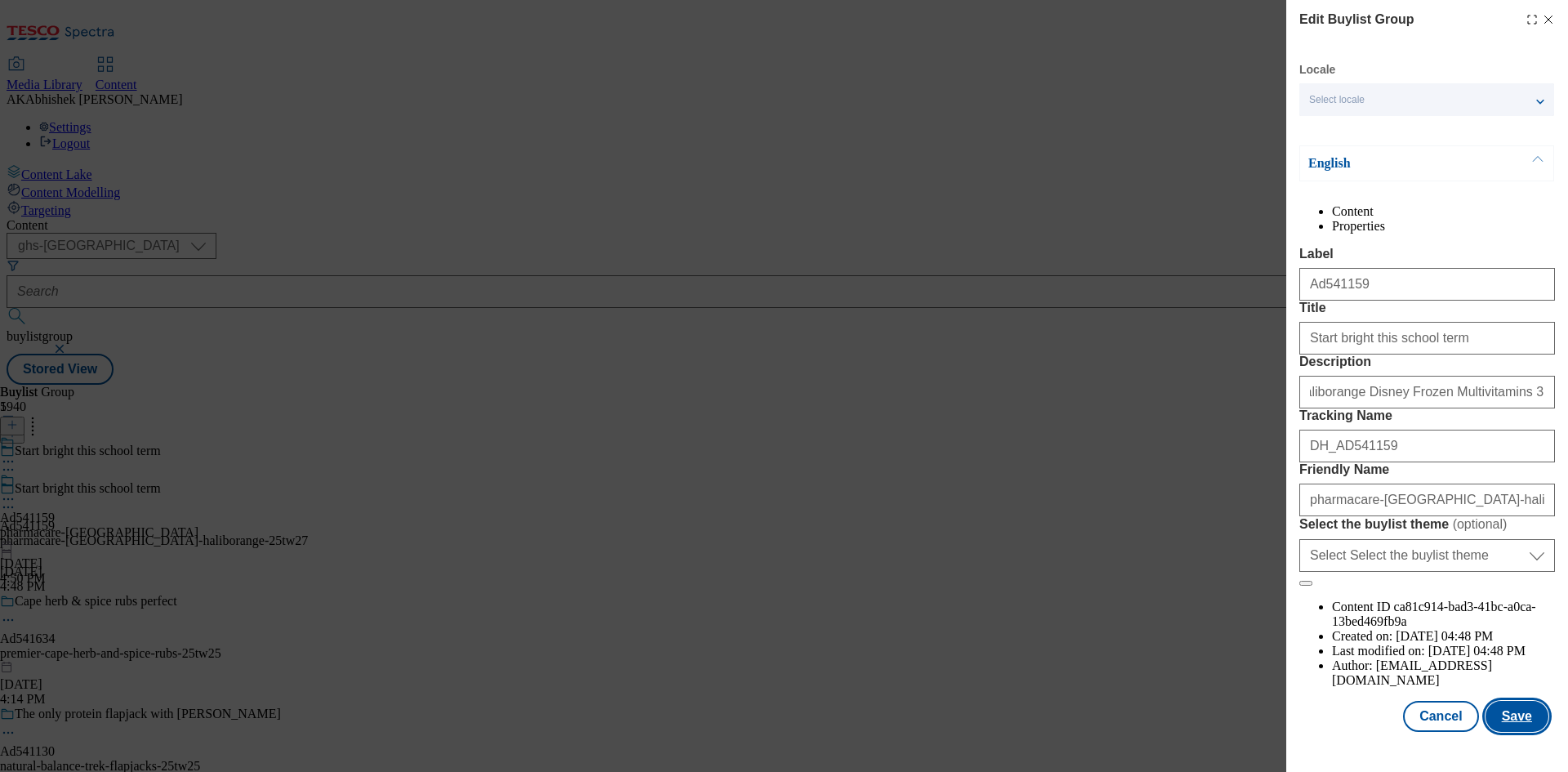
click at [1529, 722] on button "Save" at bounding box center [1517, 716] width 63 height 31
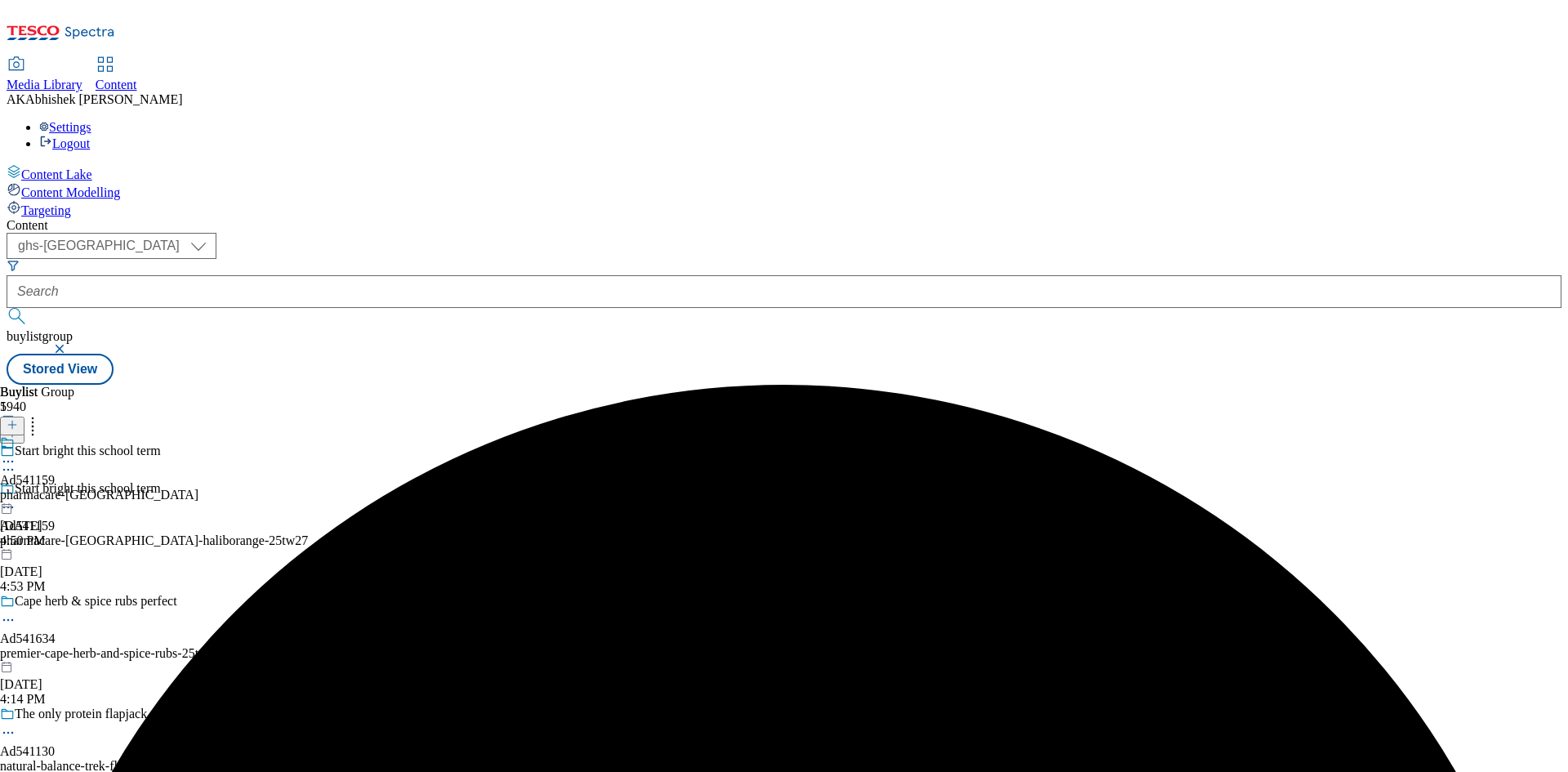
click at [16, 453] on icon at bounding box center [8, 461] width 16 height 16
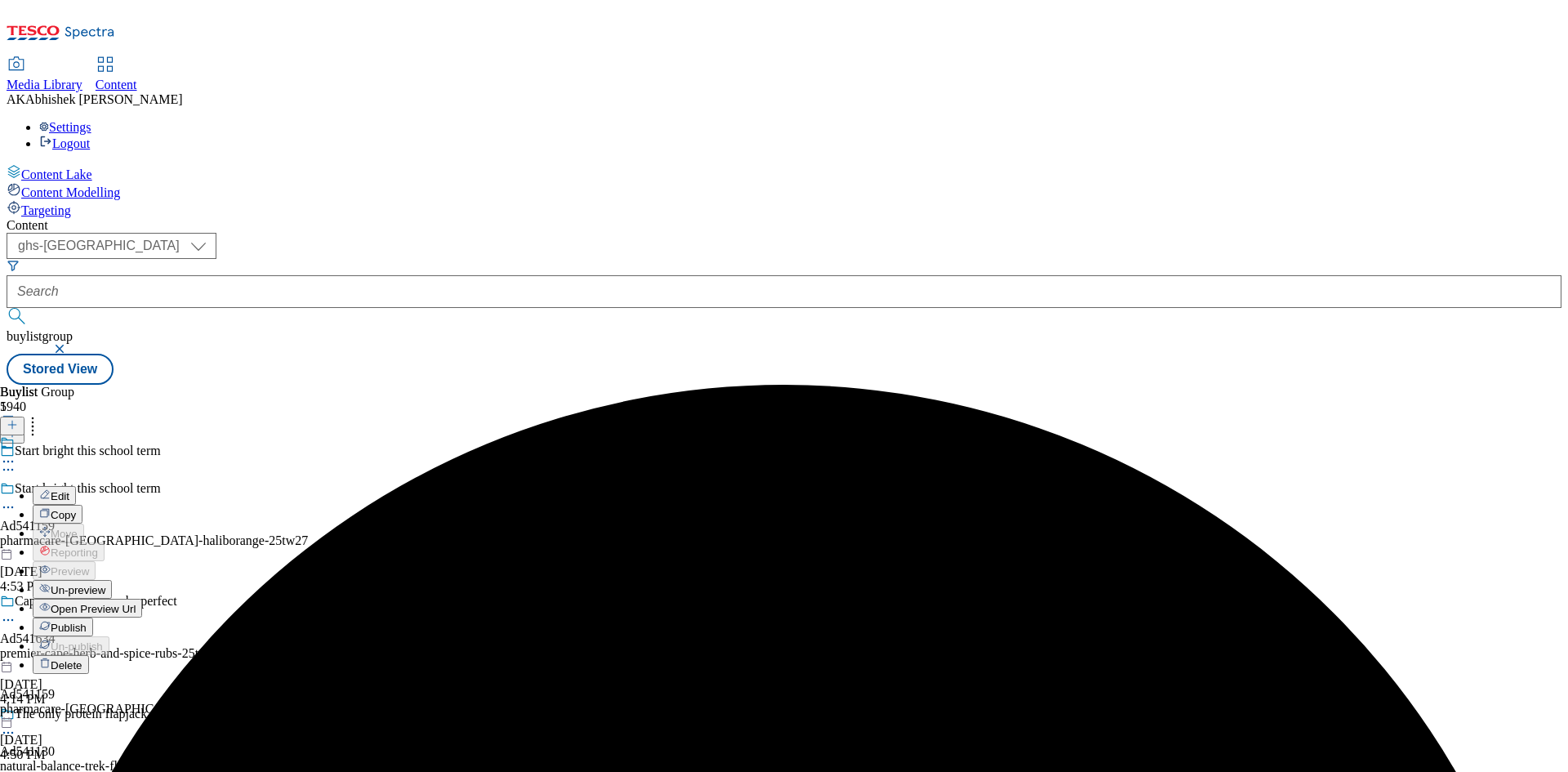
click at [70, 490] on span "Edit" at bounding box center [60, 496] width 19 height 12
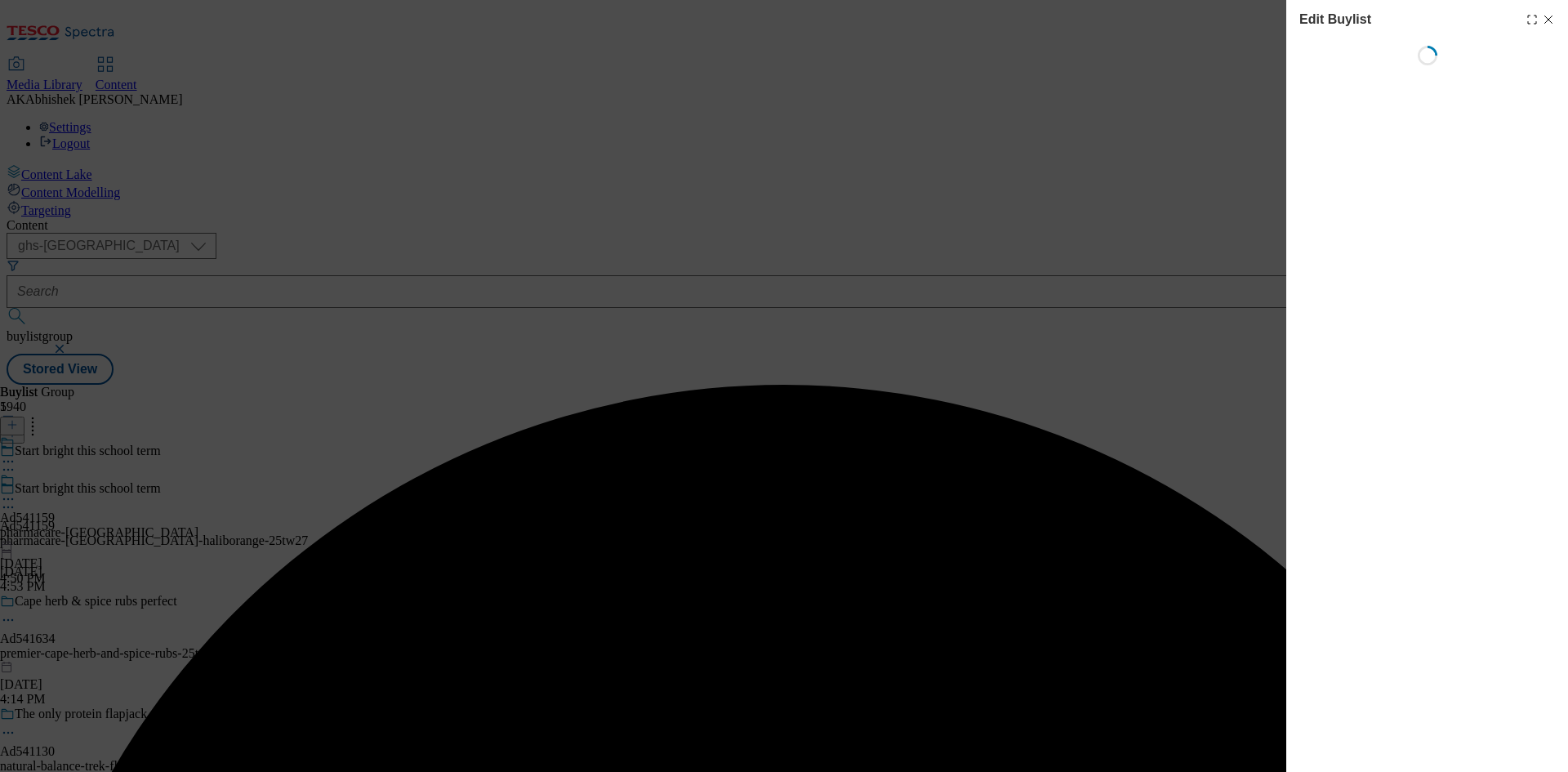
select select "tactical"
select select "supplier funded short term 1-3 weeks"
select select "dunnhumby"
select select "Banner"
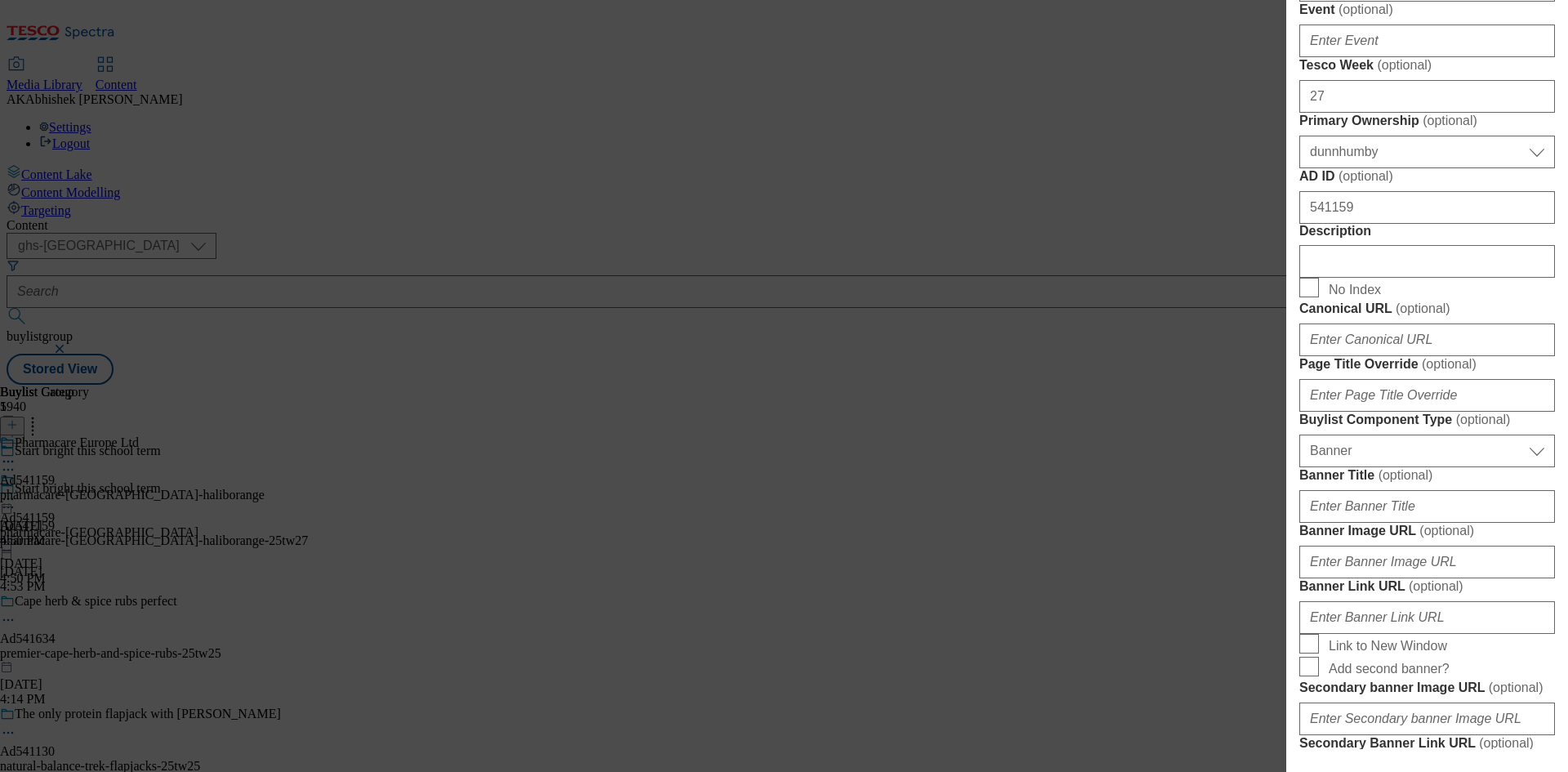
scroll to position [899, 0]
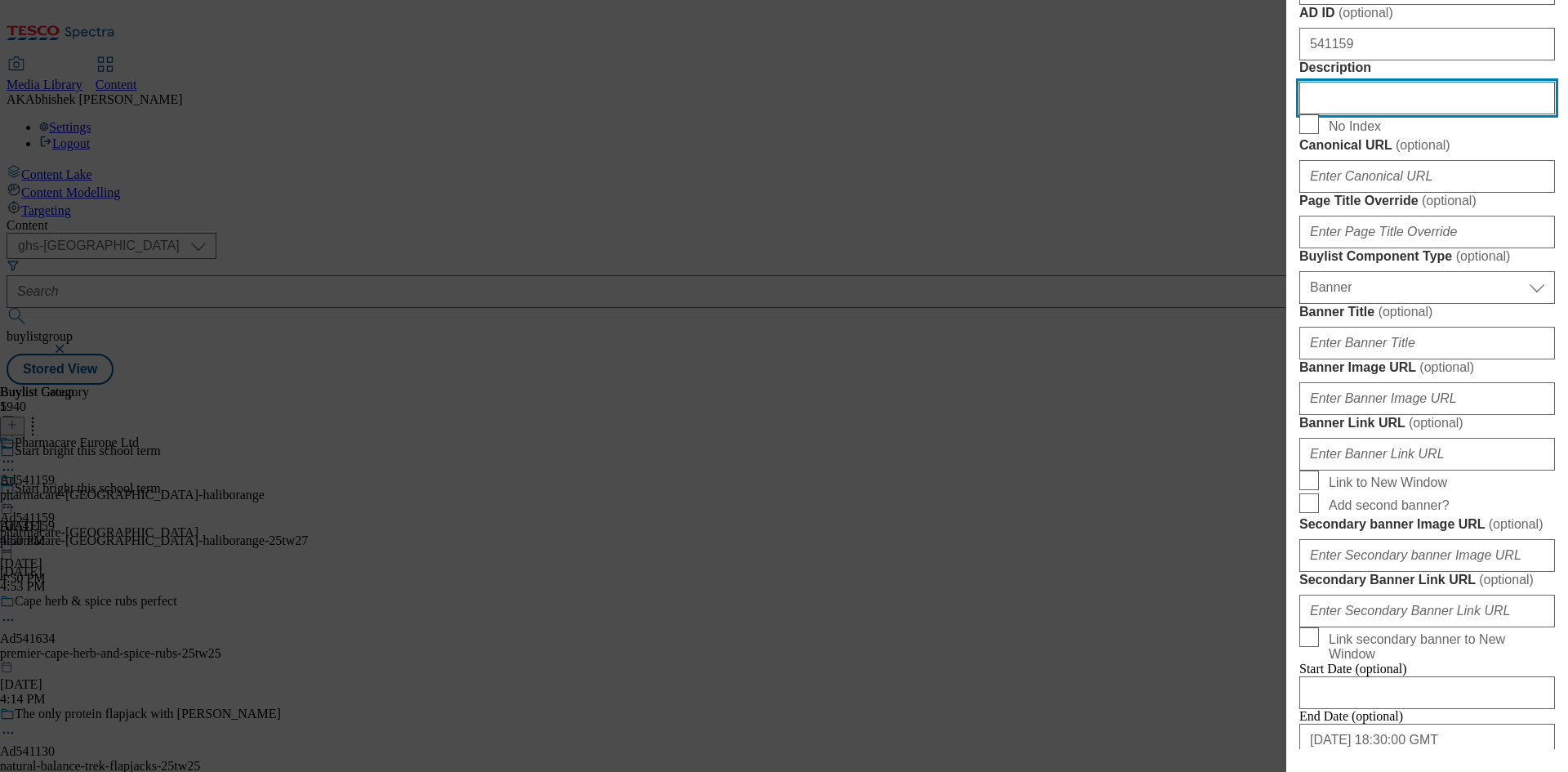
click at [1343, 115] on input "Description" at bounding box center [1427, 98] width 256 height 33
paste input "Haliborange Disney Frozen Multivitamins 3 Years + x60"
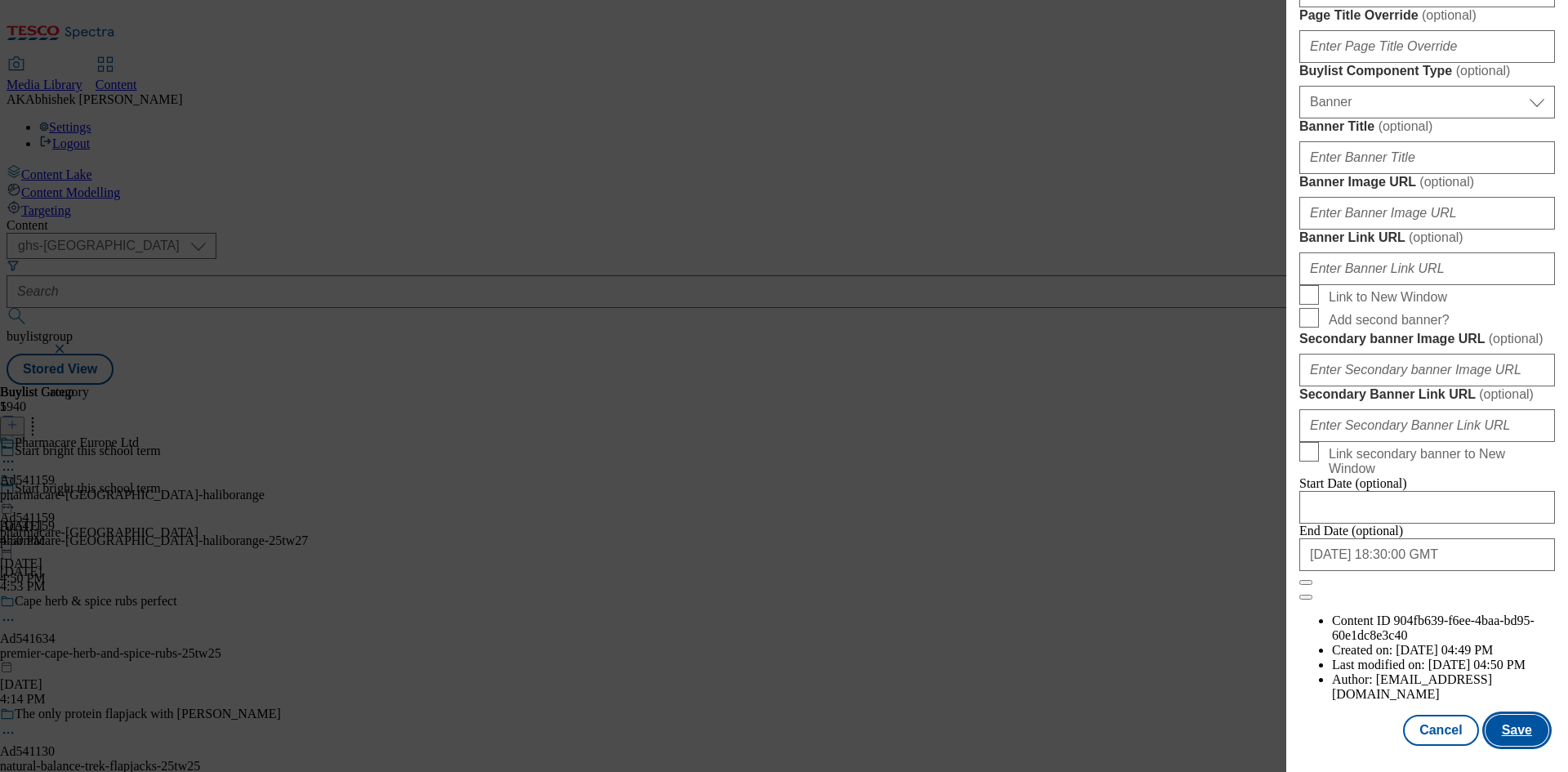
scroll to position [1691, 0]
type input "Haliborange Disney Frozen Multivitamins 3 Years + x60"
click at [1522, 731] on button "Save" at bounding box center [1517, 730] width 63 height 31
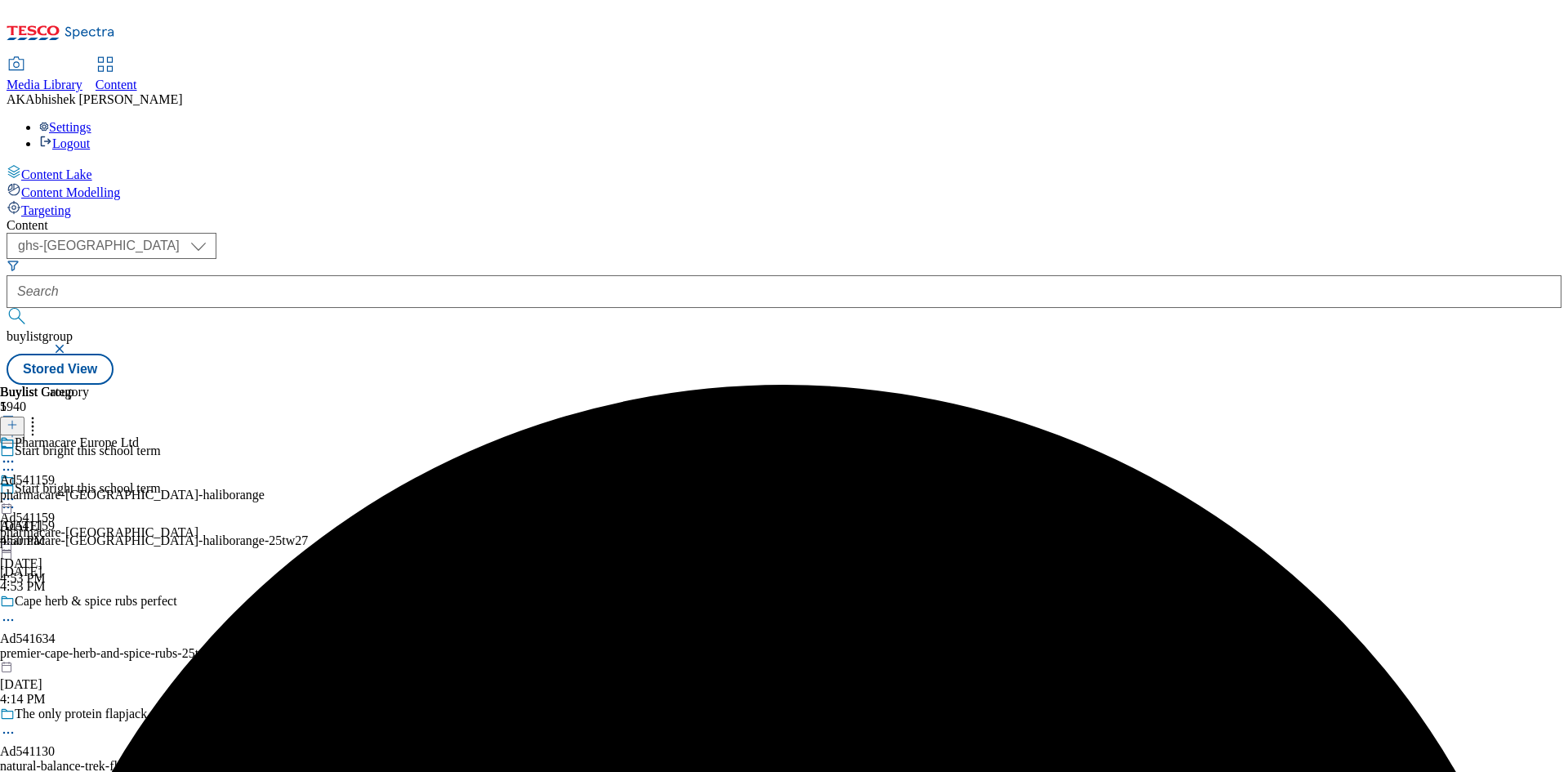
click at [16, 453] on icon at bounding box center [8, 461] width 16 height 16
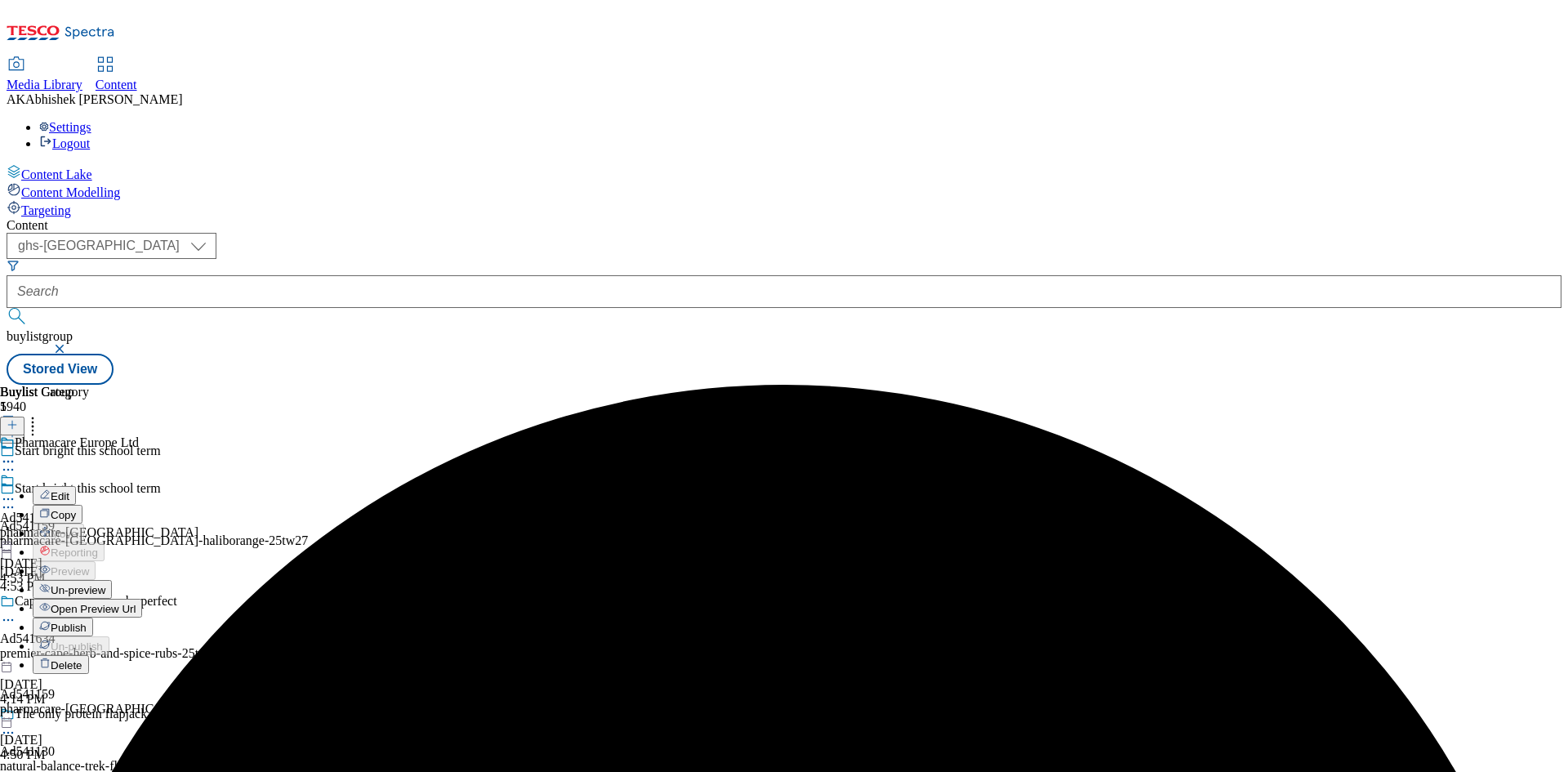
click at [70, 490] on span "Edit" at bounding box center [60, 496] width 19 height 12
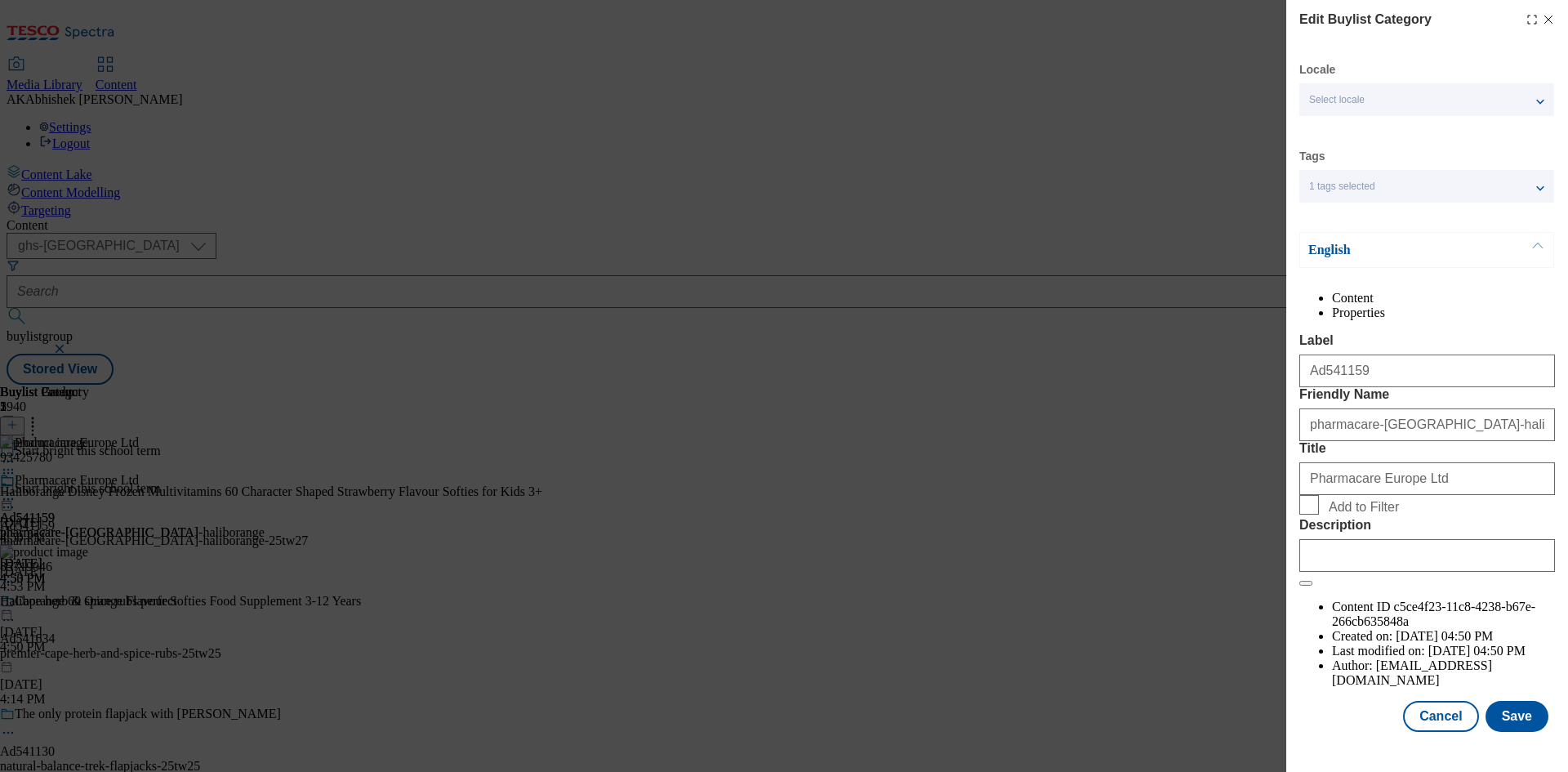
scroll to position [32, 0]
click at [1404, 572] on input "Description" at bounding box center [1427, 555] width 256 height 33
paste input "Haliborange Disney Frozen Multivitamins 3 Years + x60"
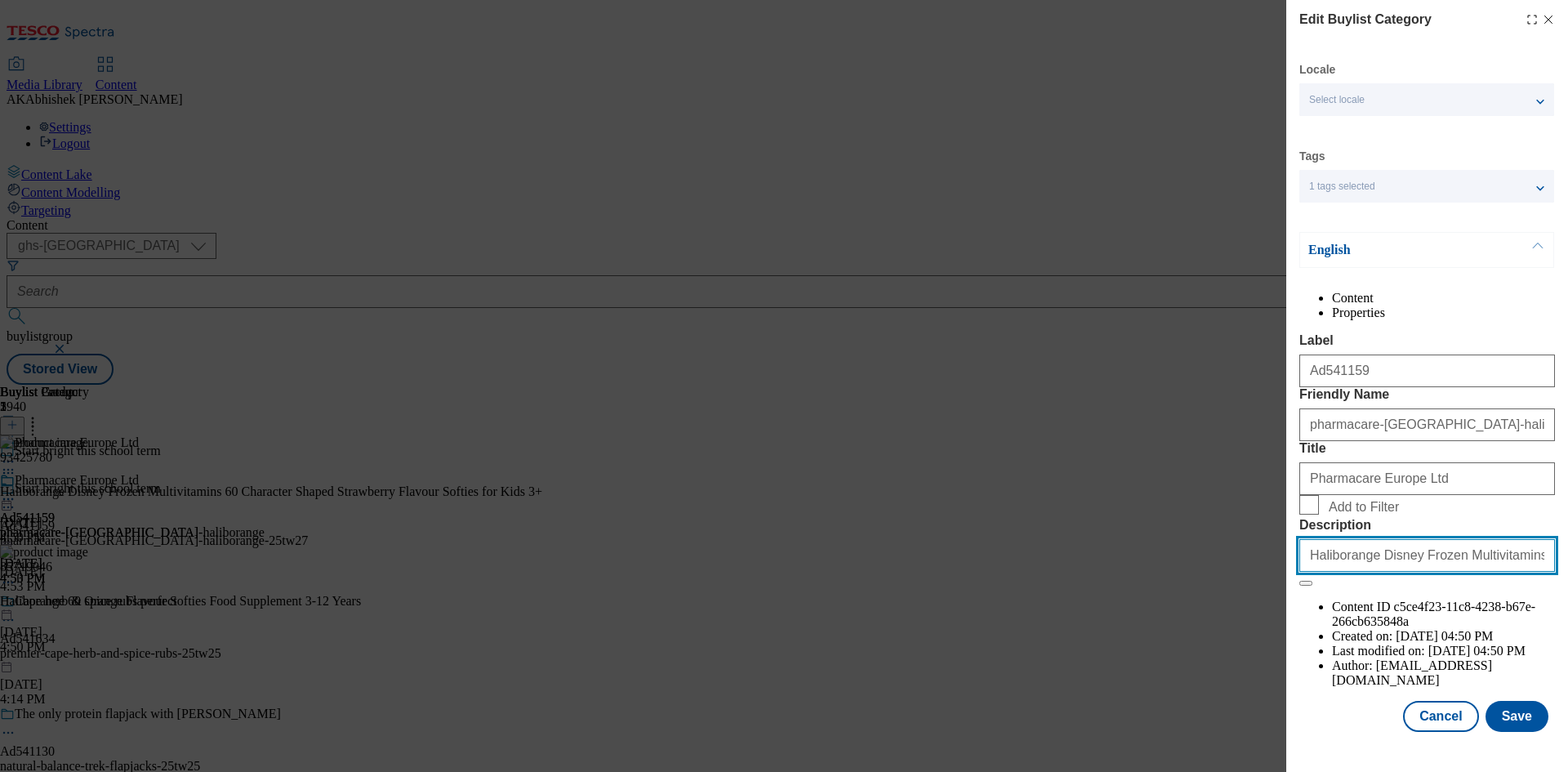
scroll to position [0, 15]
type input "Haliborange Disney Frozen Multivitamins 3 Years + x60"
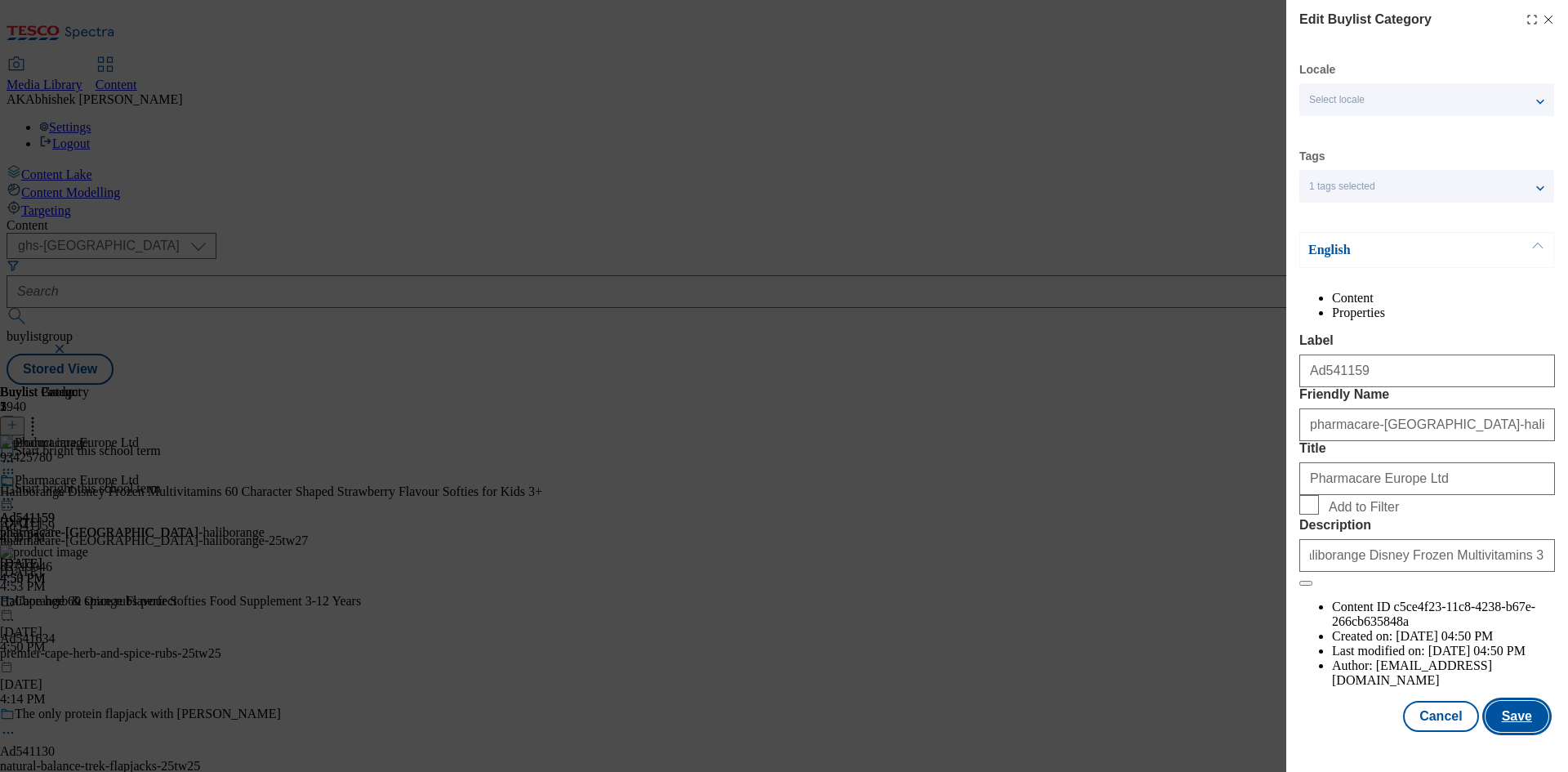
click at [1536, 729] on button "Save" at bounding box center [1517, 716] width 63 height 31
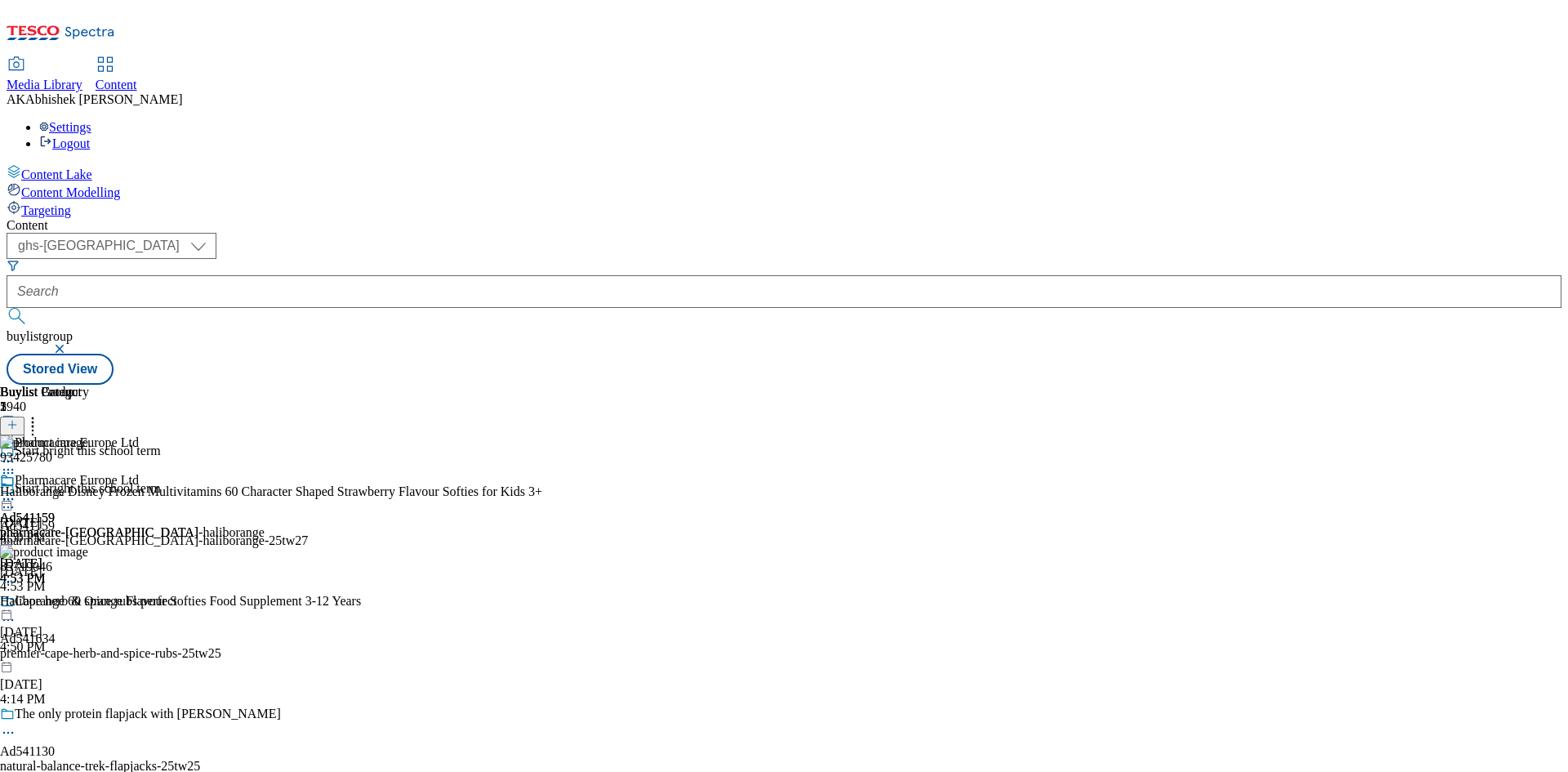
click at [16, 491] on icon at bounding box center [8, 499] width 16 height 16
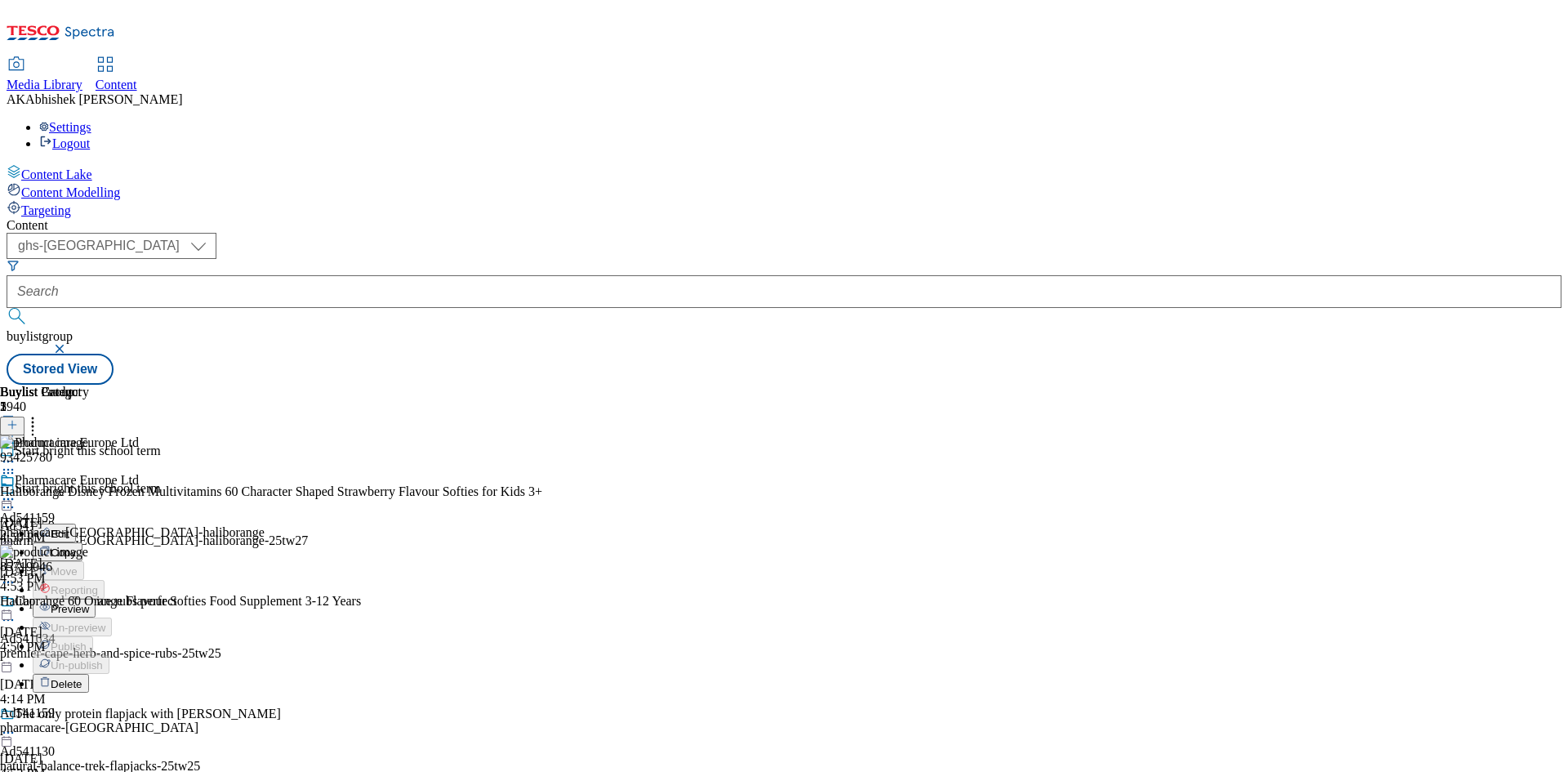
click at [89, 603] on span "Preview" at bounding box center [70, 609] width 38 height 12
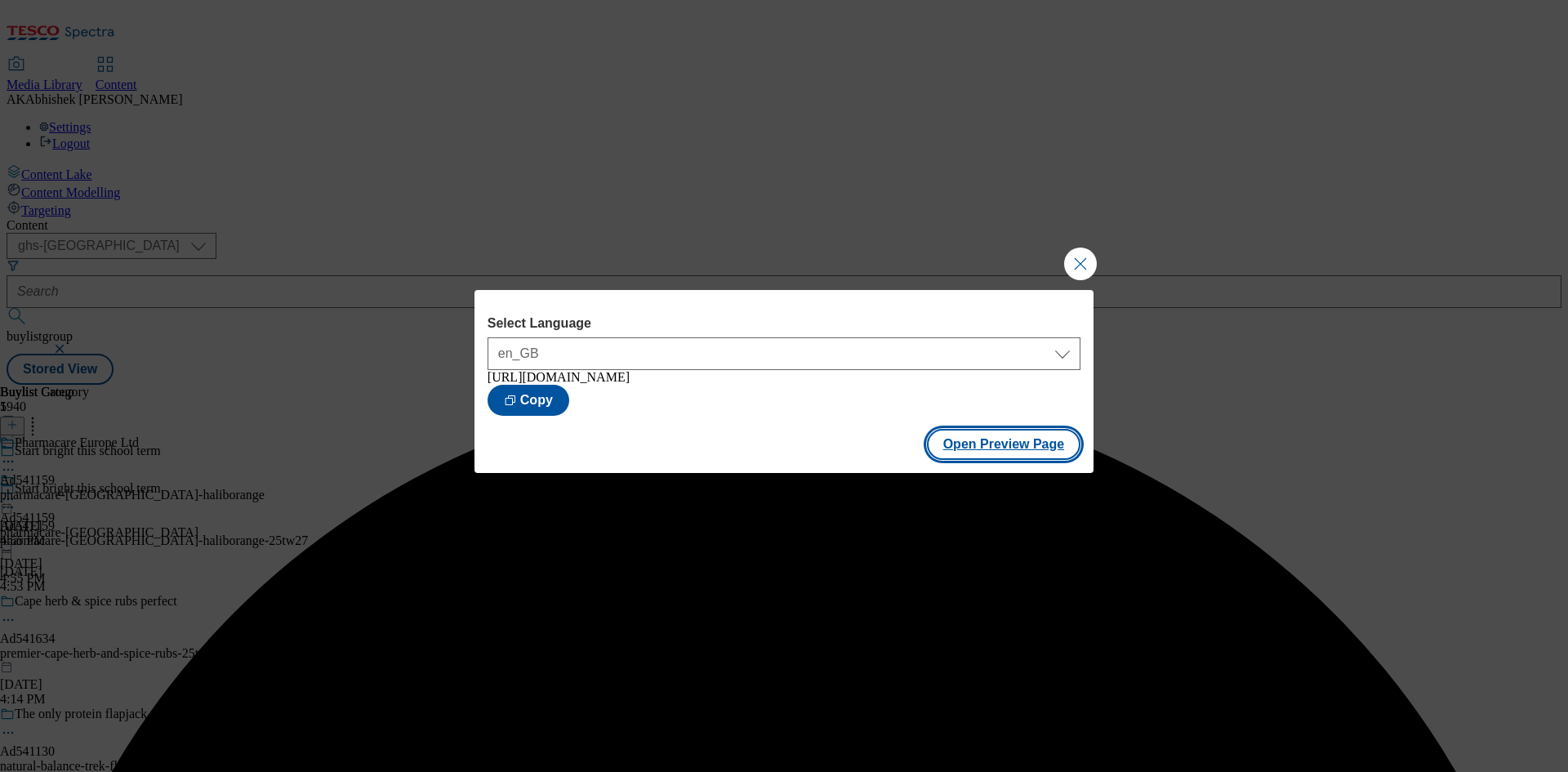
click at [949, 459] on button "Open Preview Page" at bounding box center [1004, 443] width 155 height 31
